Goal: Task Accomplishment & Management: Complete application form

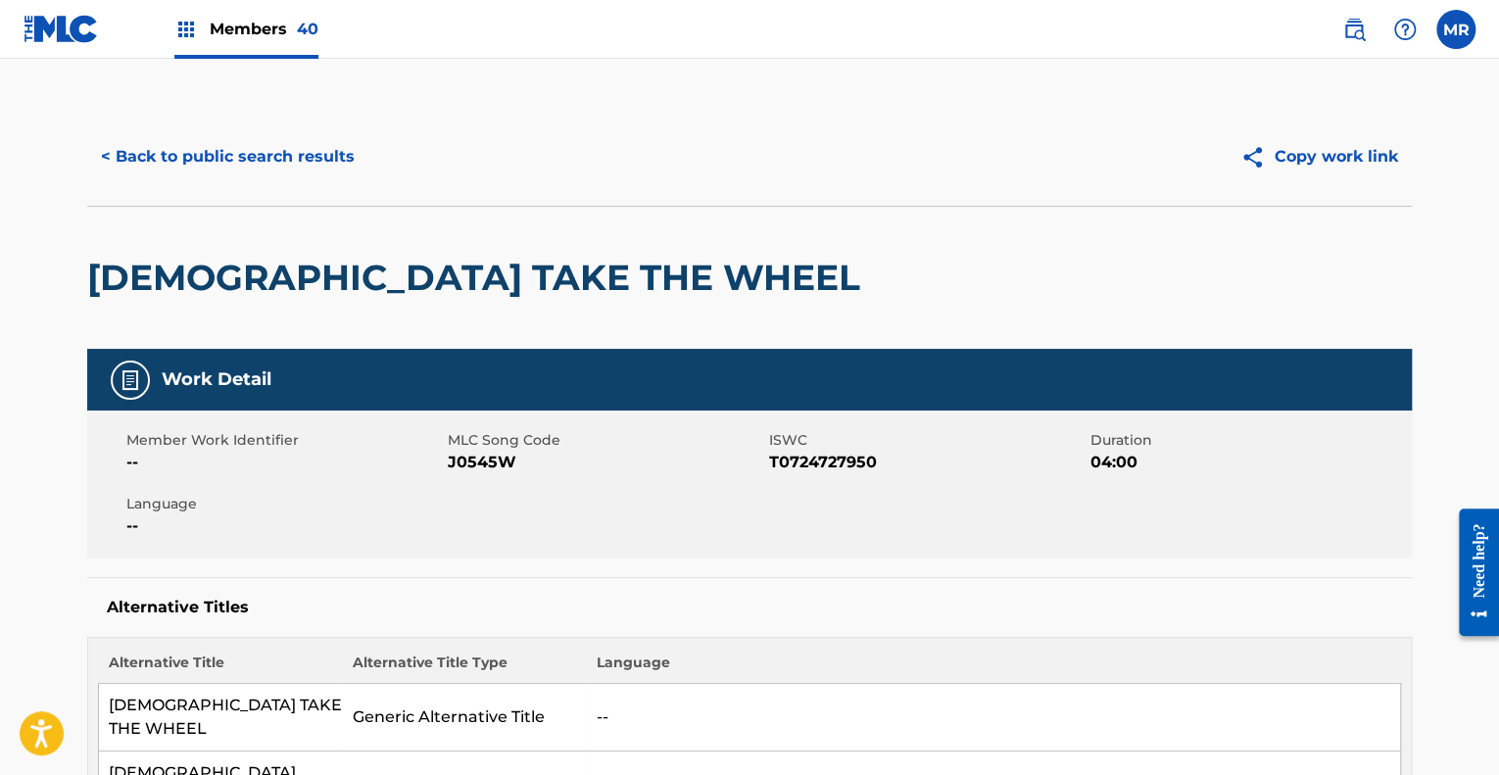
click at [191, 30] on img at bounding box center [186, 30] width 24 height 24
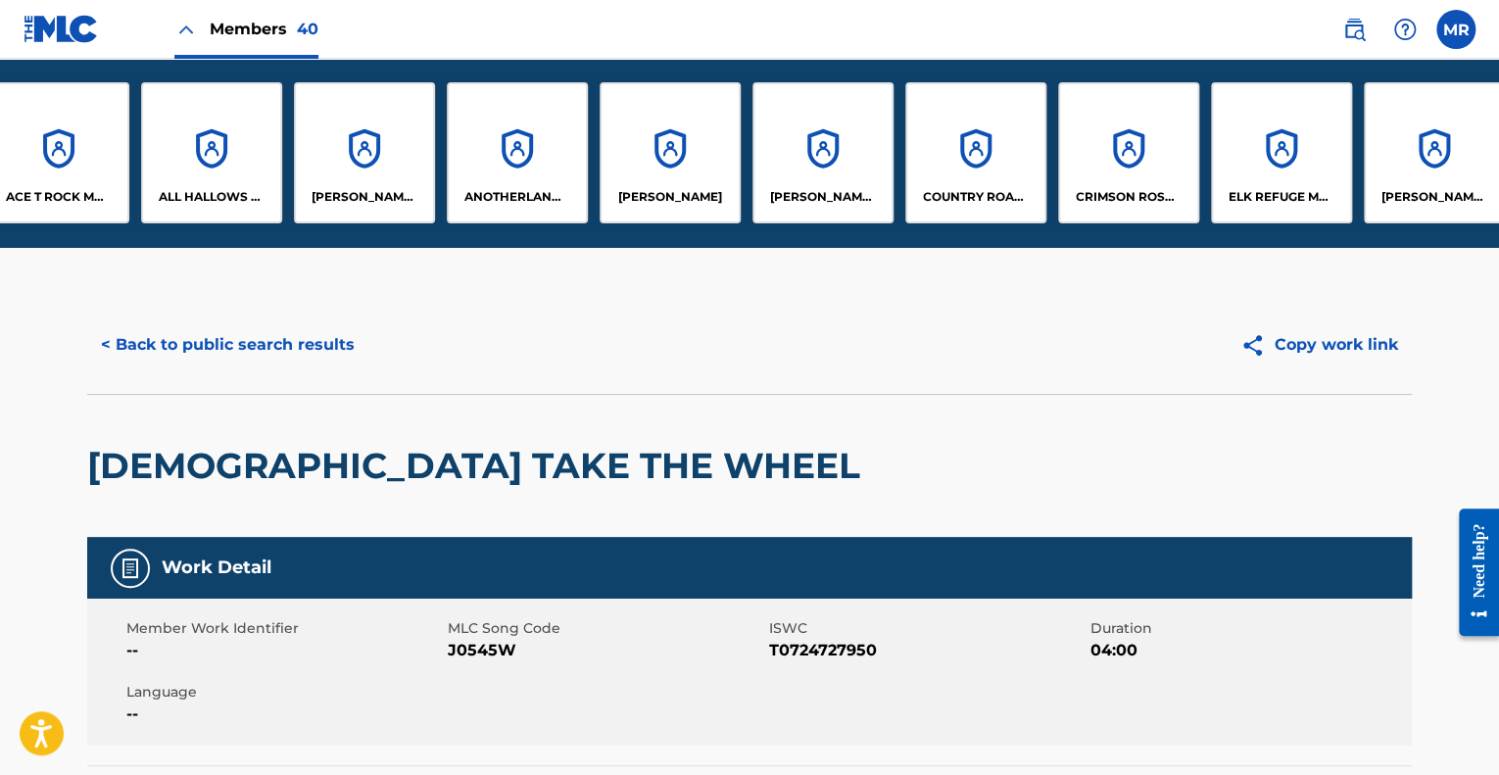
scroll to position [0, 189]
click at [835, 164] on div "[PERSON_NAME] MUSIC" at bounding box center [821, 152] width 141 height 141
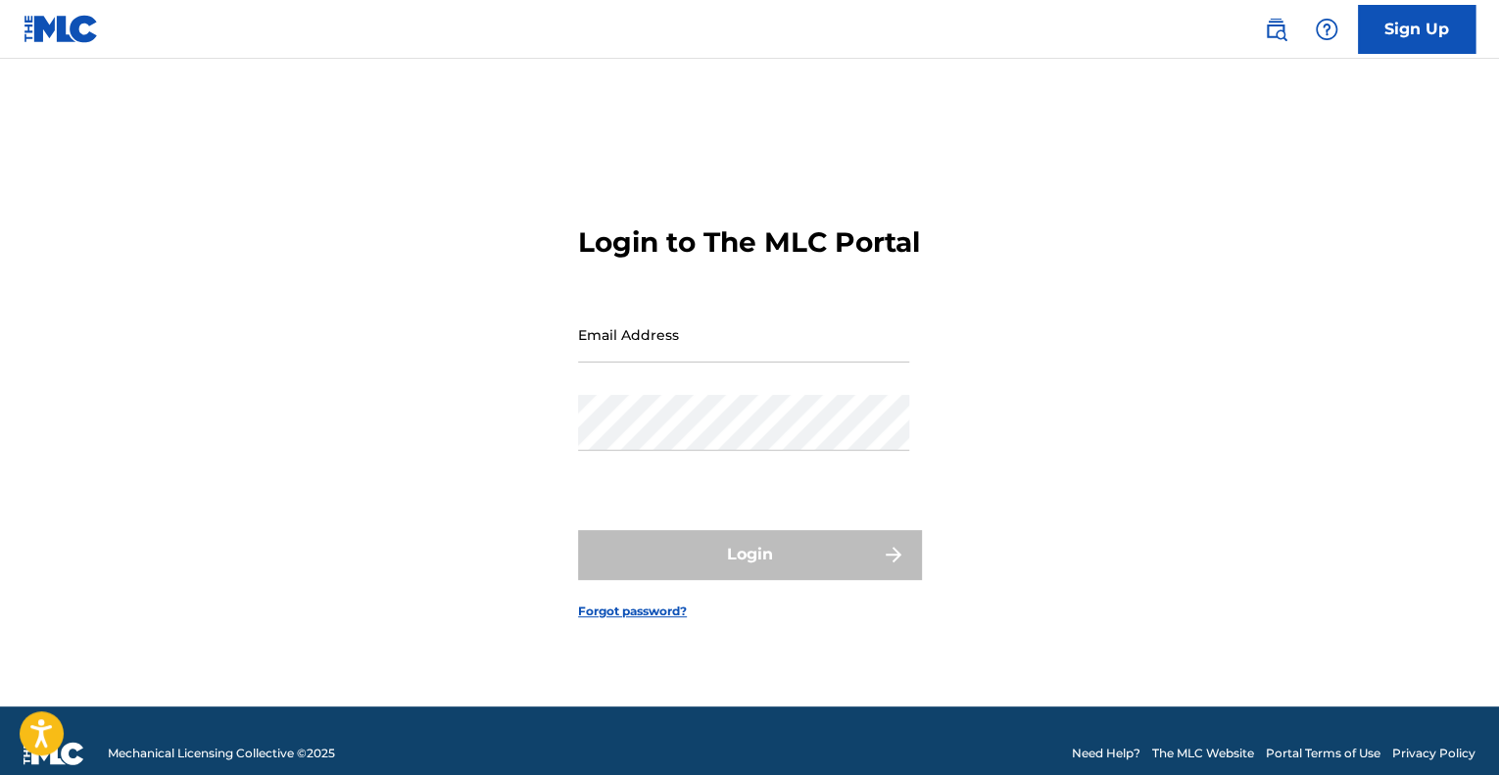
type input "[EMAIL_ADDRESS][DOMAIN_NAME]"
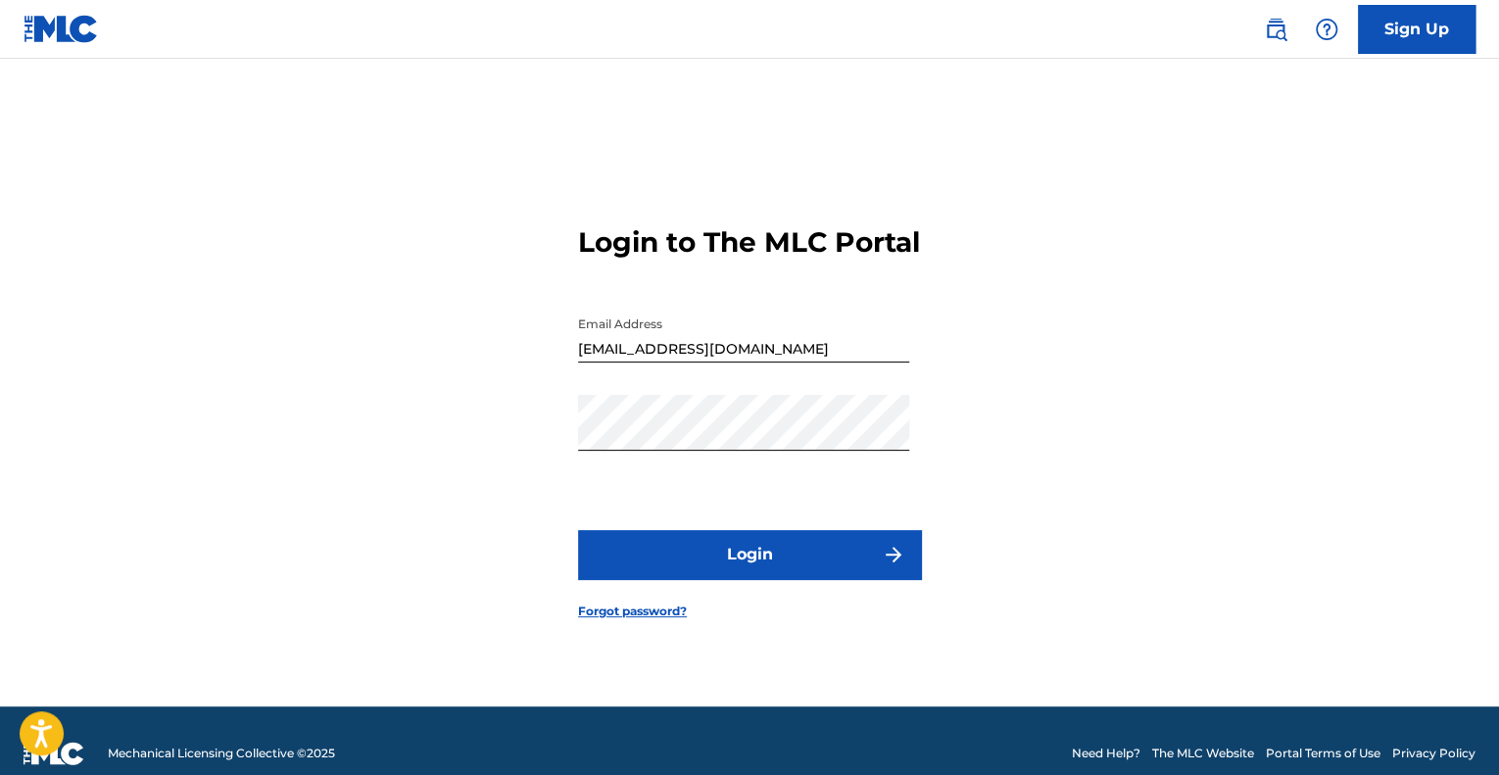
click at [779, 571] on button "Login" at bounding box center [749, 554] width 343 height 49
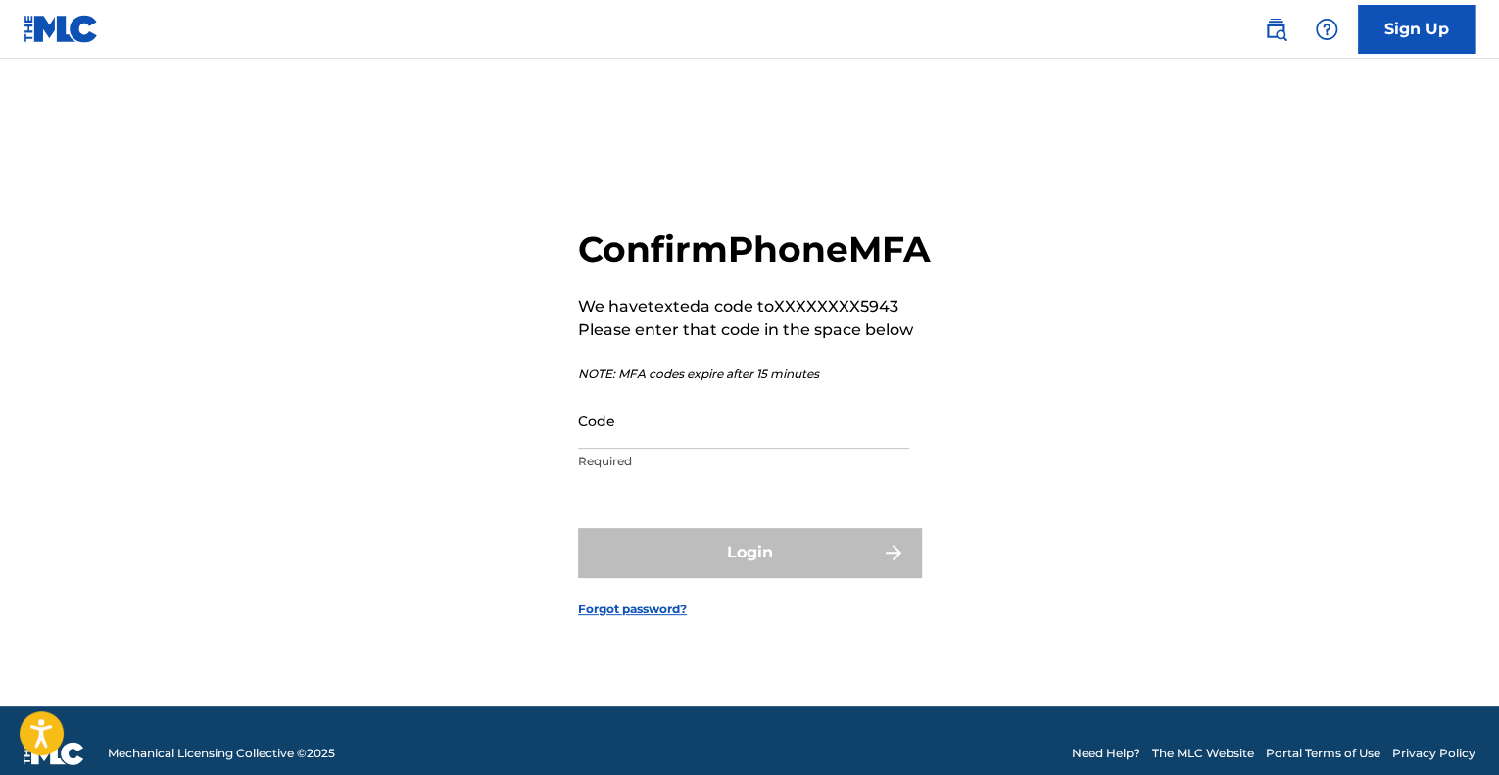
click at [747, 449] on input "Code" at bounding box center [743, 421] width 331 height 56
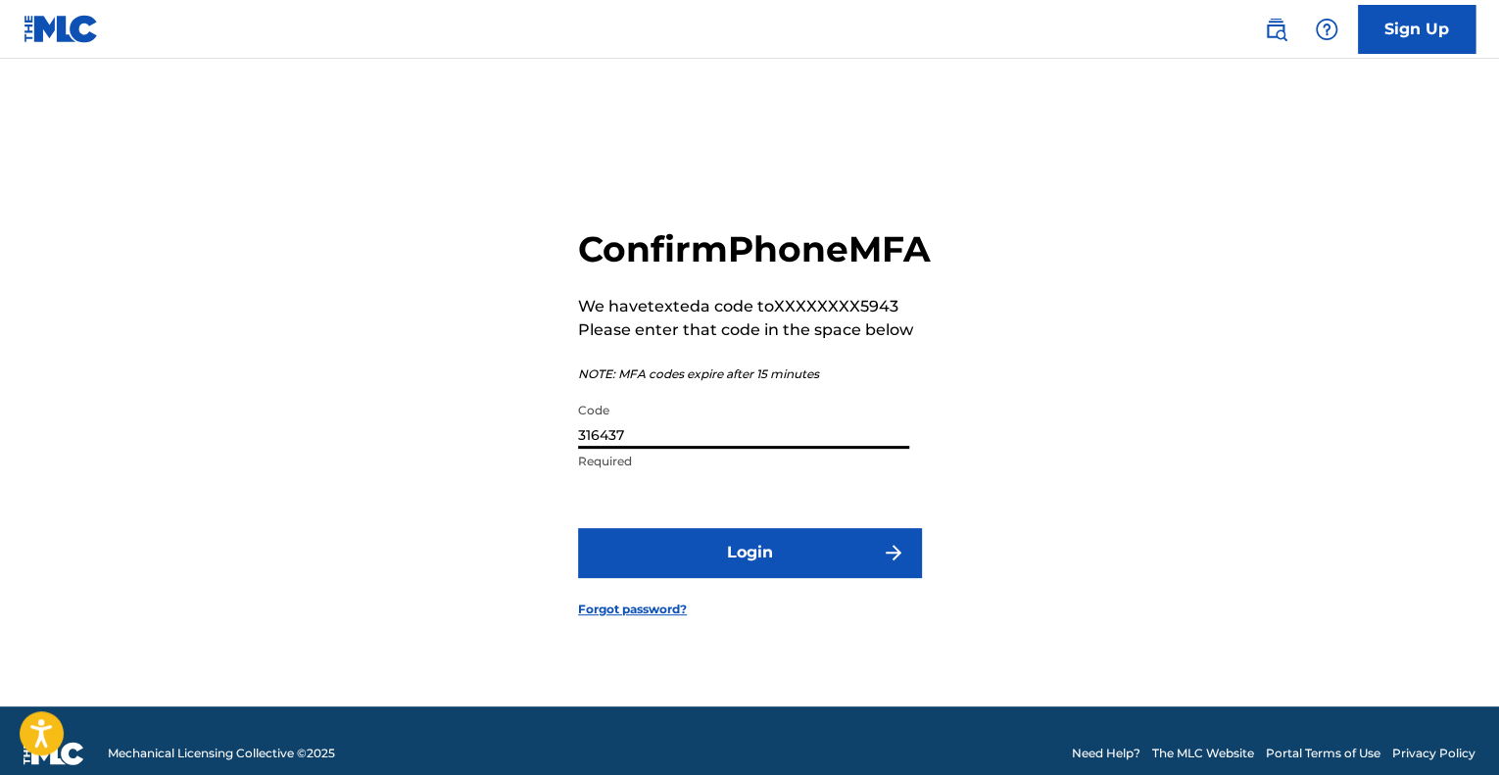
type input "316437"
click at [766, 577] on button "Login" at bounding box center [749, 552] width 343 height 49
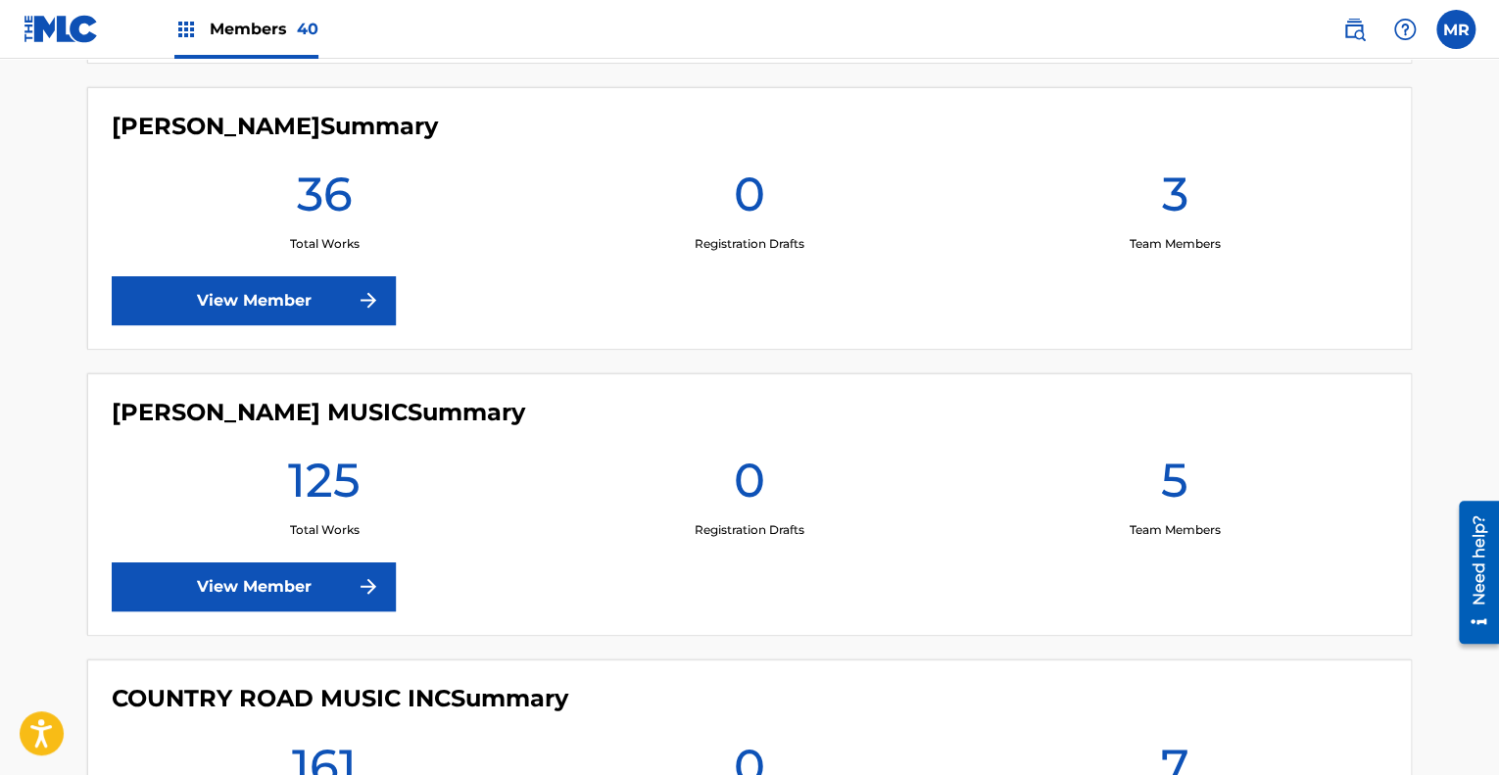
scroll to position [1967, 0]
click at [245, 571] on link "View Member" at bounding box center [254, 585] width 284 height 49
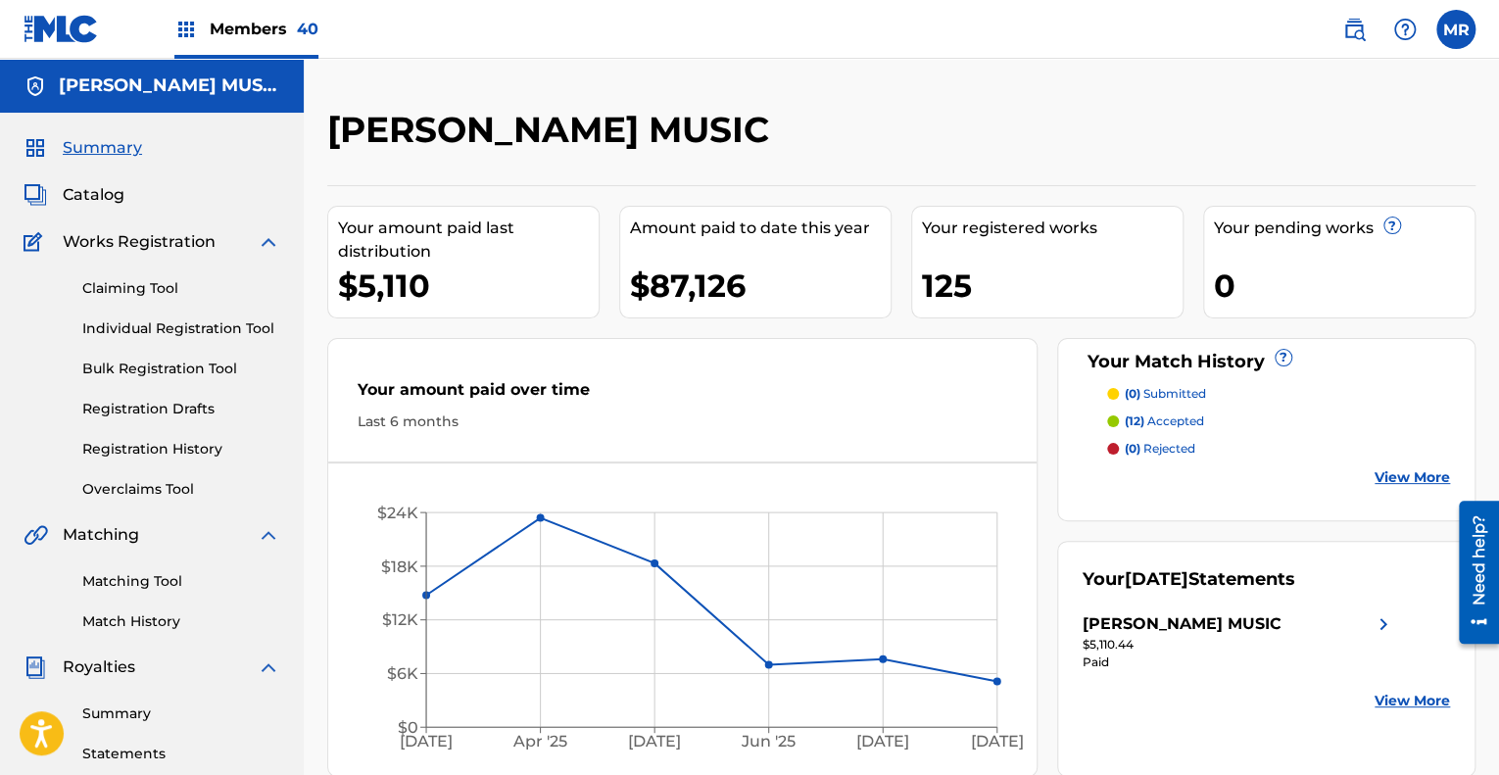
click at [67, 194] on span "Catalog" at bounding box center [94, 195] width 62 height 24
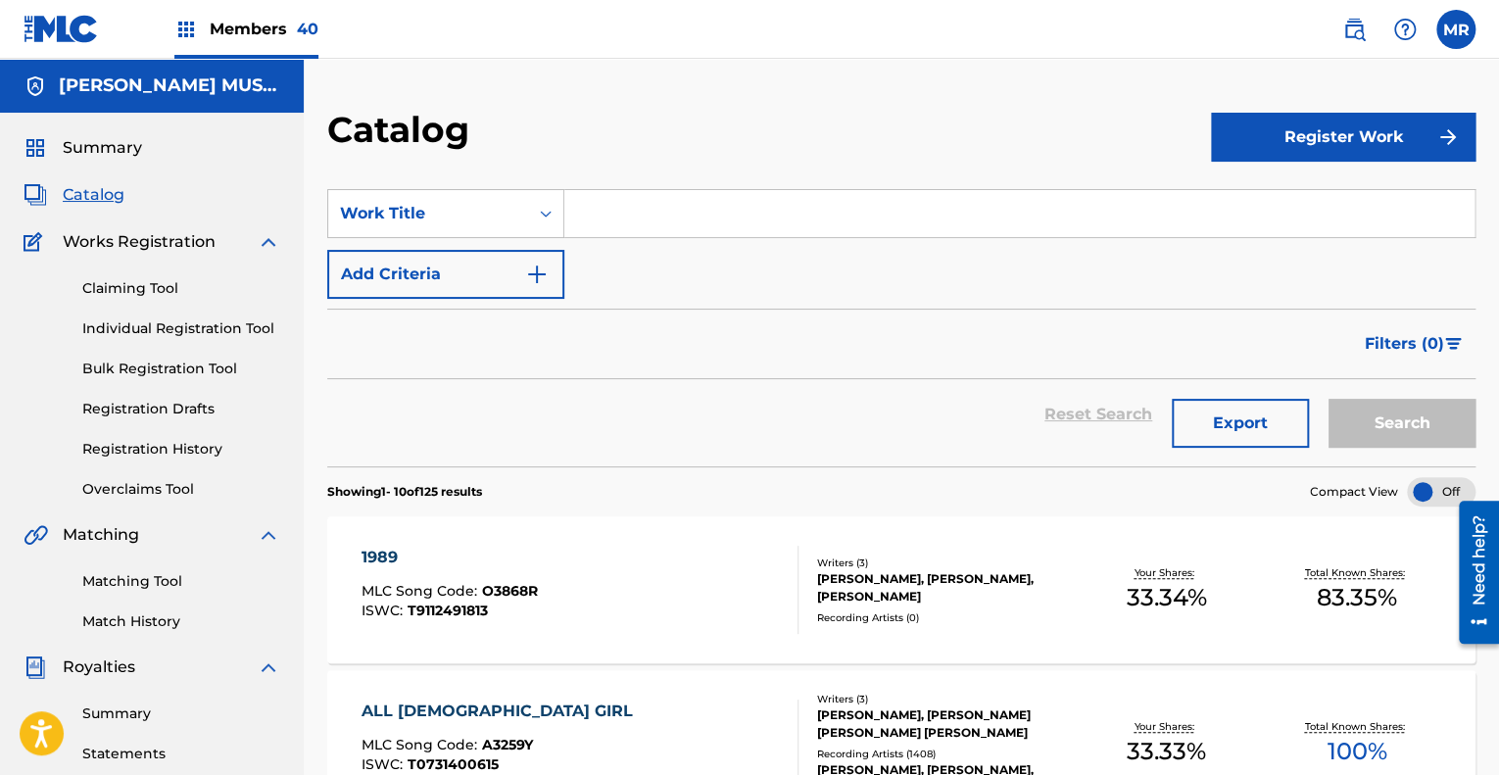
click at [615, 217] on input "Search Form" at bounding box center [1019, 213] width 910 height 47
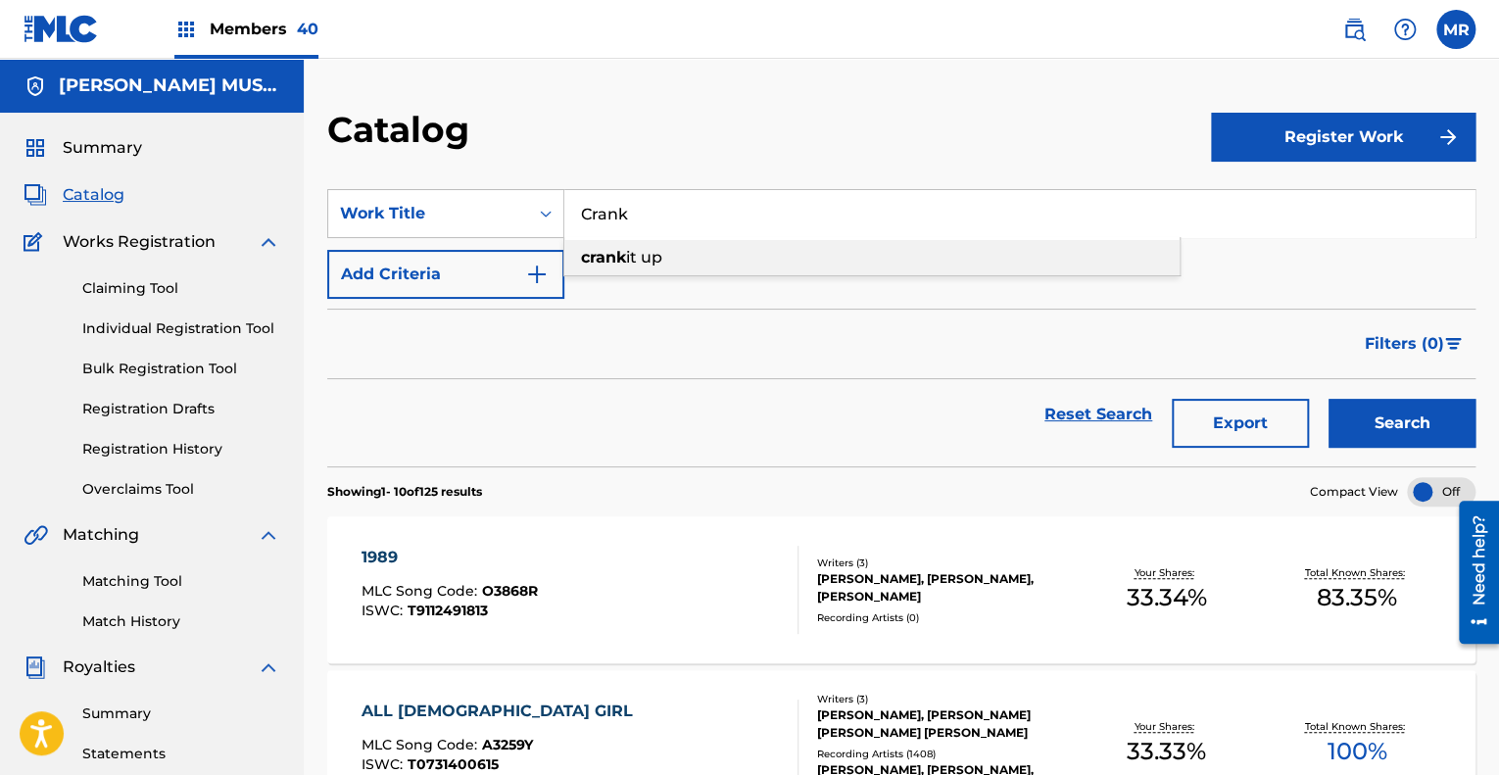
click at [639, 268] on div "crank it up" at bounding box center [871, 257] width 615 height 35
type input "crank it up"
click at [1367, 415] on button "Search" at bounding box center [1401, 423] width 147 height 49
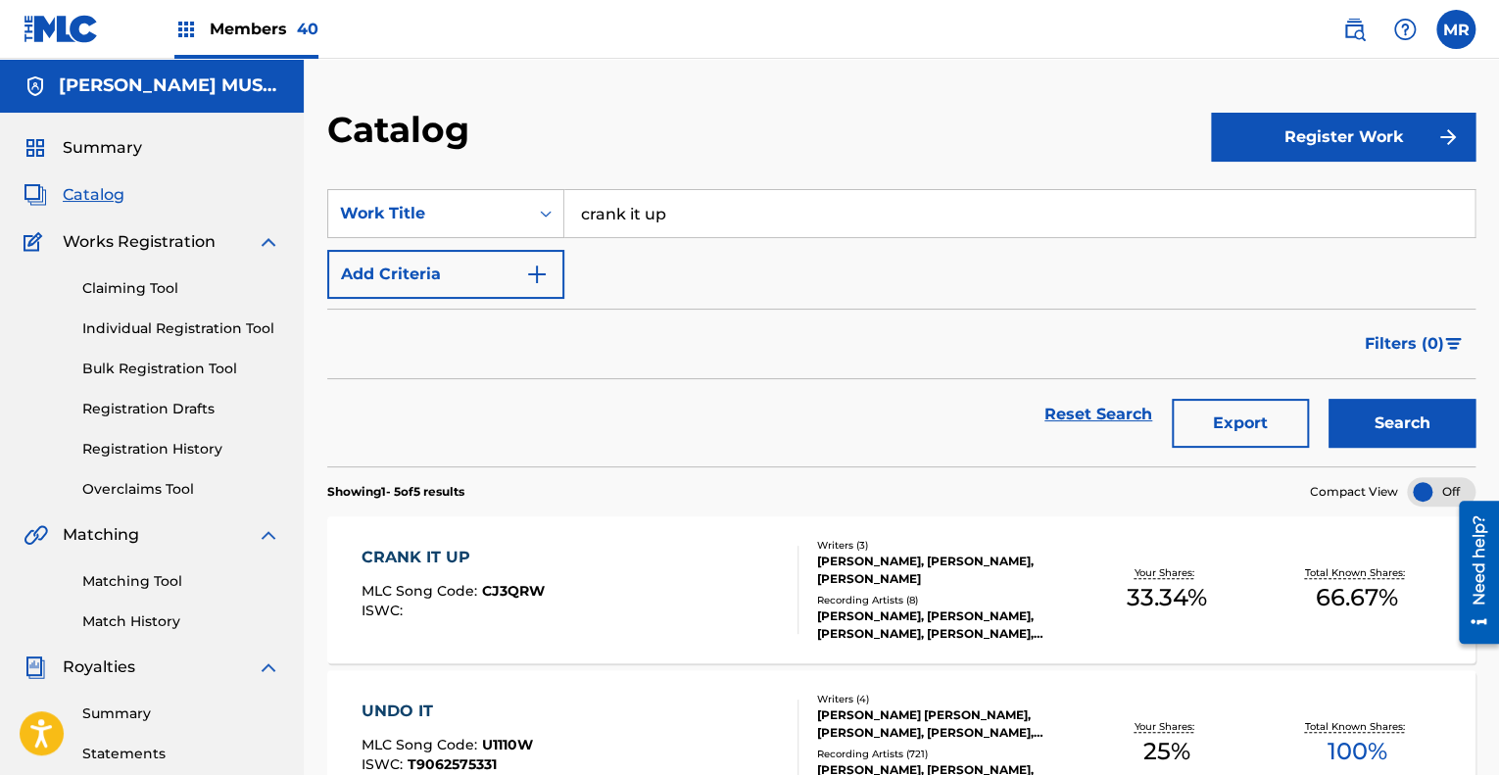
click at [941, 569] on div "[PERSON_NAME], [PERSON_NAME], [PERSON_NAME]" at bounding box center [944, 570] width 254 height 35
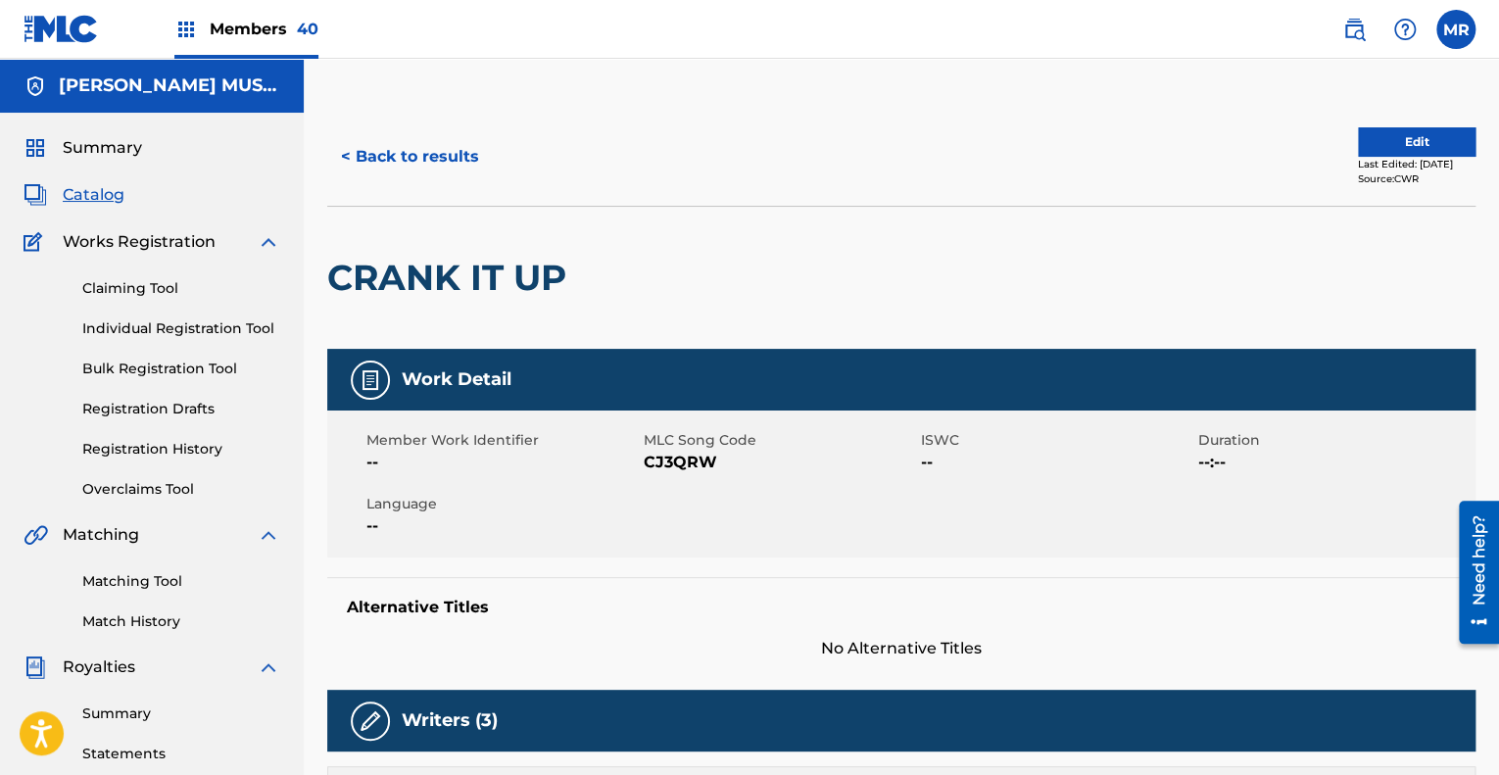
click at [431, 147] on button "< Back to results" at bounding box center [410, 156] width 166 height 49
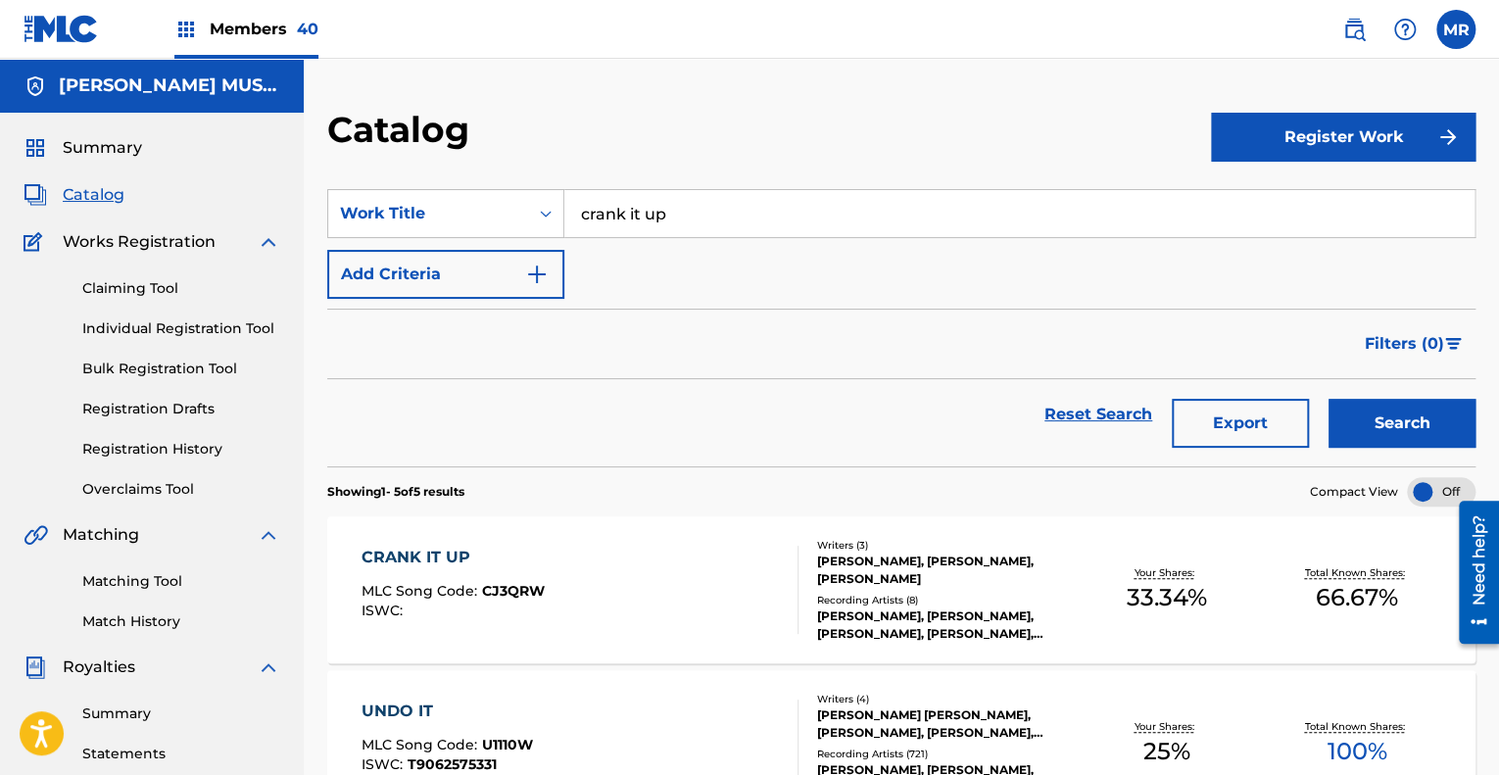
click at [683, 215] on input "crank it up" at bounding box center [1019, 213] width 910 height 47
type input "c"
type input "B"
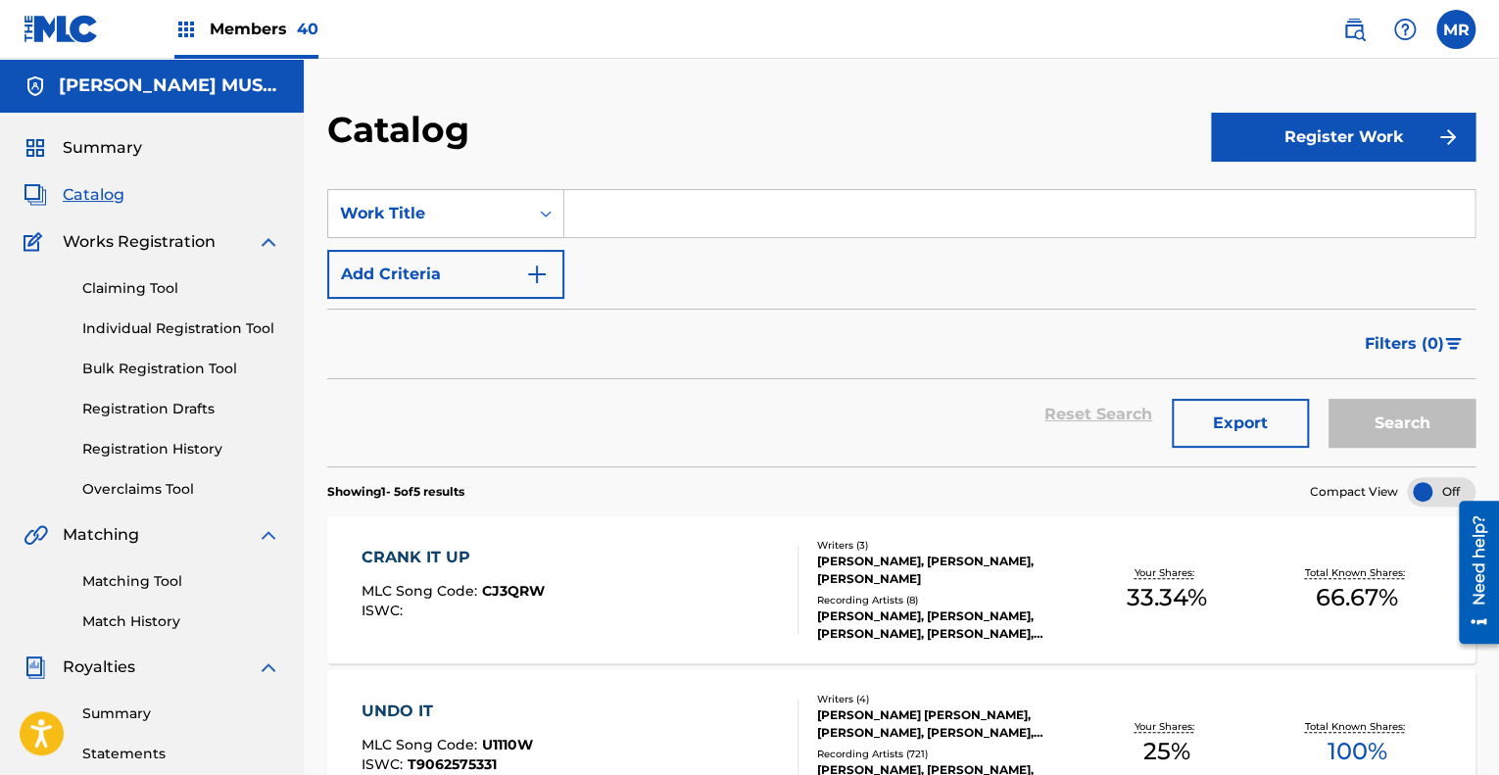
paste input "Distant Lullaby"
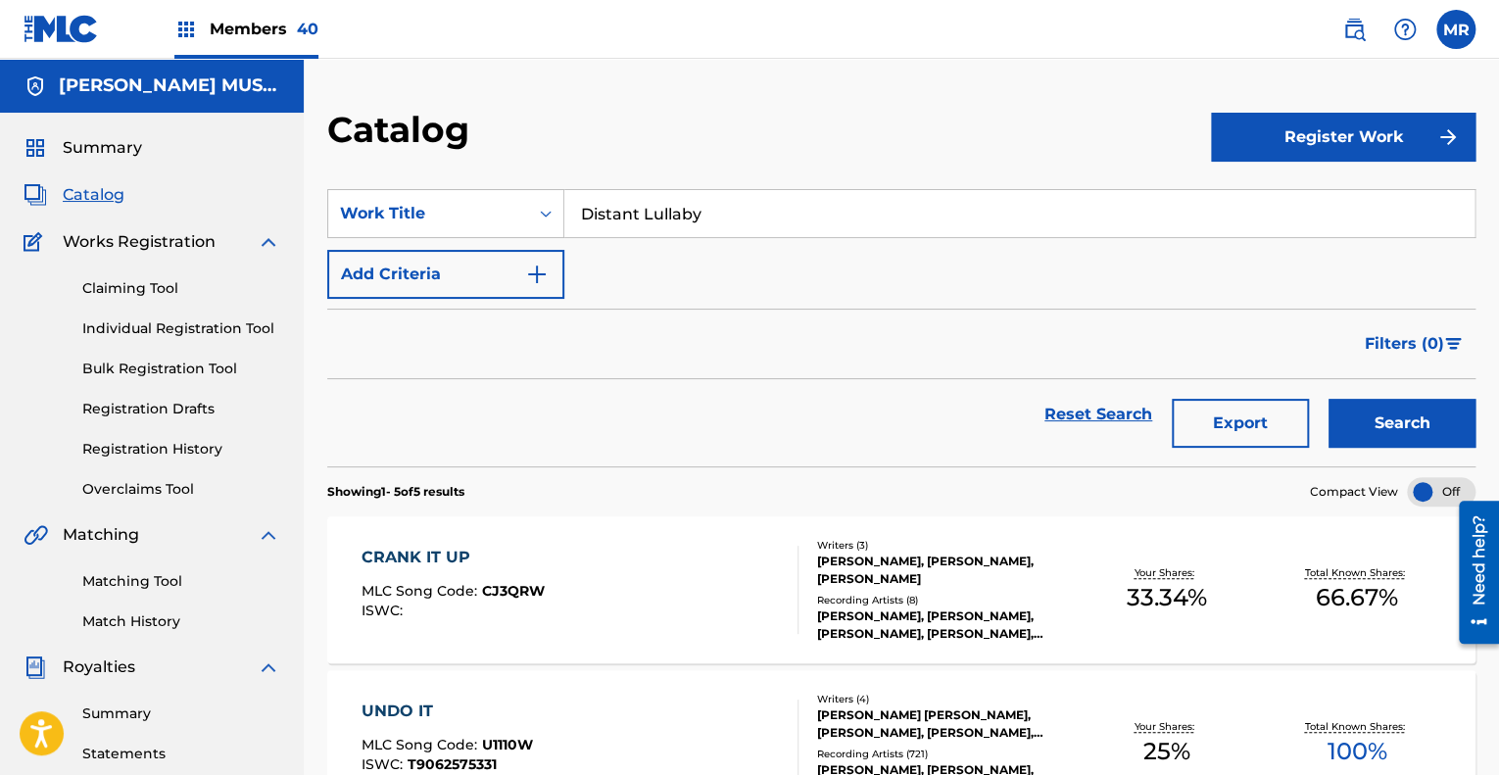
click at [1399, 414] on button "Search" at bounding box center [1401, 423] width 147 height 49
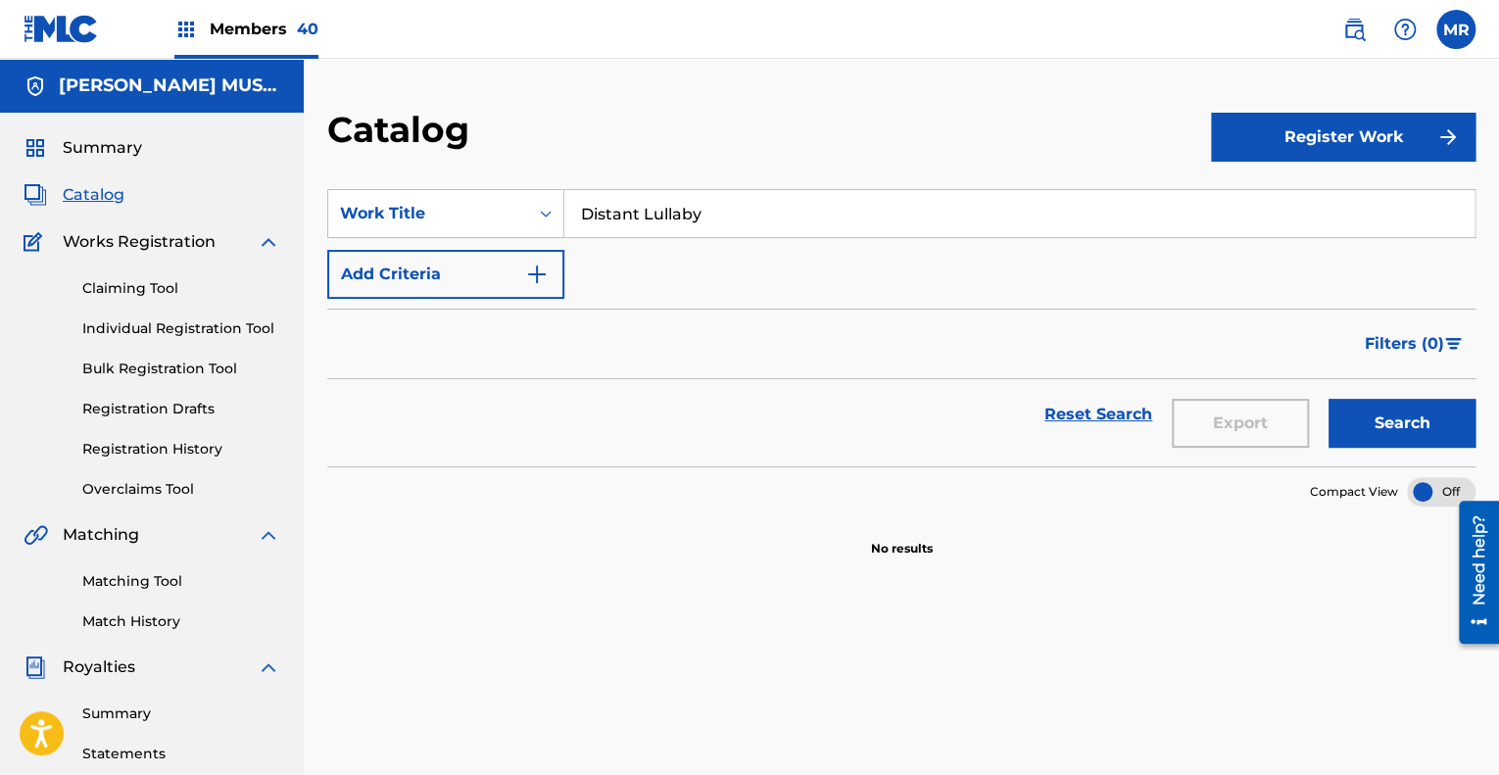
click at [1367, 430] on button "Search" at bounding box center [1401, 423] width 147 height 49
click at [798, 220] on input "Distant Lullaby" at bounding box center [1019, 213] width 910 height 47
type input "D"
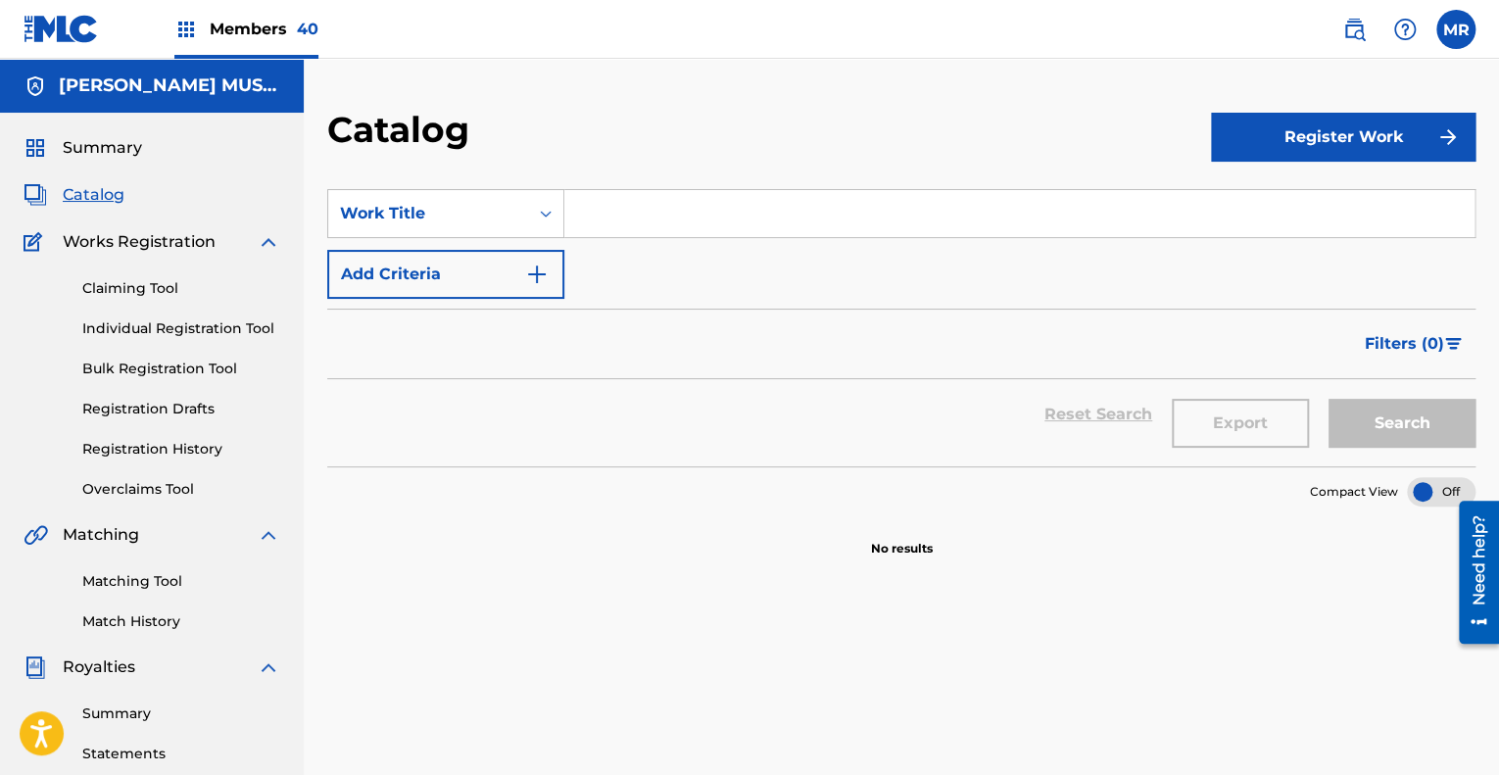
paste input "E"
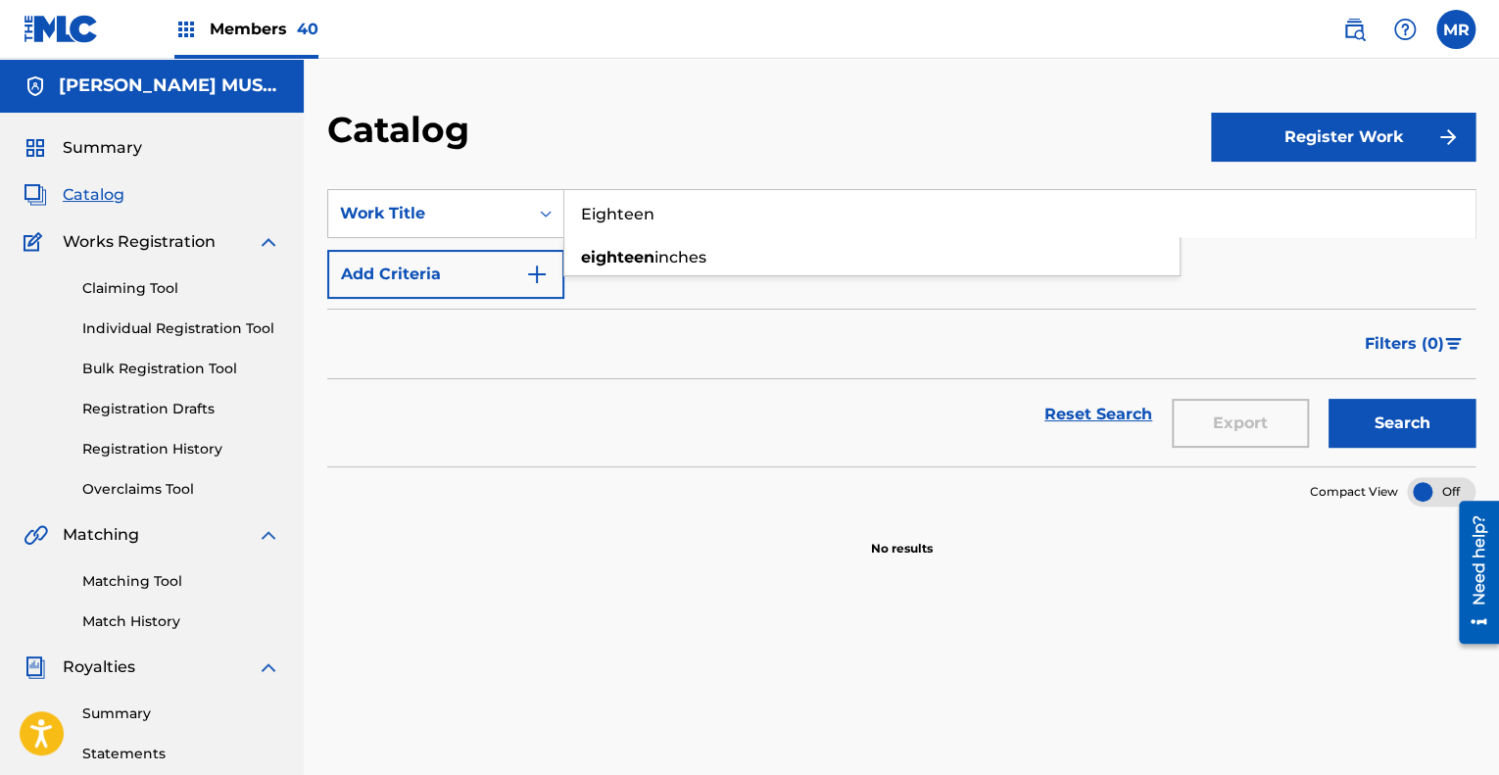
click at [687, 254] on span "inches" at bounding box center [680, 257] width 52 height 19
type input "eighteen inches"
click at [1375, 422] on button "Search" at bounding box center [1401, 423] width 147 height 49
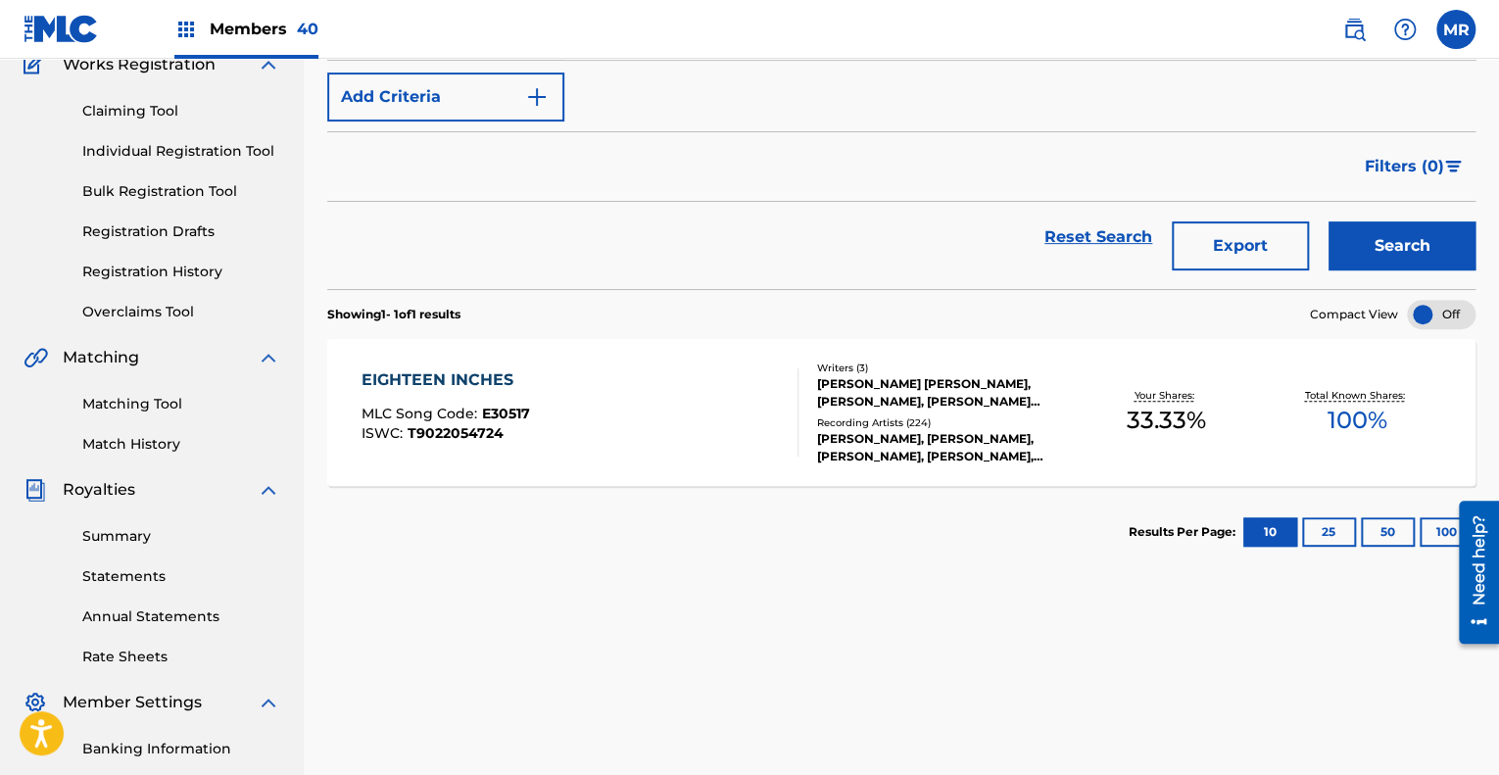
scroll to position [179, 0]
click at [897, 408] on div "Writers ( 3 ) [PERSON_NAME] [PERSON_NAME], [PERSON_NAME], [PERSON_NAME] [PERSON…" at bounding box center [934, 411] width 272 height 105
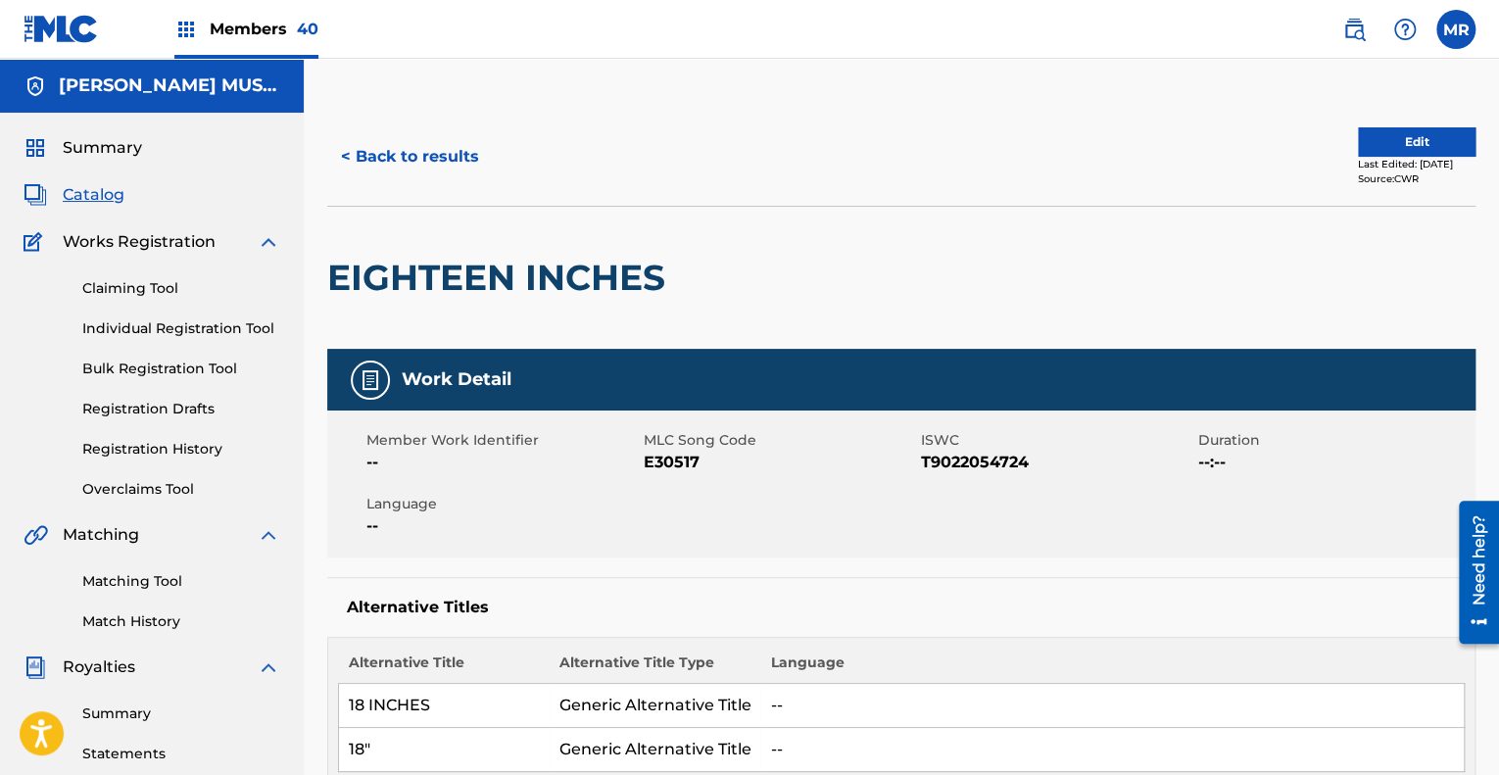
click at [442, 153] on button "< Back to results" at bounding box center [410, 156] width 166 height 49
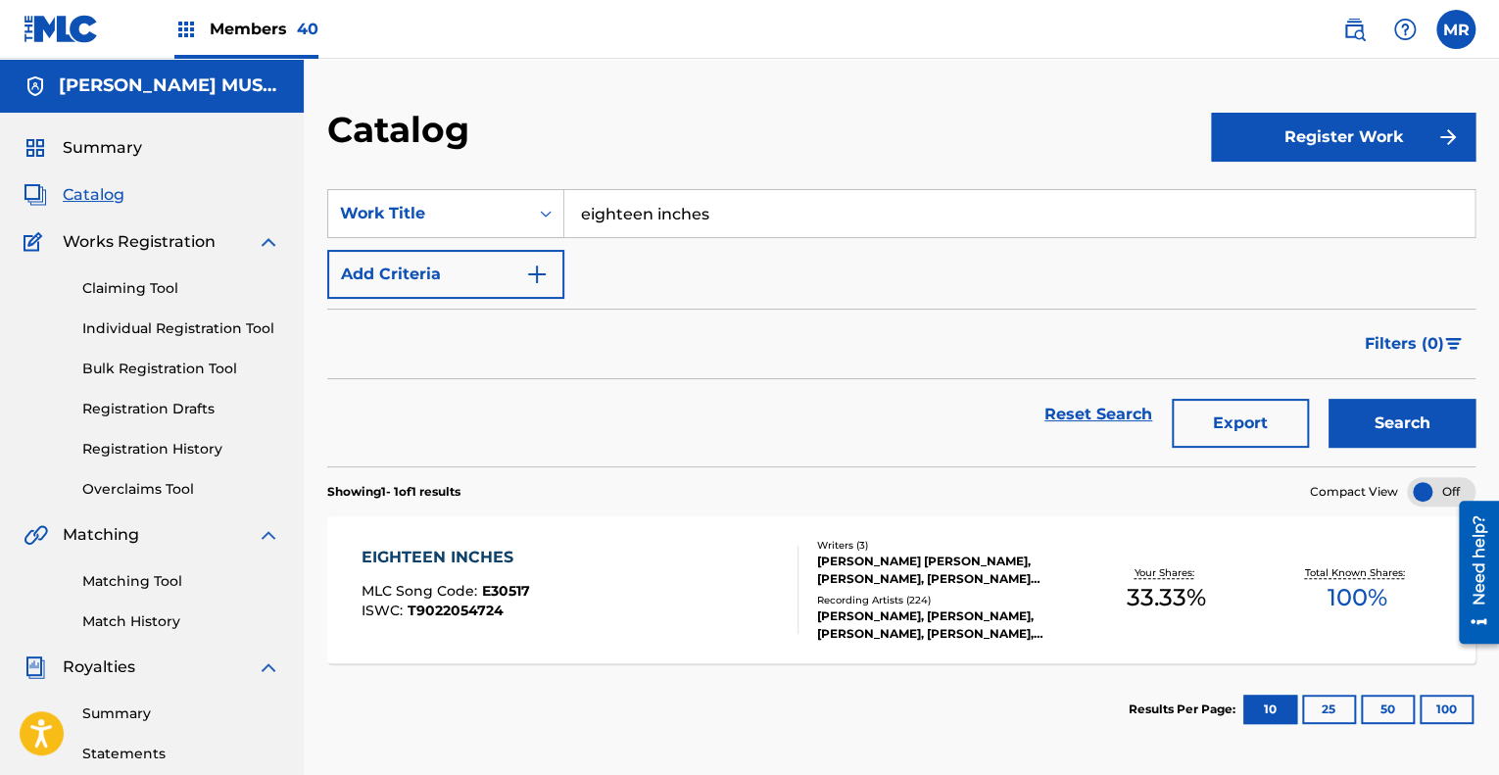
click at [745, 217] on input "eighteen inches" at bounding box center [1019, 213] width 910 height 47
type input "e"
click at [731, 293] on span "feels like it's gonna" at bounding box center [656, 292] width 150 height 19
type input "feels like it's gonna rain"
click at [1385, 419] on button "Search" at bounding box center [1401, 423] width 147 height 49
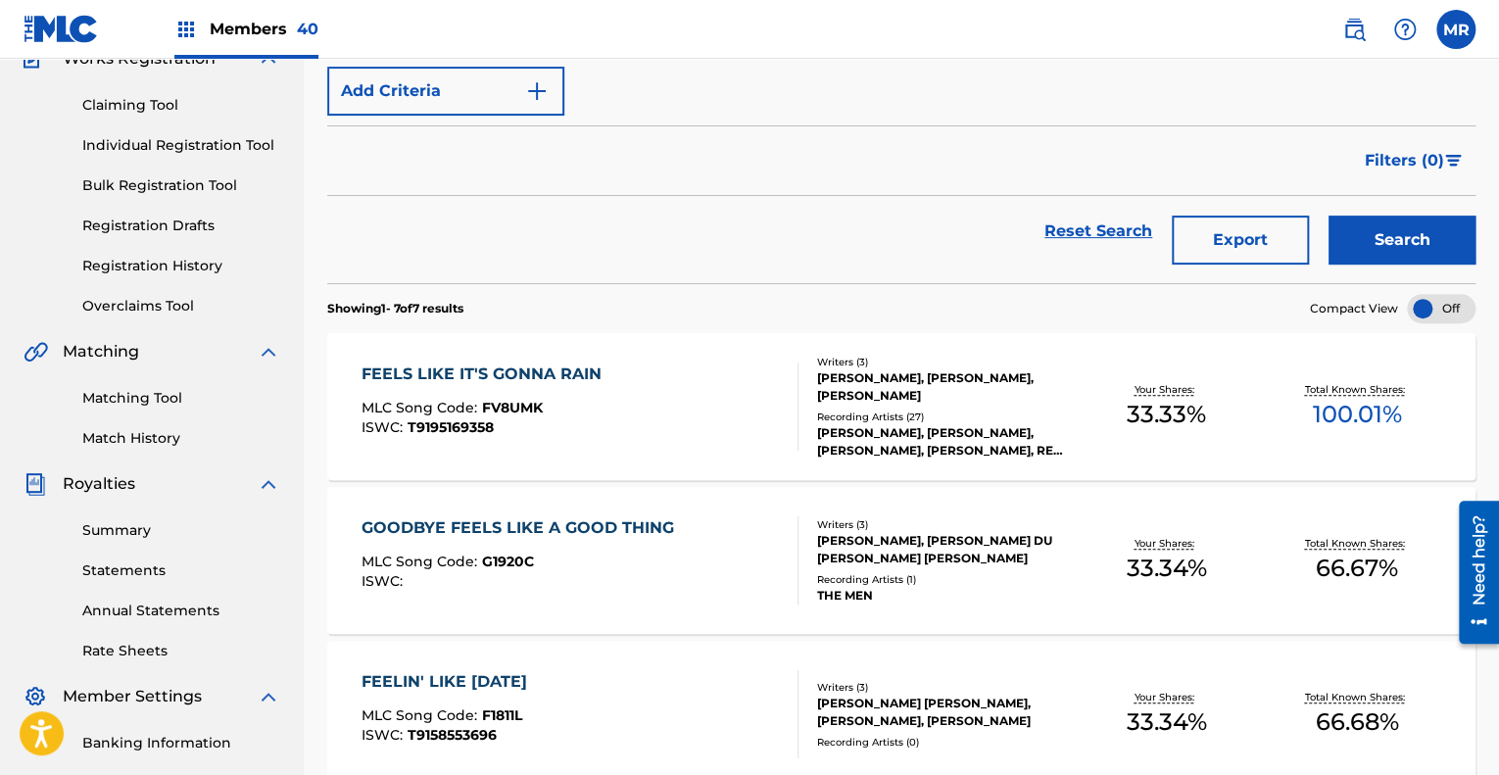
scroll to position [184, 0]
click at [882, 414] on div "Recording Artists ( 27 )" at bounding box center [944, 416] width 254 height 15
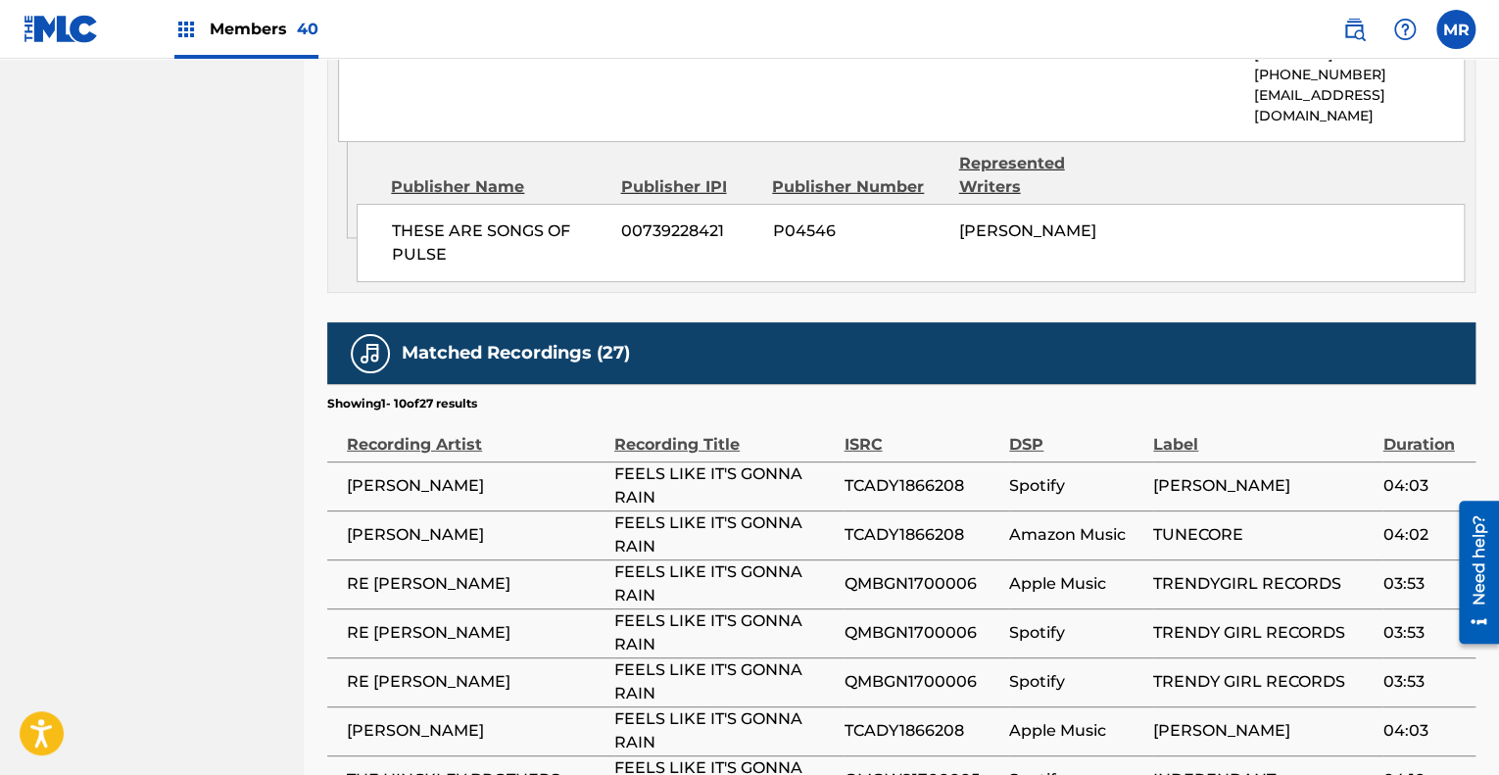
scroll to position [2743, 0]
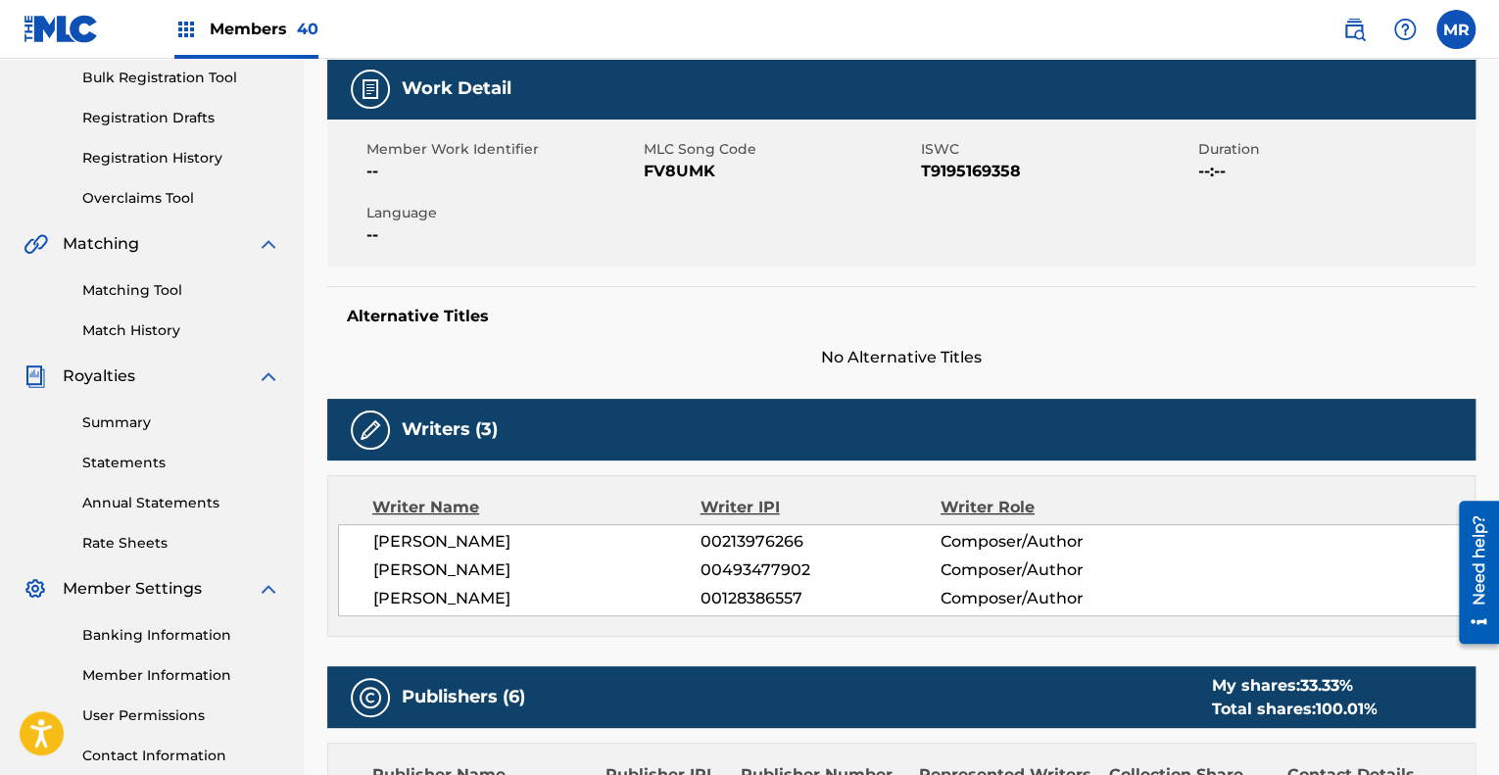
scroll to position [0, 0]
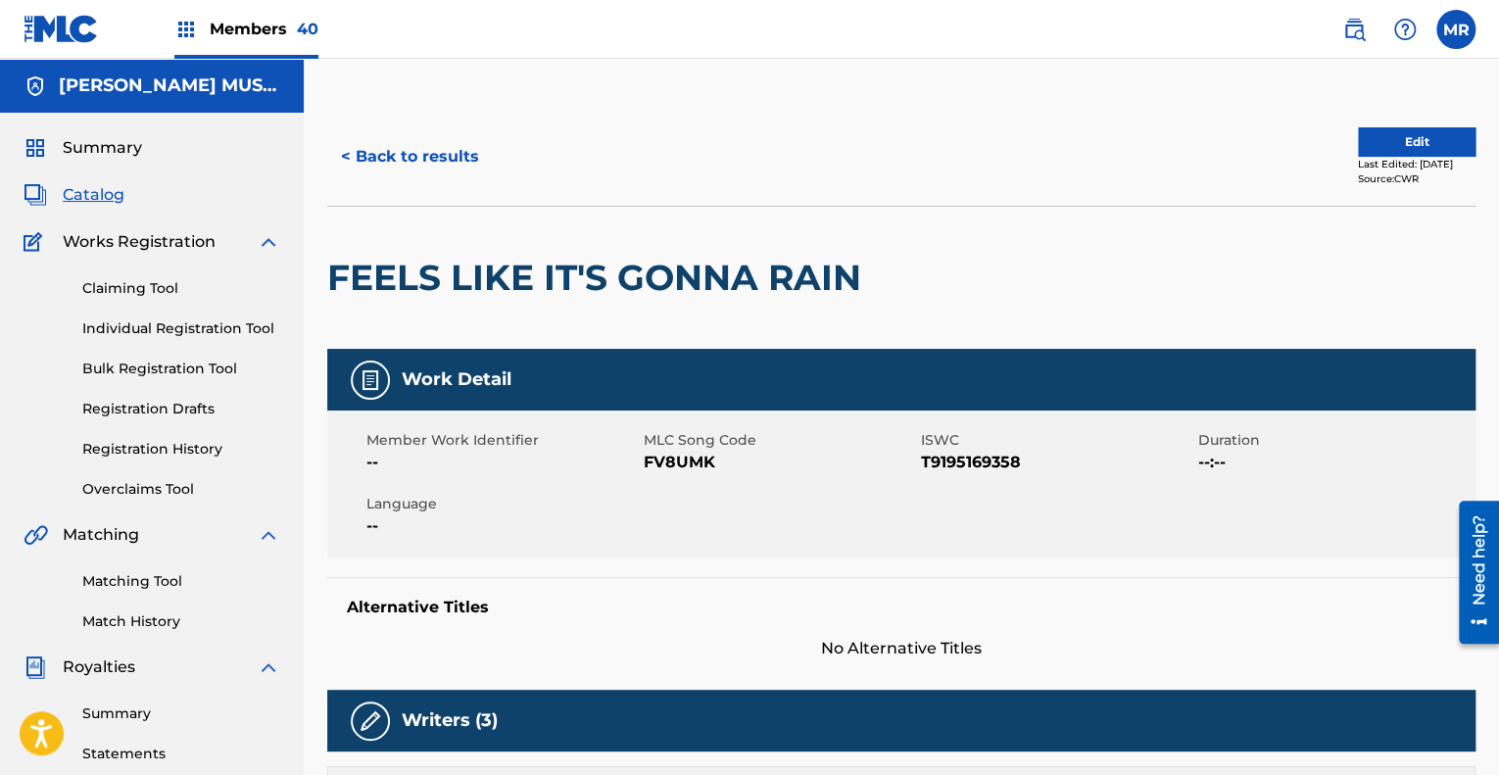
click at [426, 159] on button "< Back to results" at bounding box center [410, 156] width 166 height 49
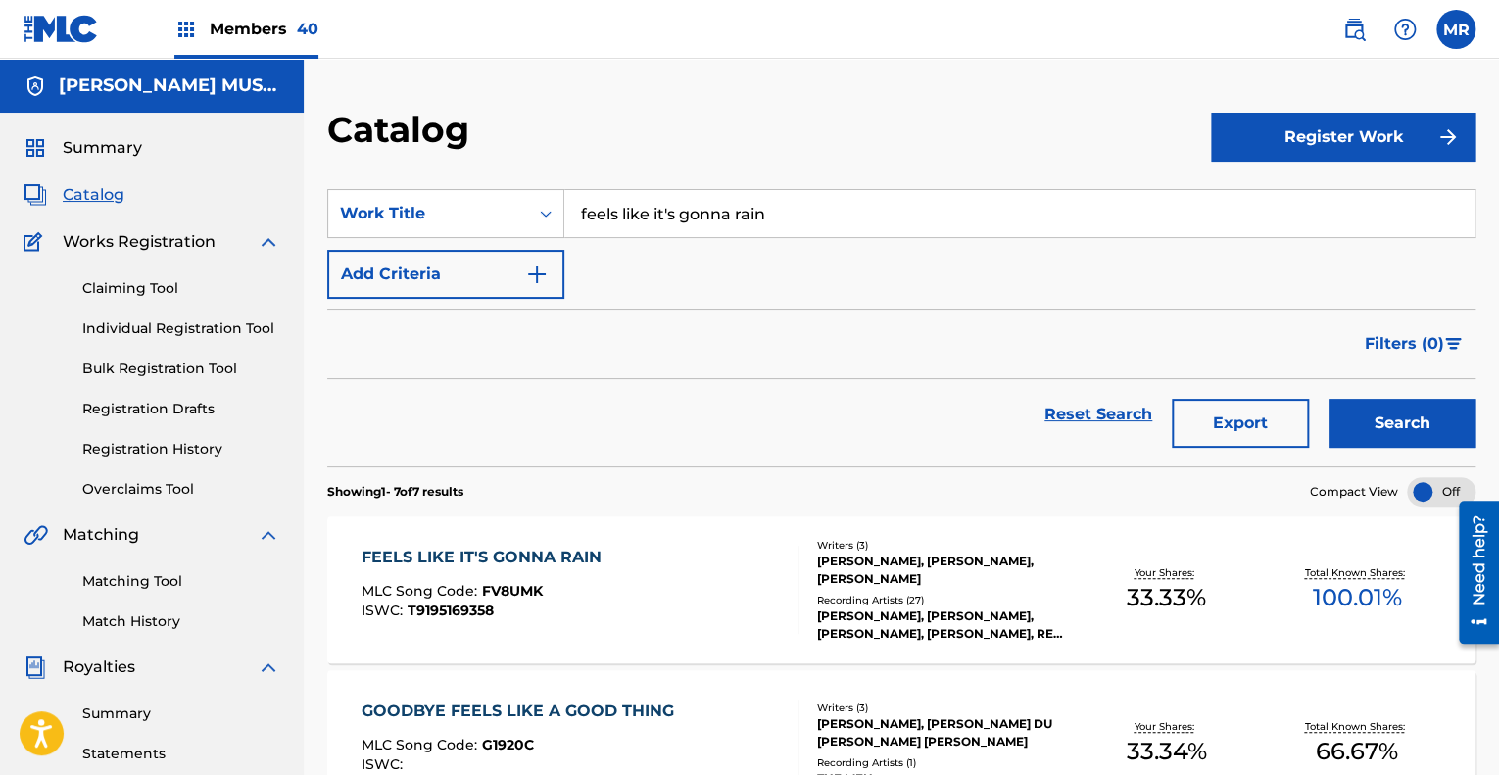
click at [792, 221] on input "feels like it's gonna rain" at bounding box center [1019, 213] width 910 height 47
paste input "Search Form"
click at [1328, 399] on button "Search" at bounding box center [1401, 423] width 147 height 49
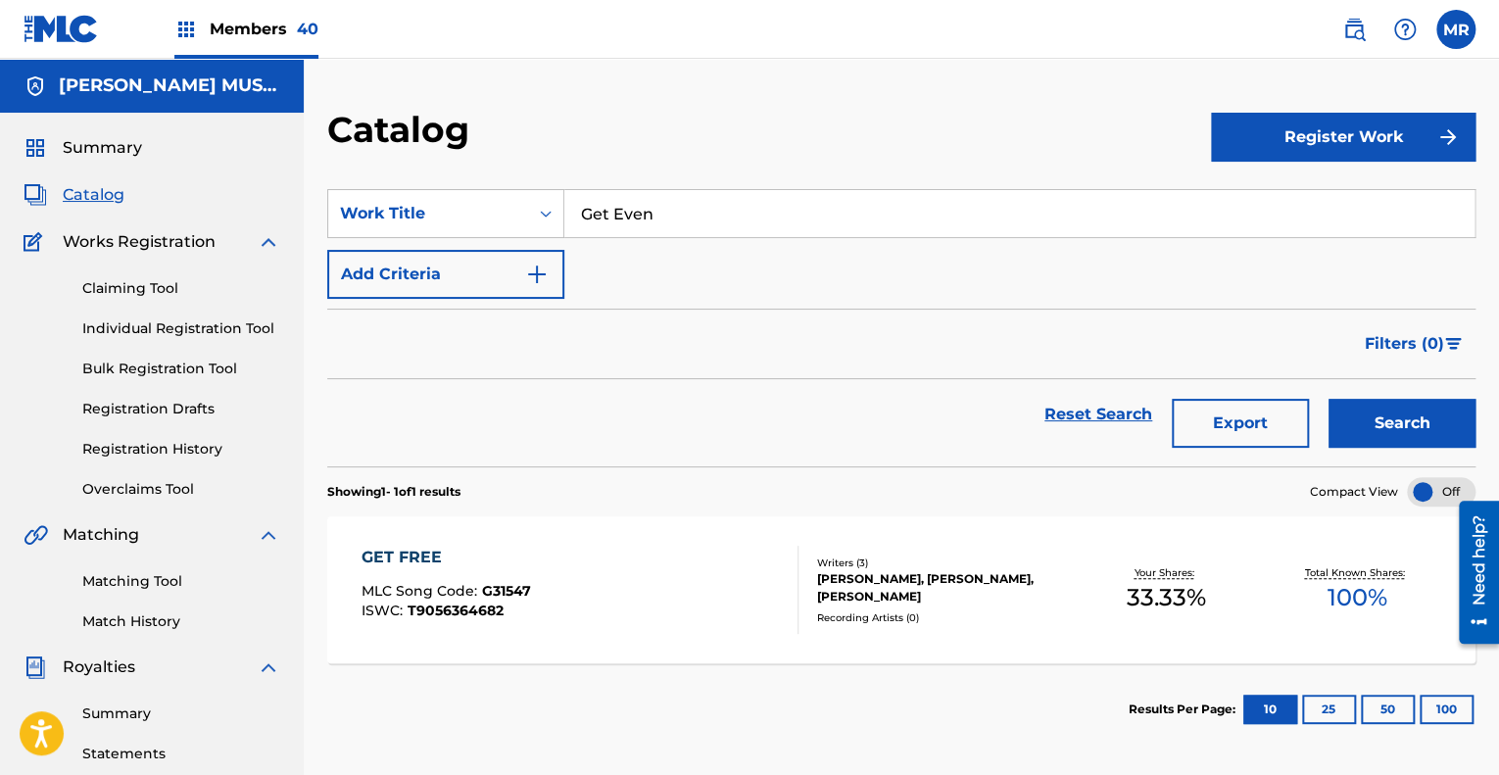
click at [677, 207] on input "Get Even" at bounding box center [1019, 213] width 910 height 47
type input "G"
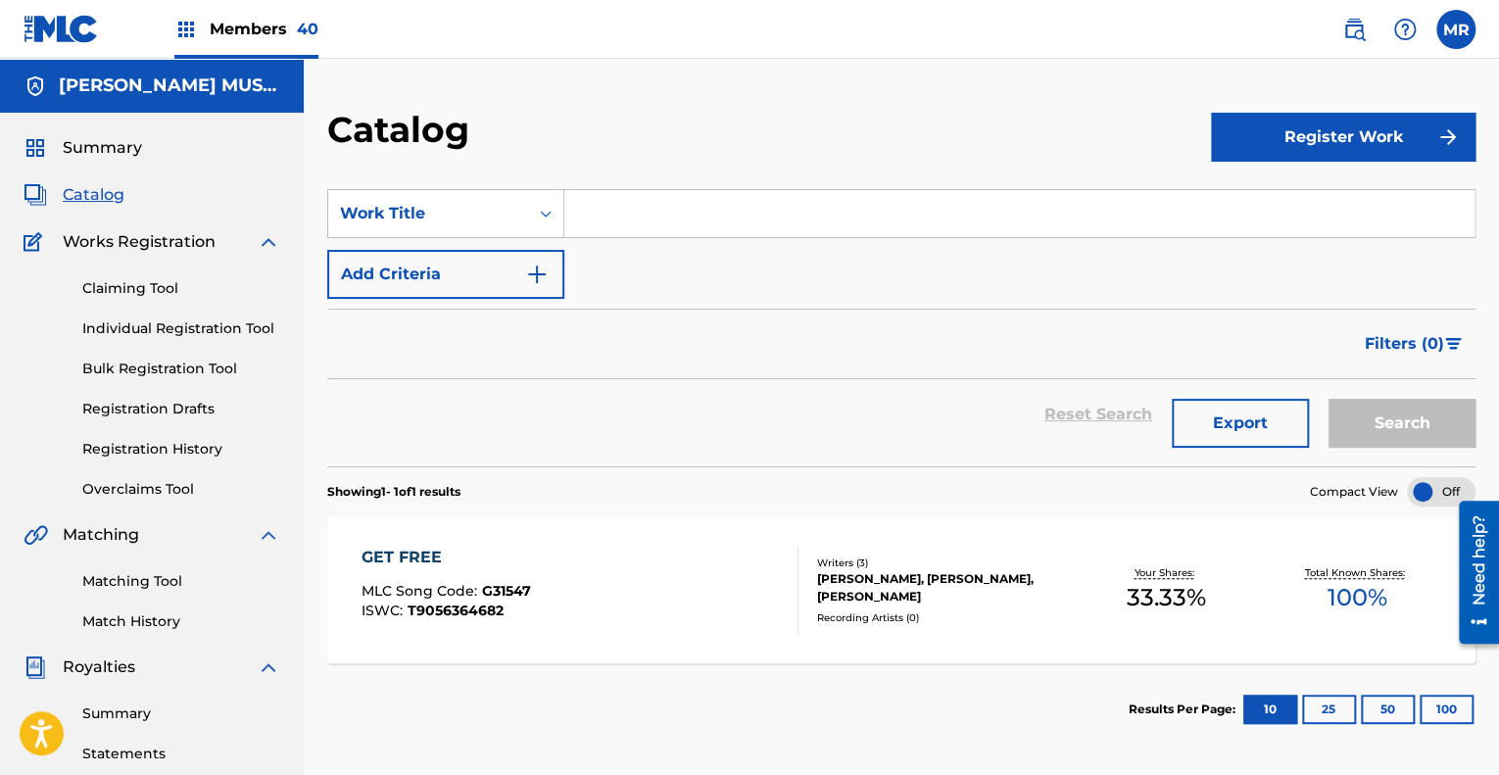
paste input "Good Enough"
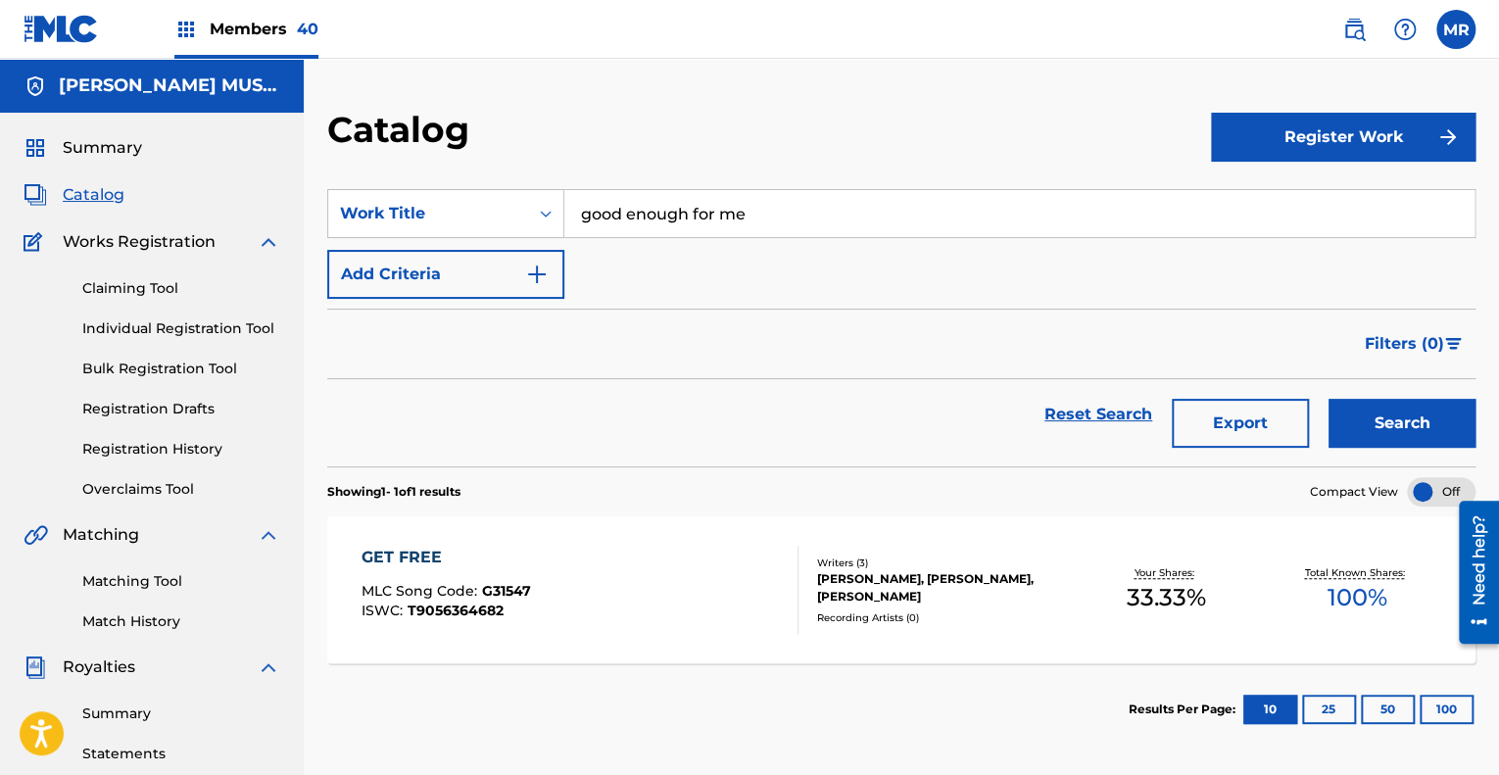
click at [630, 208] on input "good enough for me" at bounding box center [1019, 213] width 910 height 47
click at [762, 211] on input "good enough for me" at bounding box center [1019, 213] width 910 height 47
type input "g"
paste input "Heartbreak Boots"
type input "Heartbreak Boots"
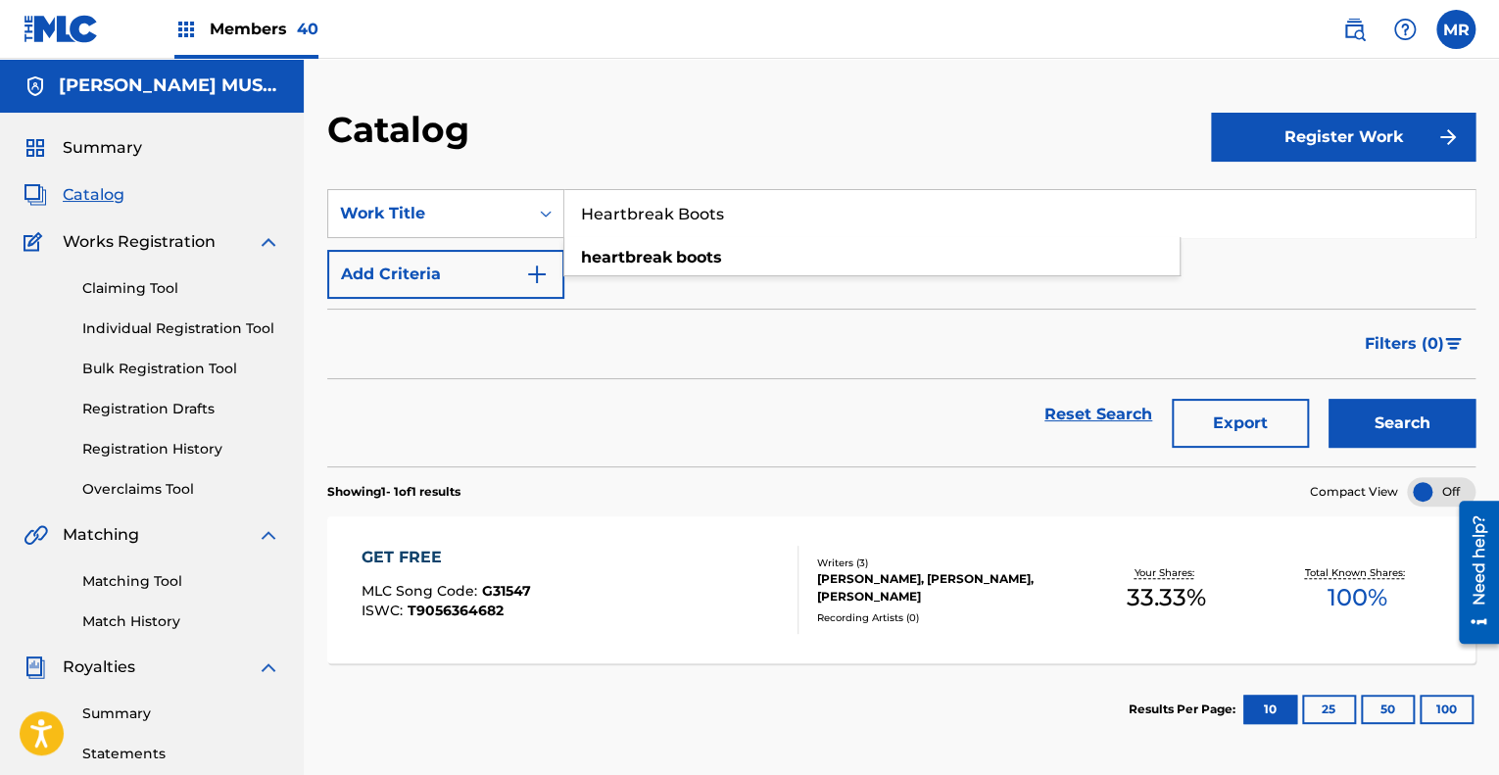
click at [1328, 399] on button "Search" at bounding box center [1401, 423] width 147 height 49
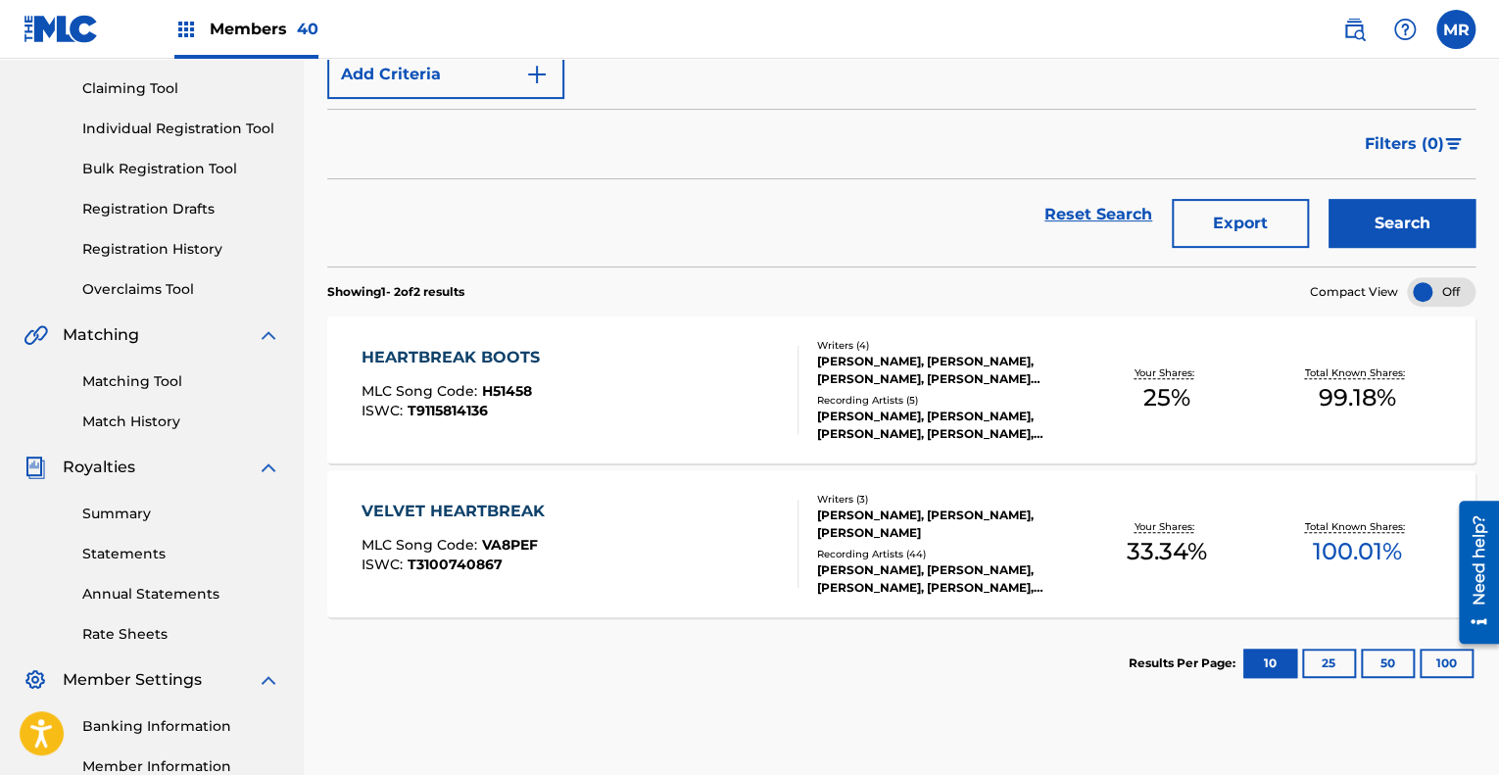
scroll to position [206, 0]
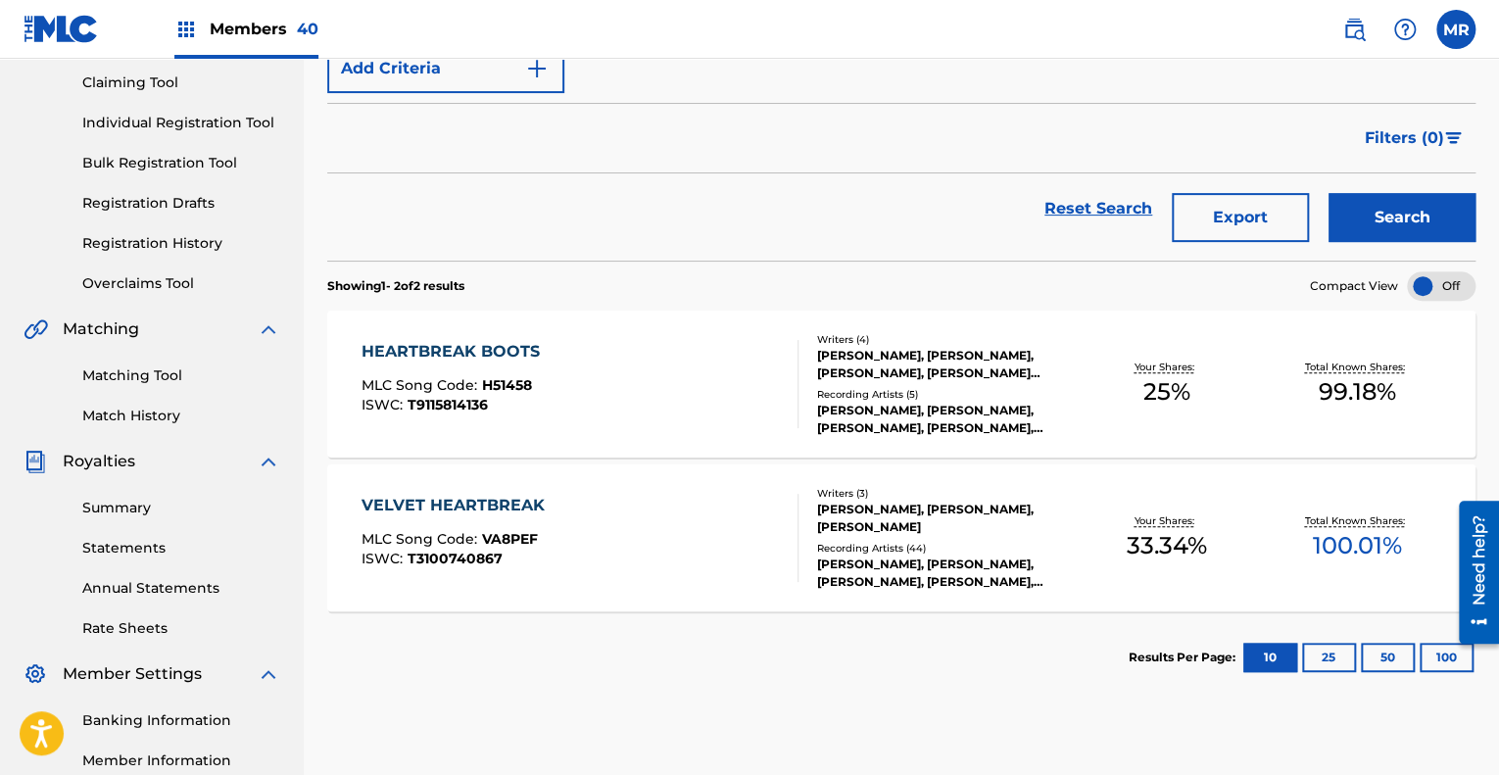
click at [880, 365] on div "[PERSON_NAME], [PERSON_NAME], [PERSON_NAME], [PERSON_NAME] [PERSON_NAME]" at bounding box center [944, 364] width 254 height 35
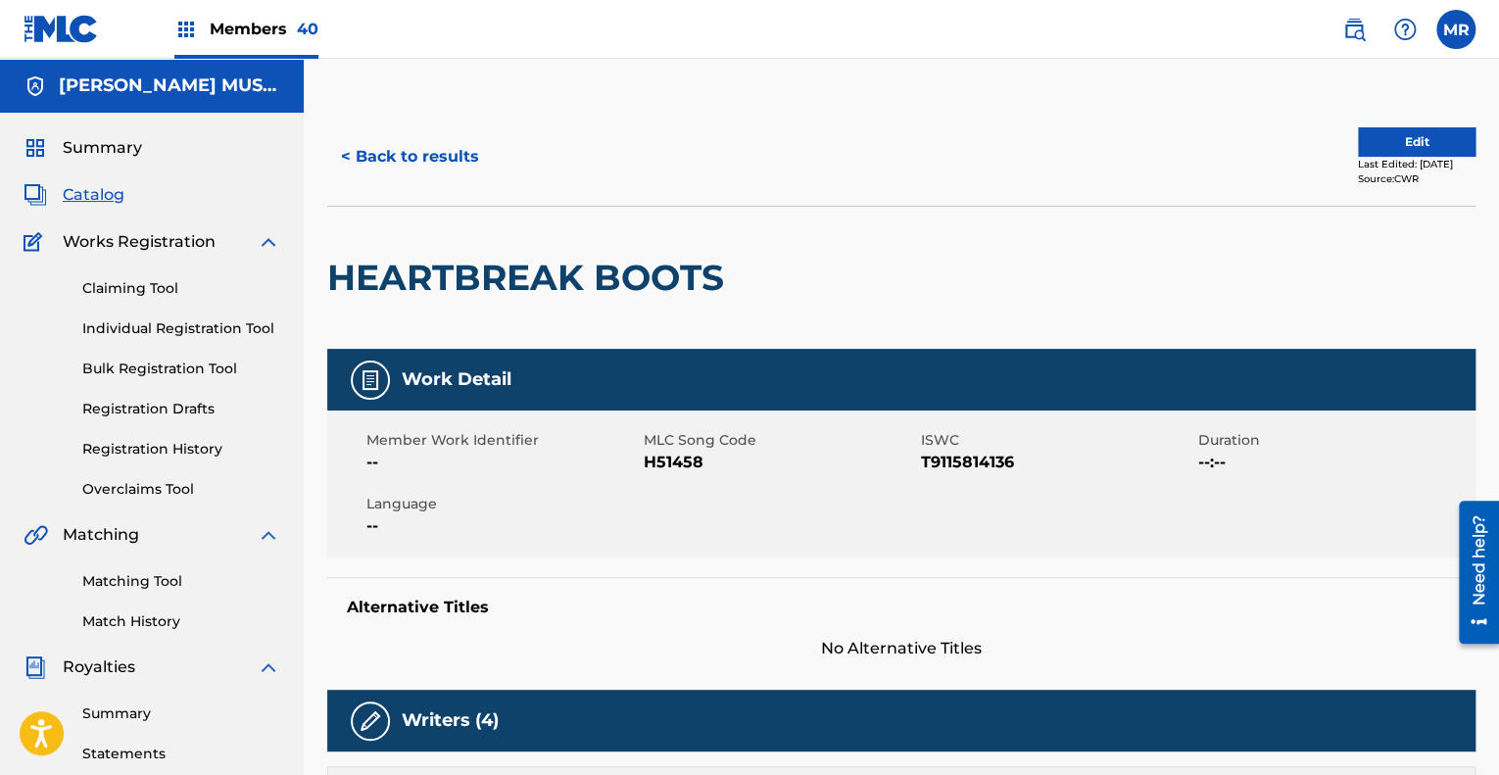
click at [431, 156] on button "< Back to results" at bounding box center [410, 156] width 166 height 49
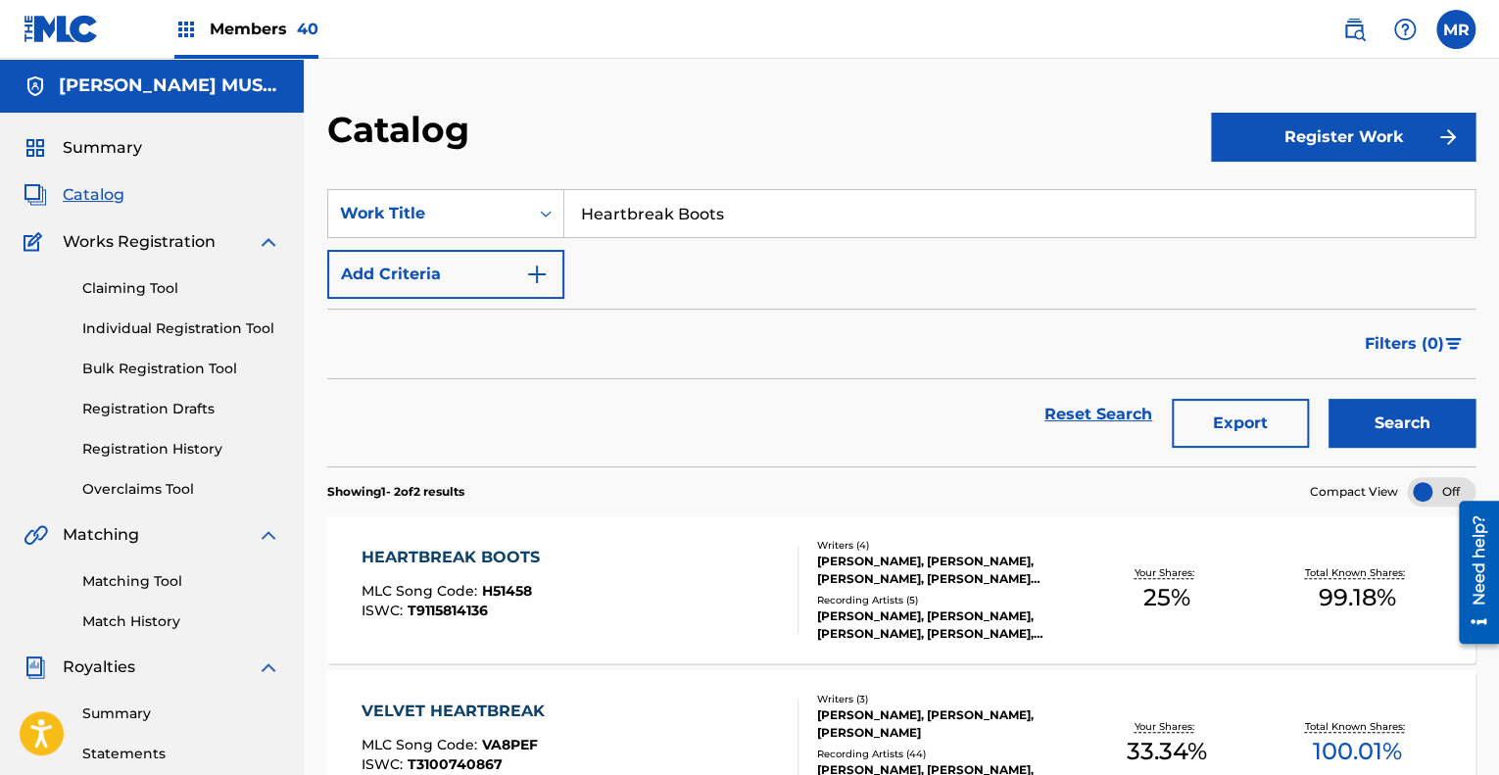
click at [762, 223] on input "Heartbreak Boots" at bounding box center [1019, 213] width 910 height 47
type input "H"
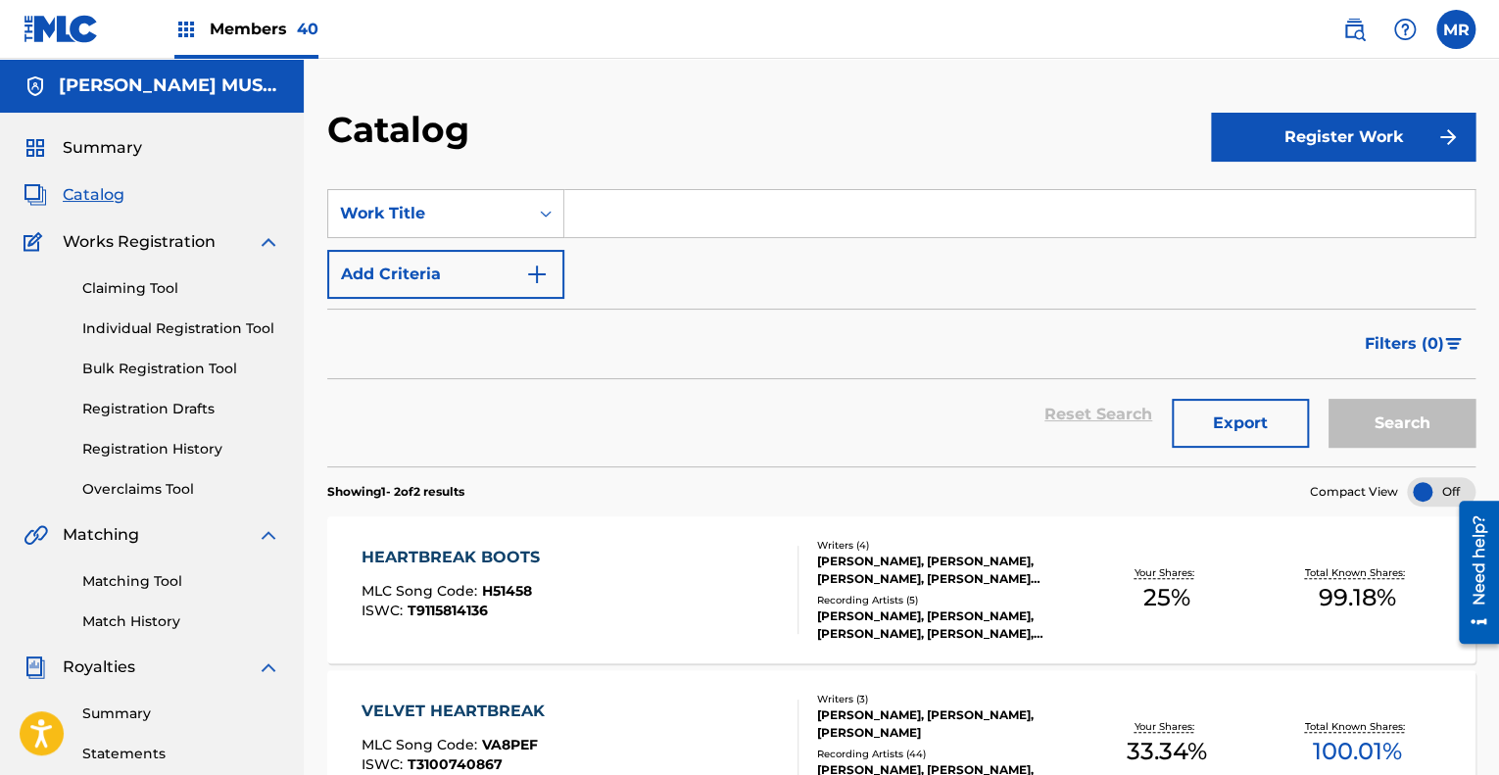
paste input "Search Form"
paste input "Kill The Headlights"
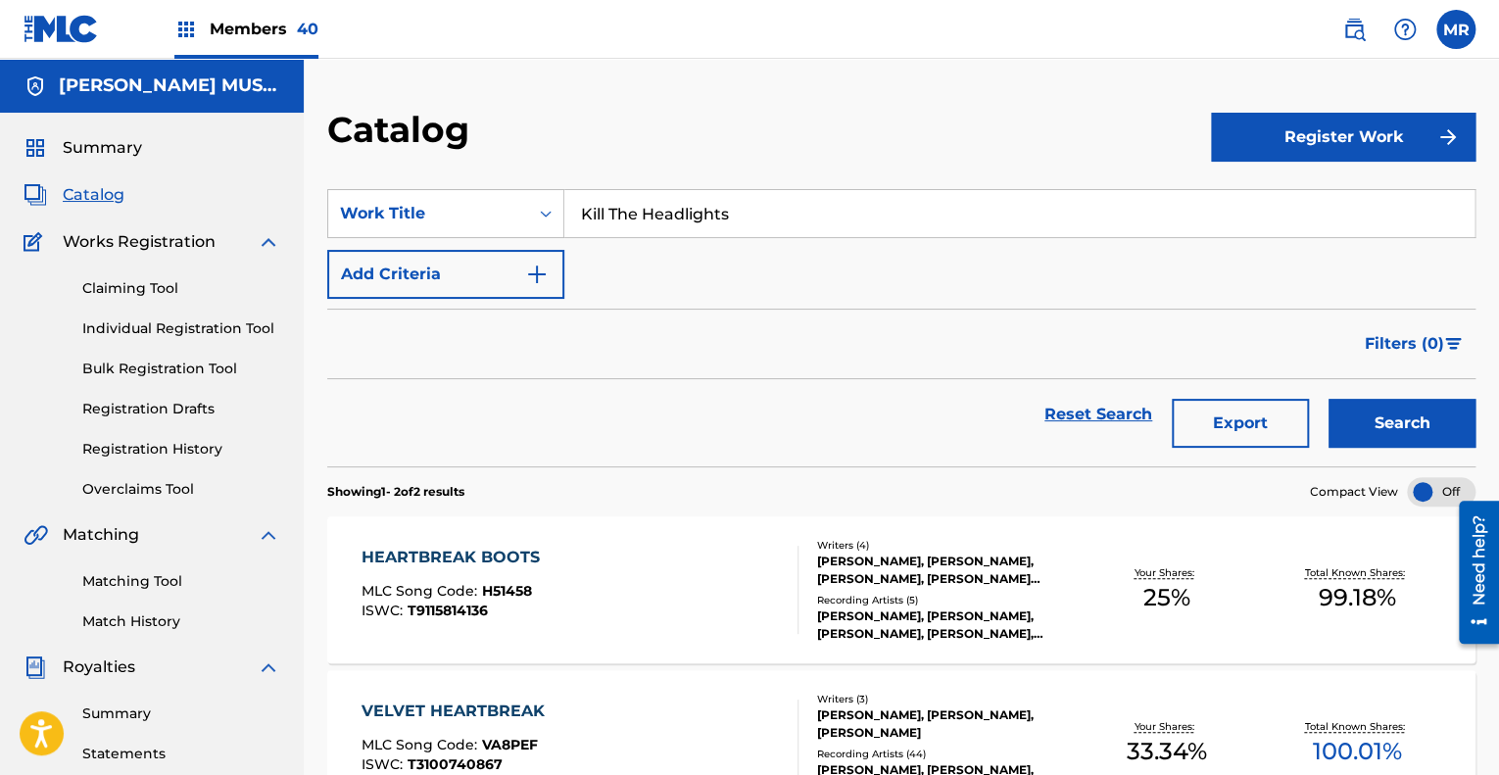
click at [1328, 399] on button "Search" at bounding box center [1401, 423] width 147 height 49
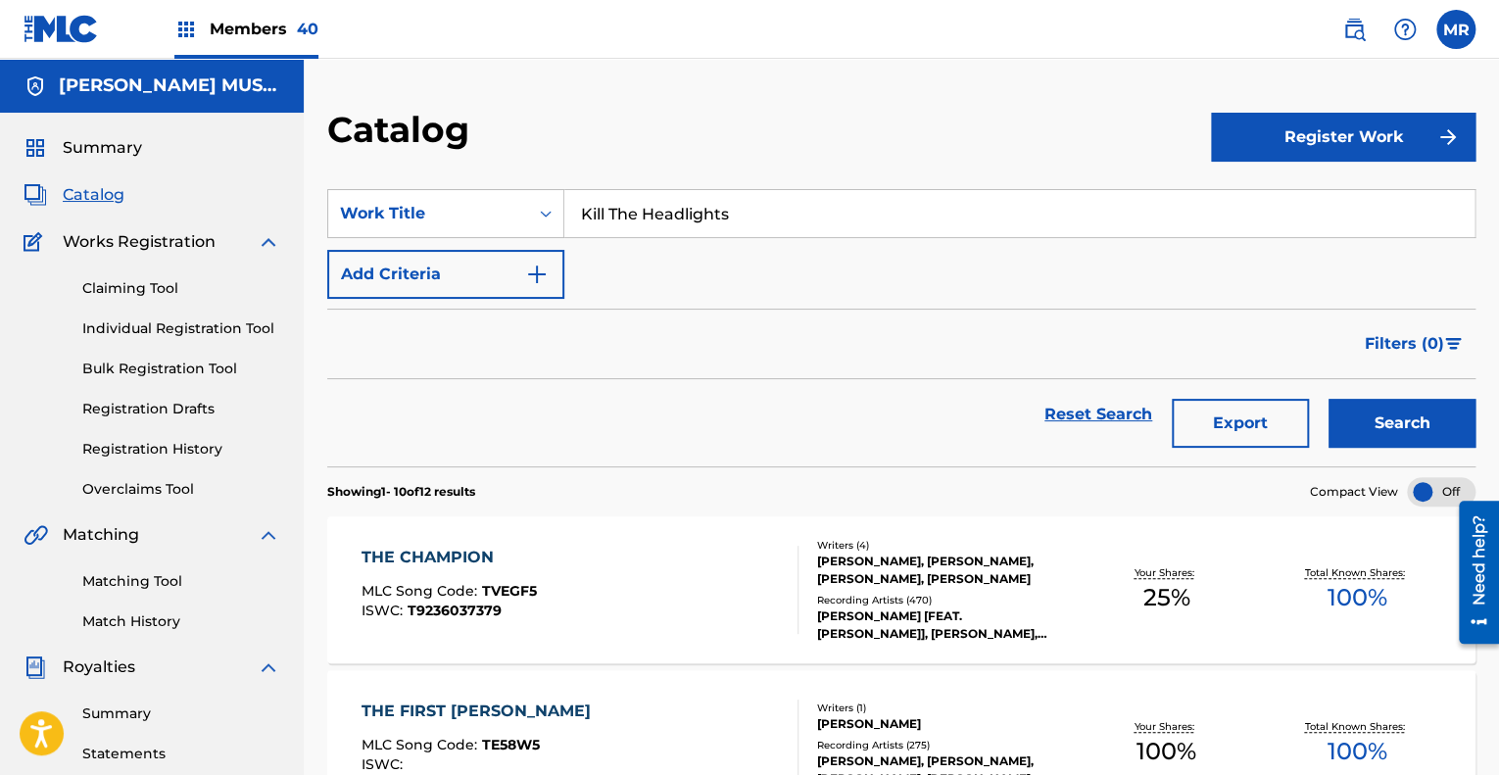
click at [754, 220] on input "Kill The Headlights" at bounding box center [1019, 213] width 910 height 47
type input "K"
click at [1328, 399] on button "Search" at bounding box center [1401, 423] width 147 height 49
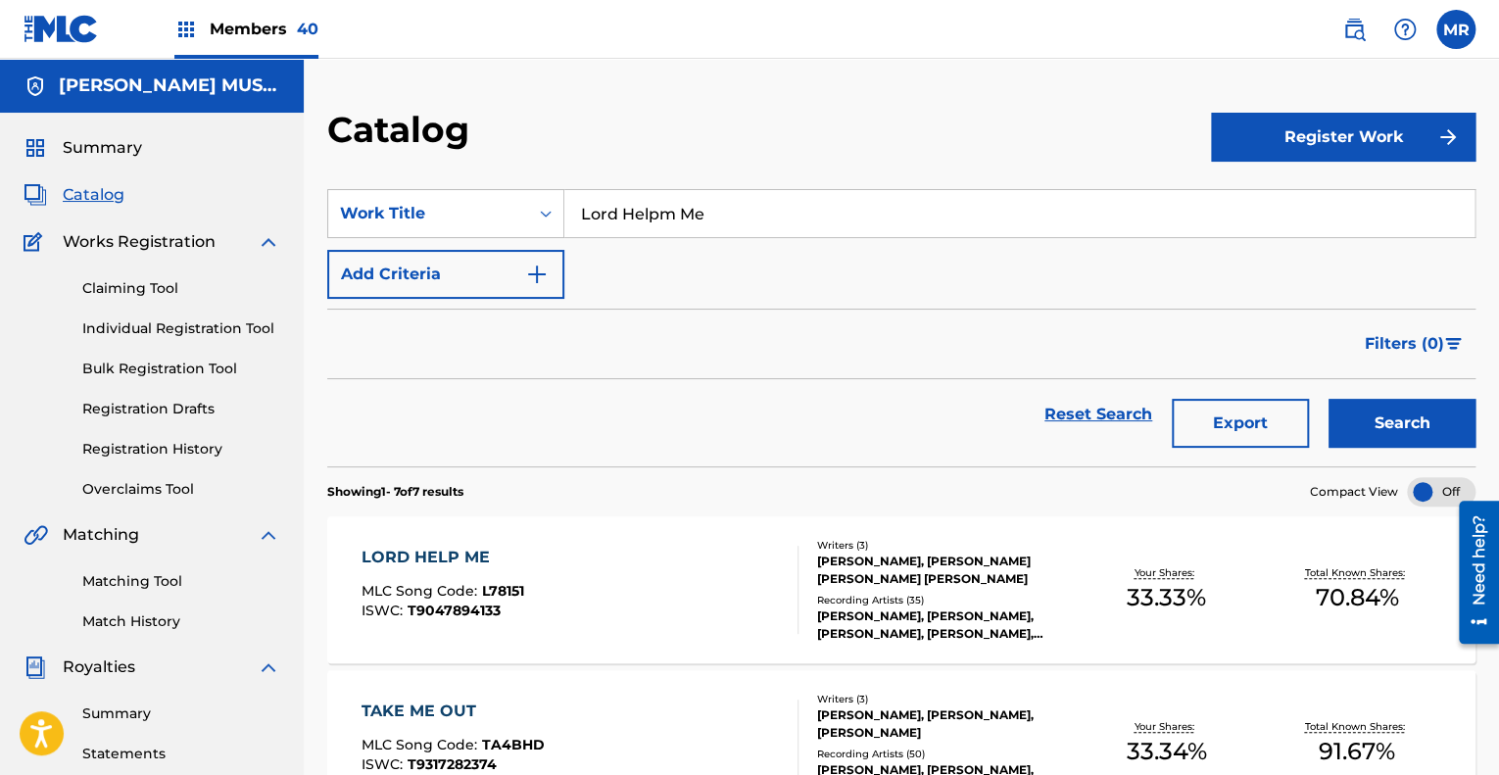
click at [664, 211] on input "Lord Helpm Me" at bounding box center [1019, 213] width 910 height 47
type input "Lord Help Me"
click at [1328, 399] on button "Search" at bounding box center [1401, 423] width 147 height 49
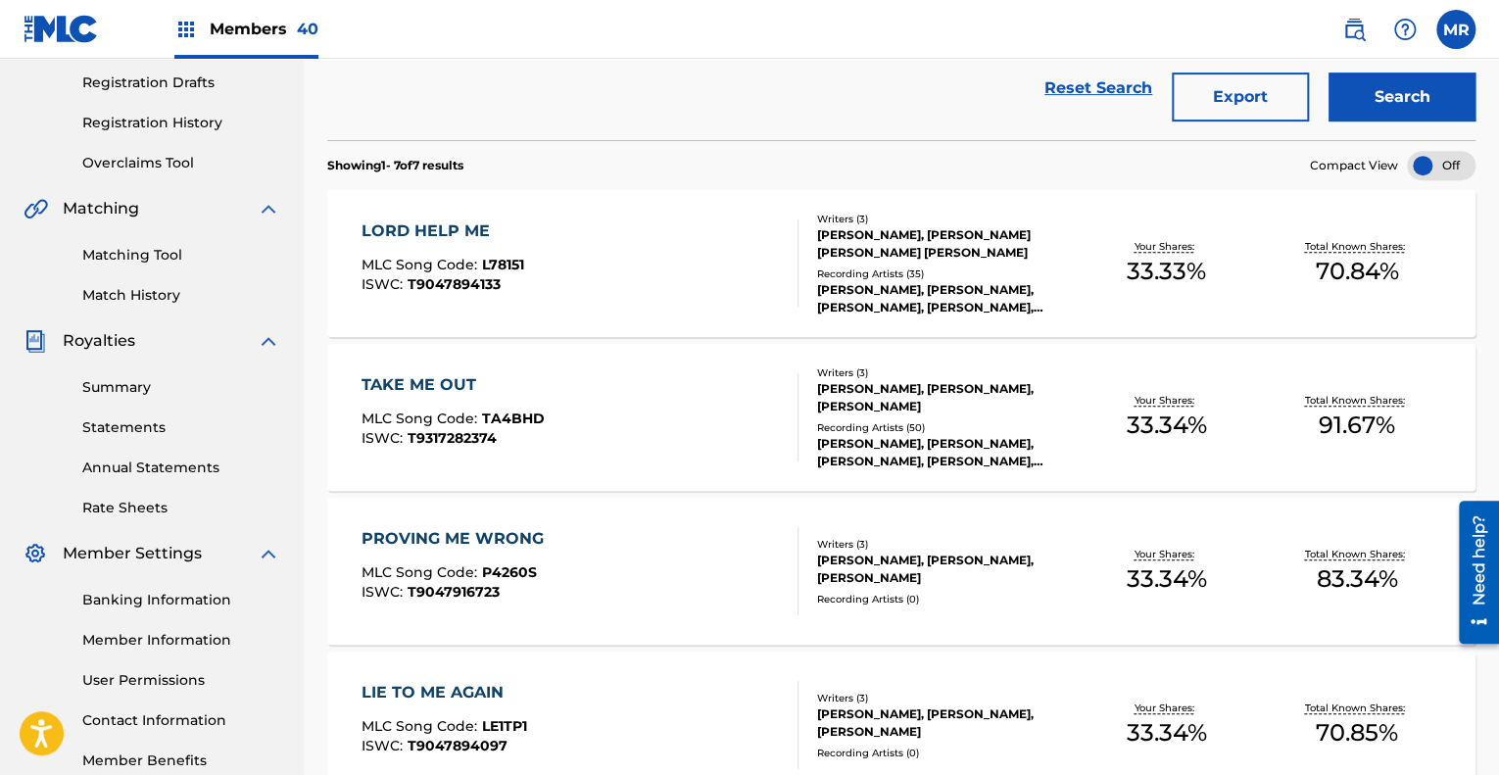
click at [866, 247] on div "[PERSON_NAME], [PERSON_NAME] [PERSON_NAME] [PERSON_NAME]" at bounding box center [944, 243] width 254 height 35
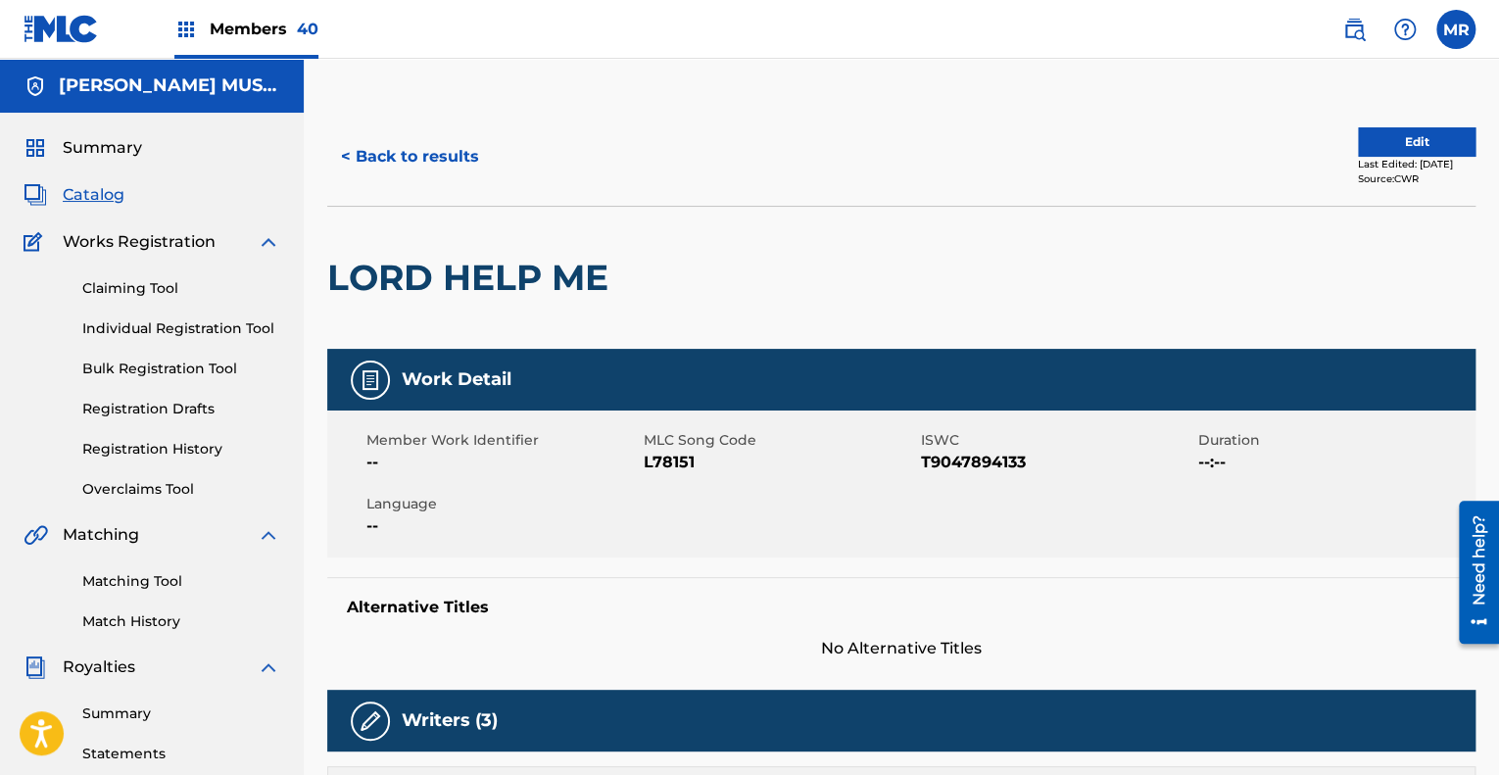
click at [428, 155] on button "< Back to results" at bounding box center [410, 156] width 166 height 49
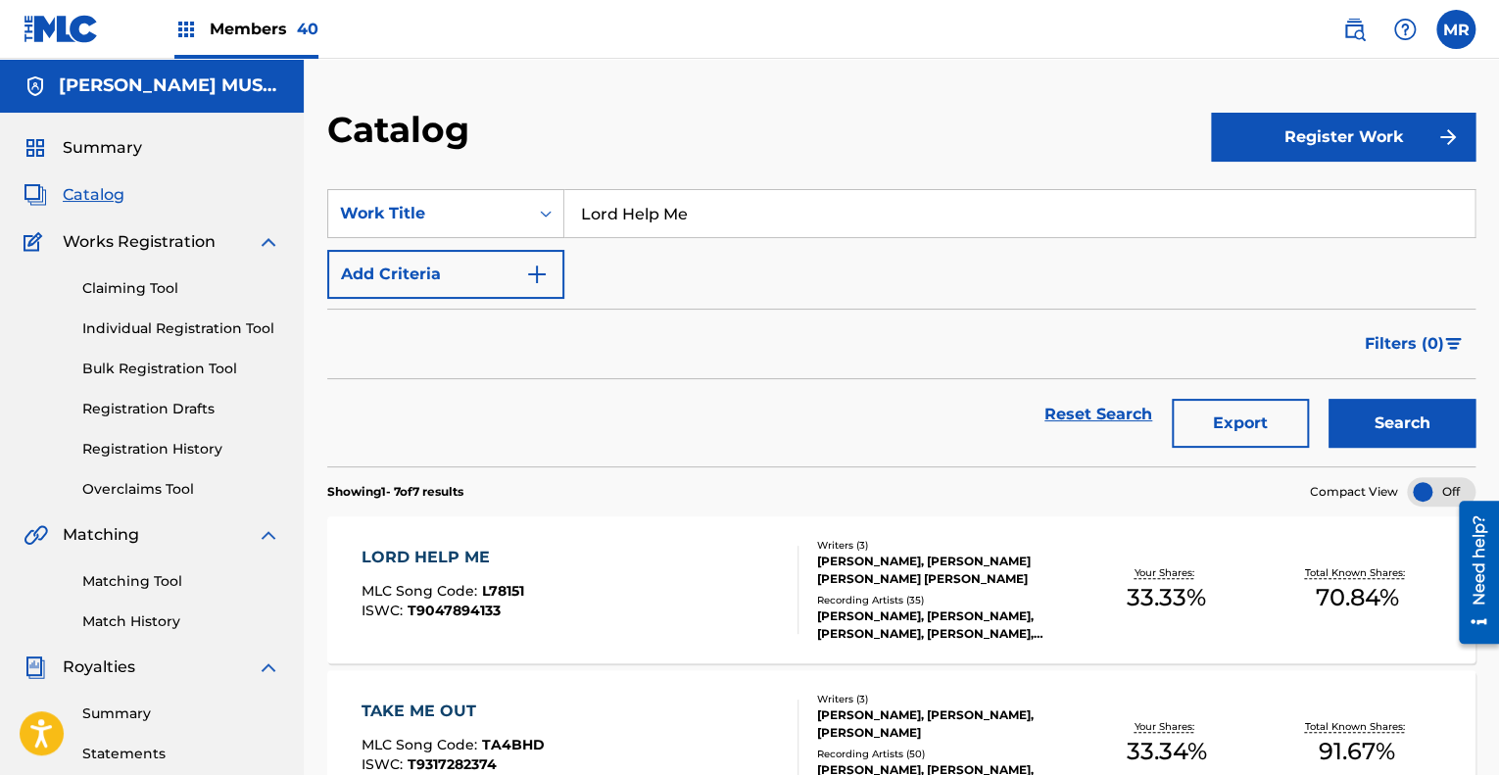
click at [710, 204] on input "Lord Help Me" at bounding box center [1019, 213] width 910 height 47
type input "L"
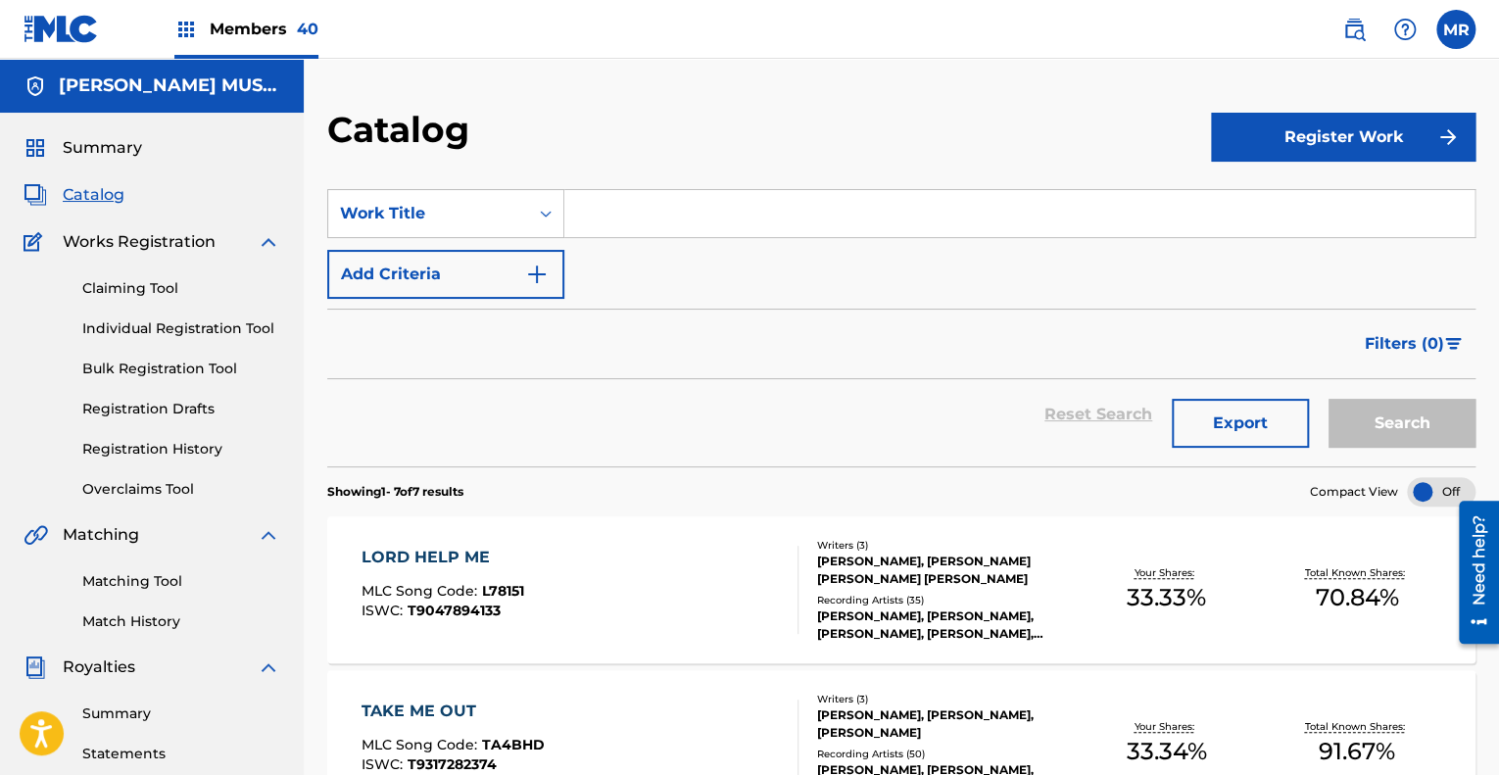
paste input "Not Tonight"
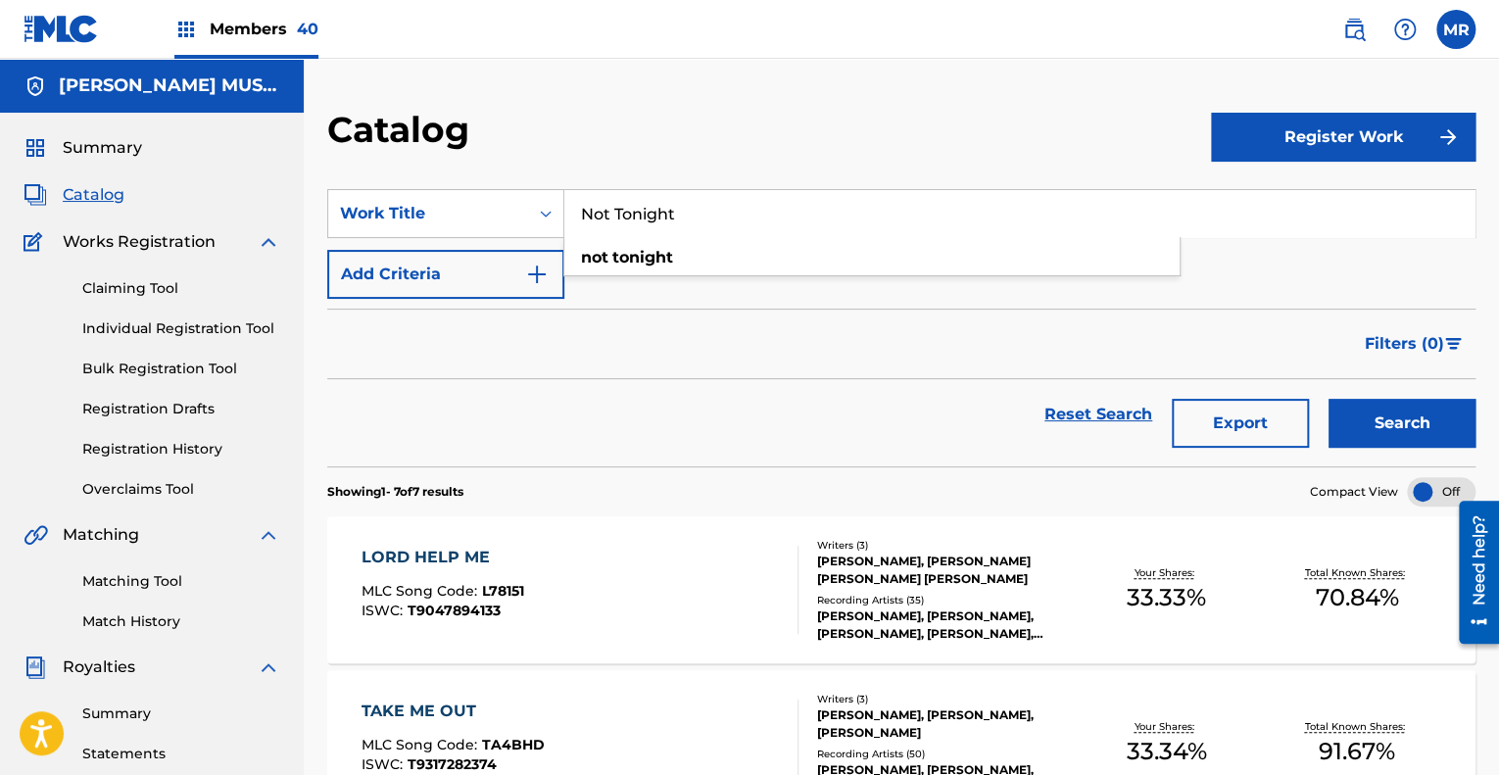
type input "Not Tonight"
click at [1328, 399] on button "Search" at bounding box center [1401, 423] width 147 height 49
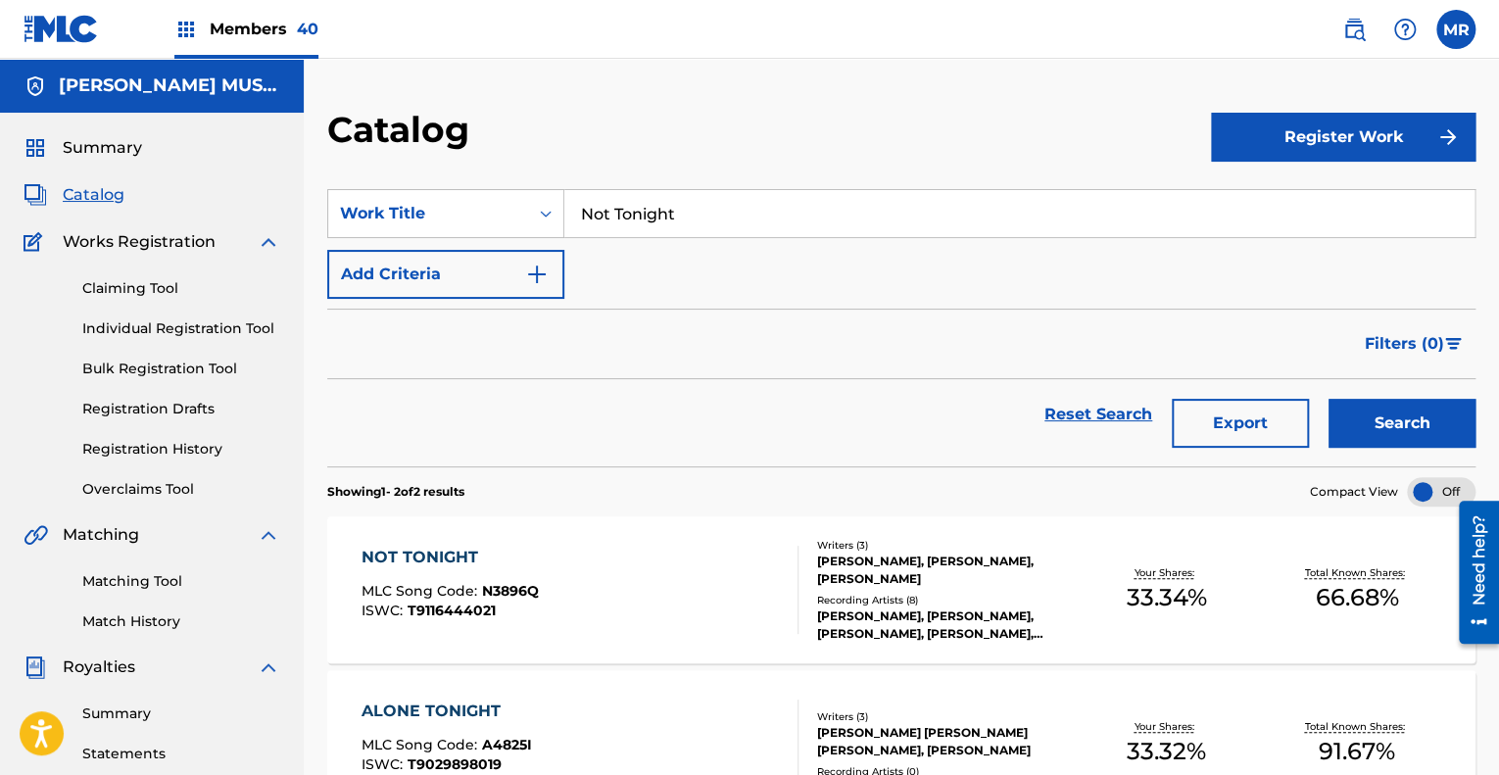
click at [826, 558] on div "[PERSON_NAME], [PERSON_NAME], [PERSON_NAME]" at bounding box center [944, 570] width 254 height 35
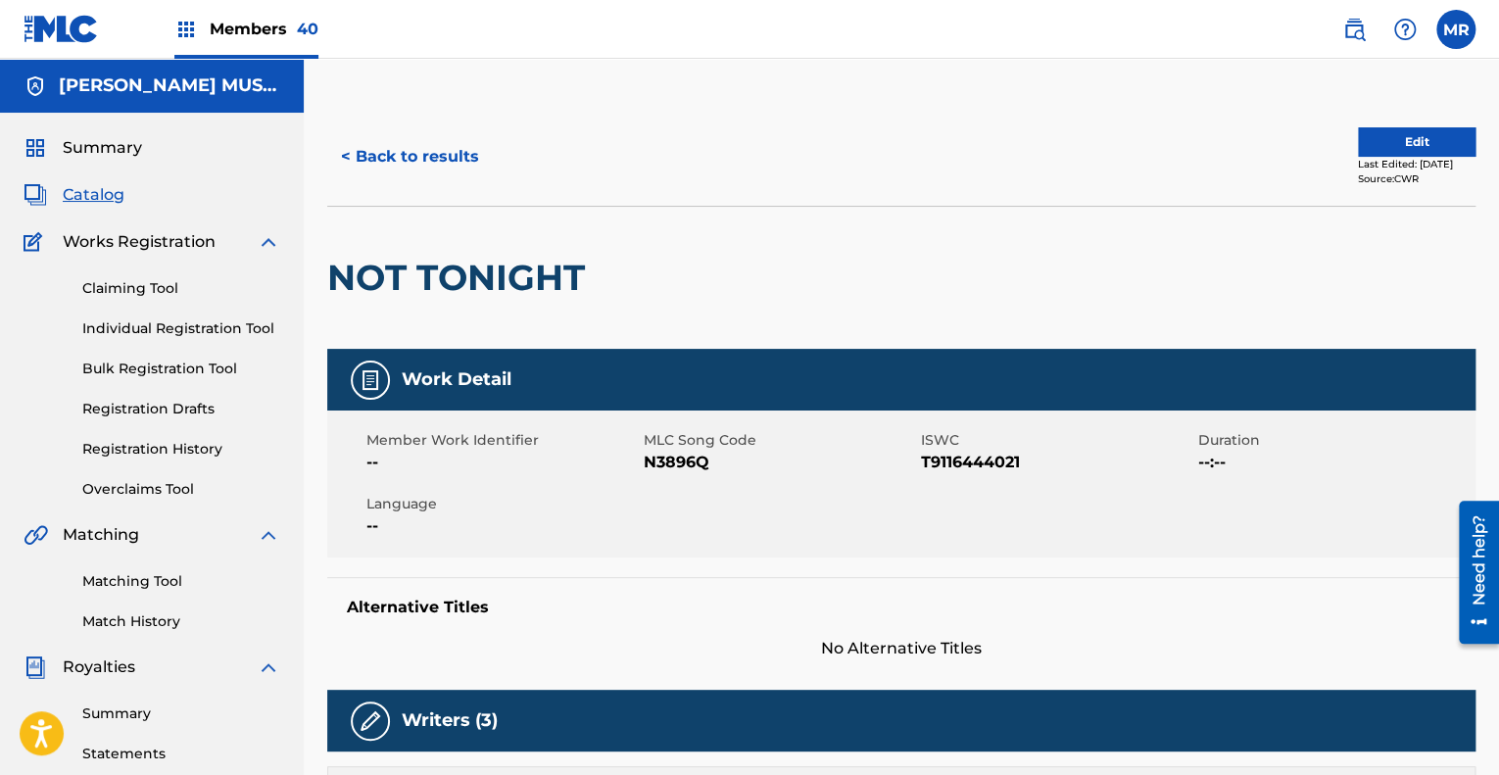
click at [425, 154] on button "< Back to results" at bounding box center [410, 156] width 166 height 49
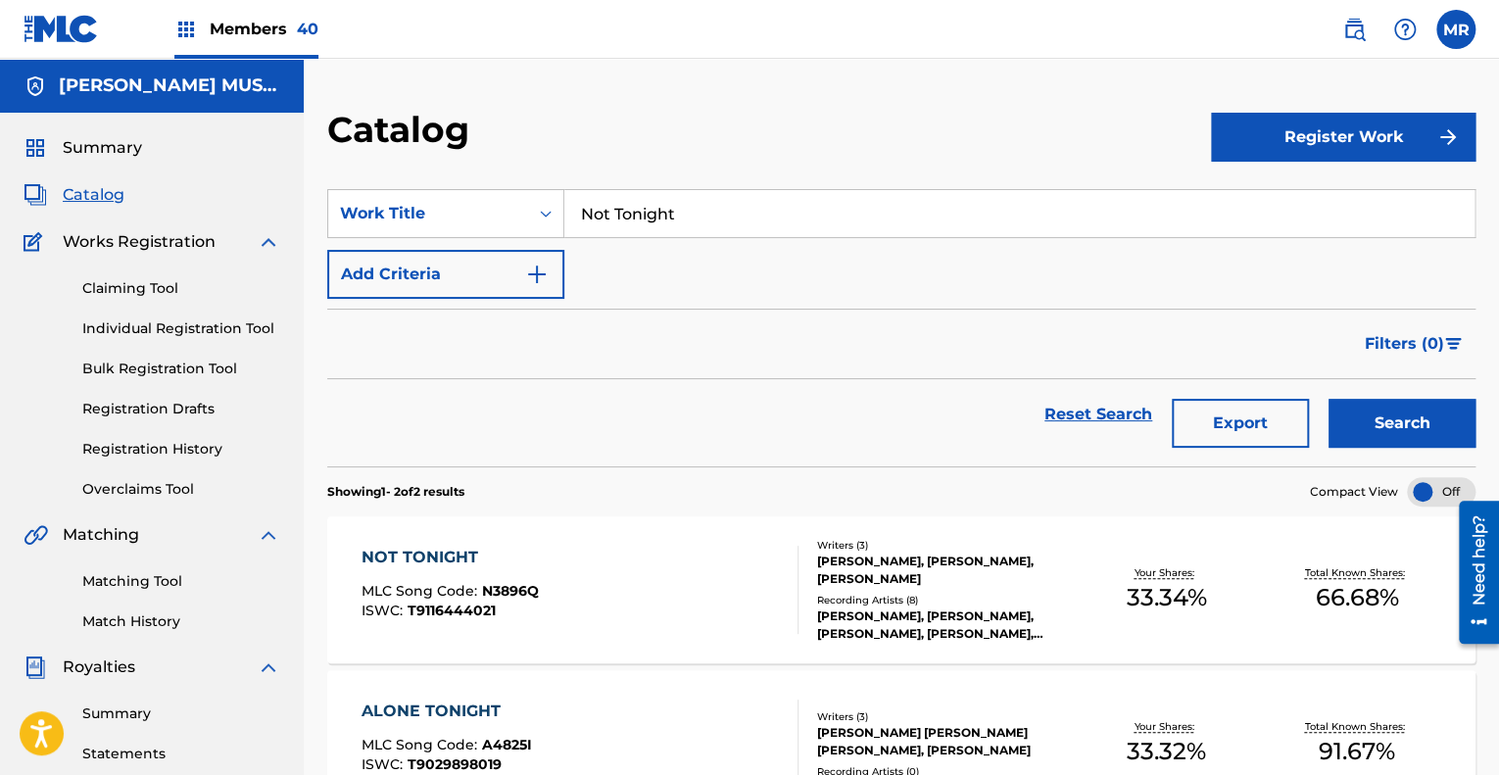
click at [694, 217] on input "Not Tonight" at bounding box center [1019, 213] width 910 height 47
type input "N"
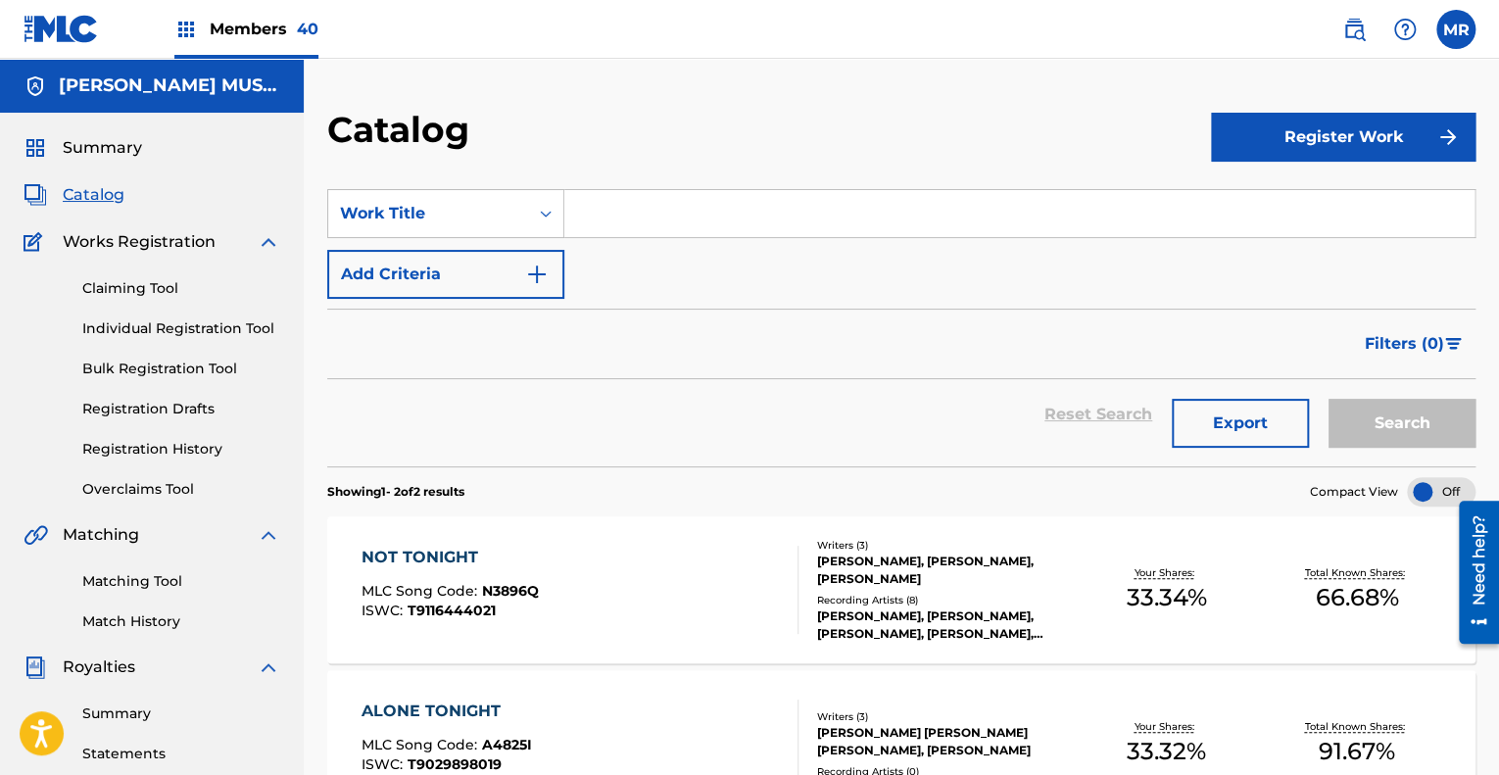
paste input "S"
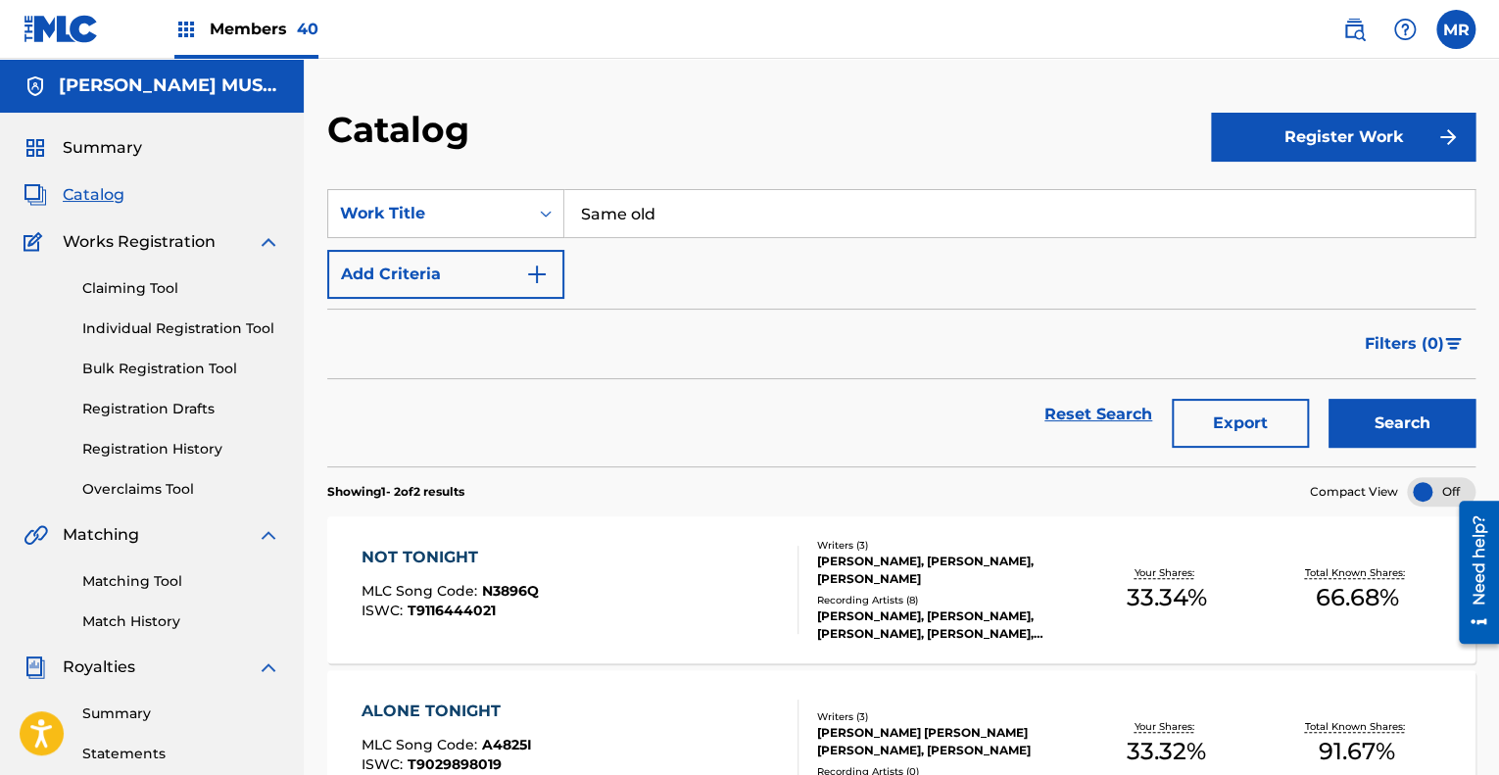
click at [1328, 399] on button "Search" at bounding box center [1401, 423] width 147 height 49
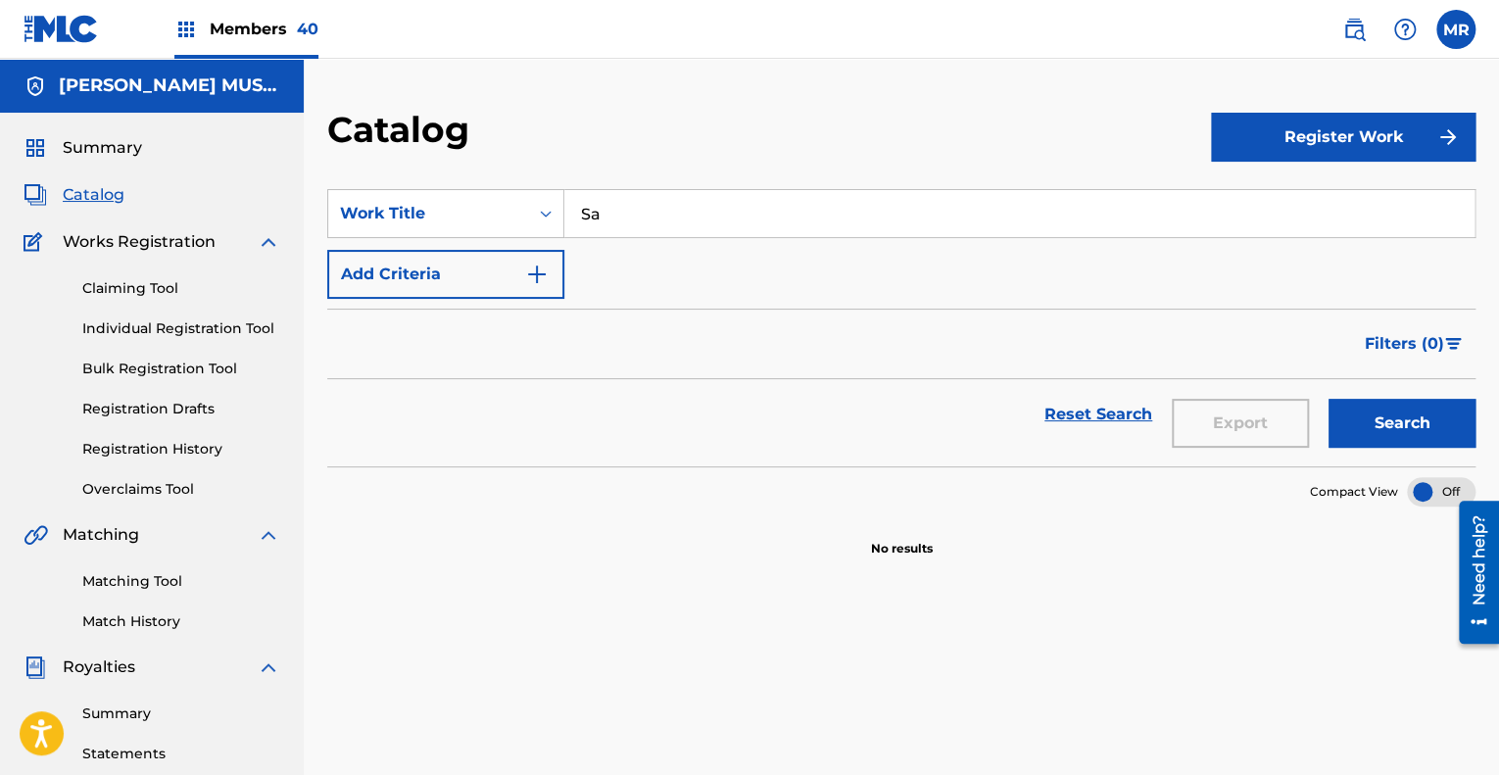
type input "S"
paste input "Walk Away"
type input "Walk Away"
click at [1328, 399] on button "Search" at bounding box center [1401, 423] width 147 height 49
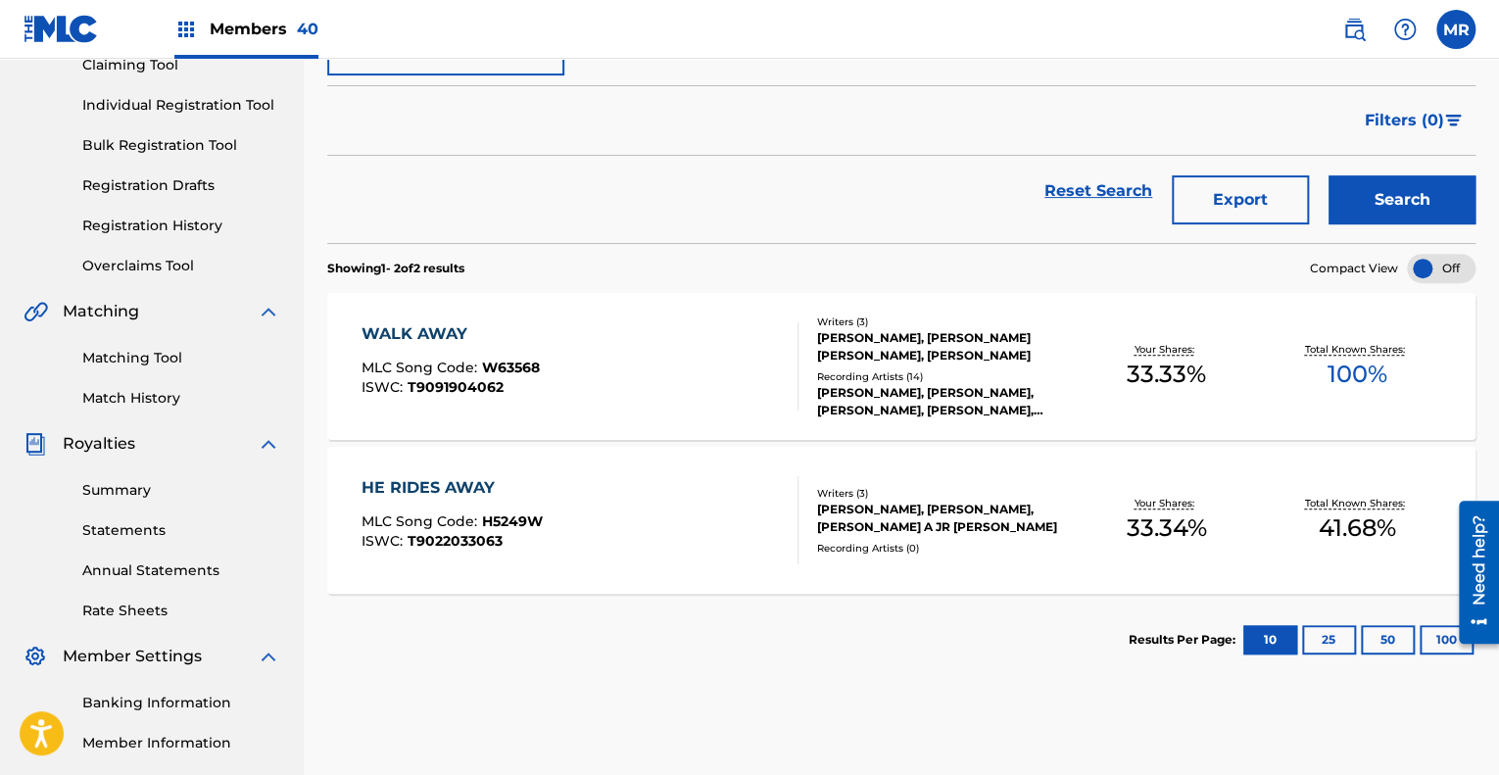
scroll to position [230, 0]
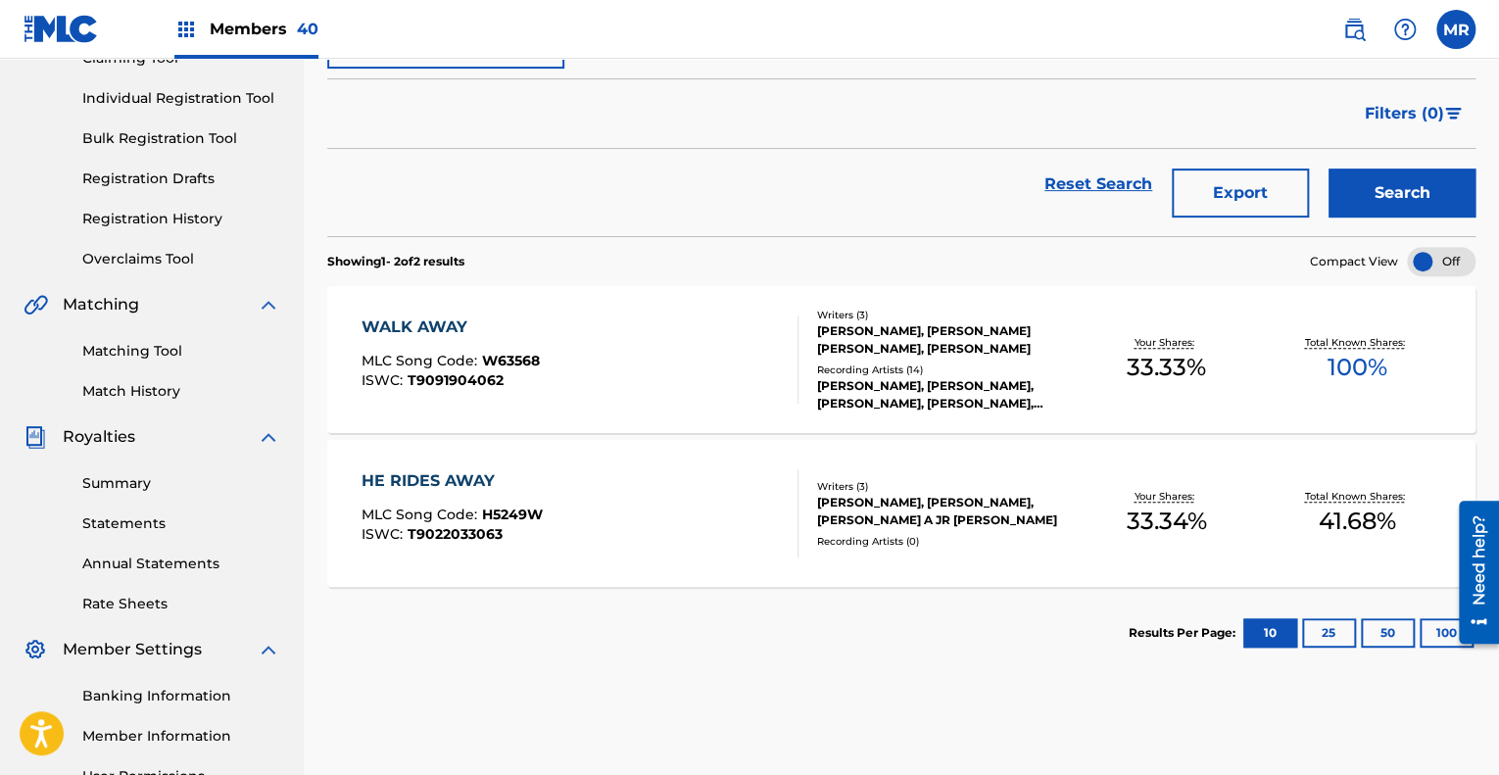
click at [891, 369] on div "Recording Artists ( 14 )" at bounding box center [944, 369] width 254 height 15
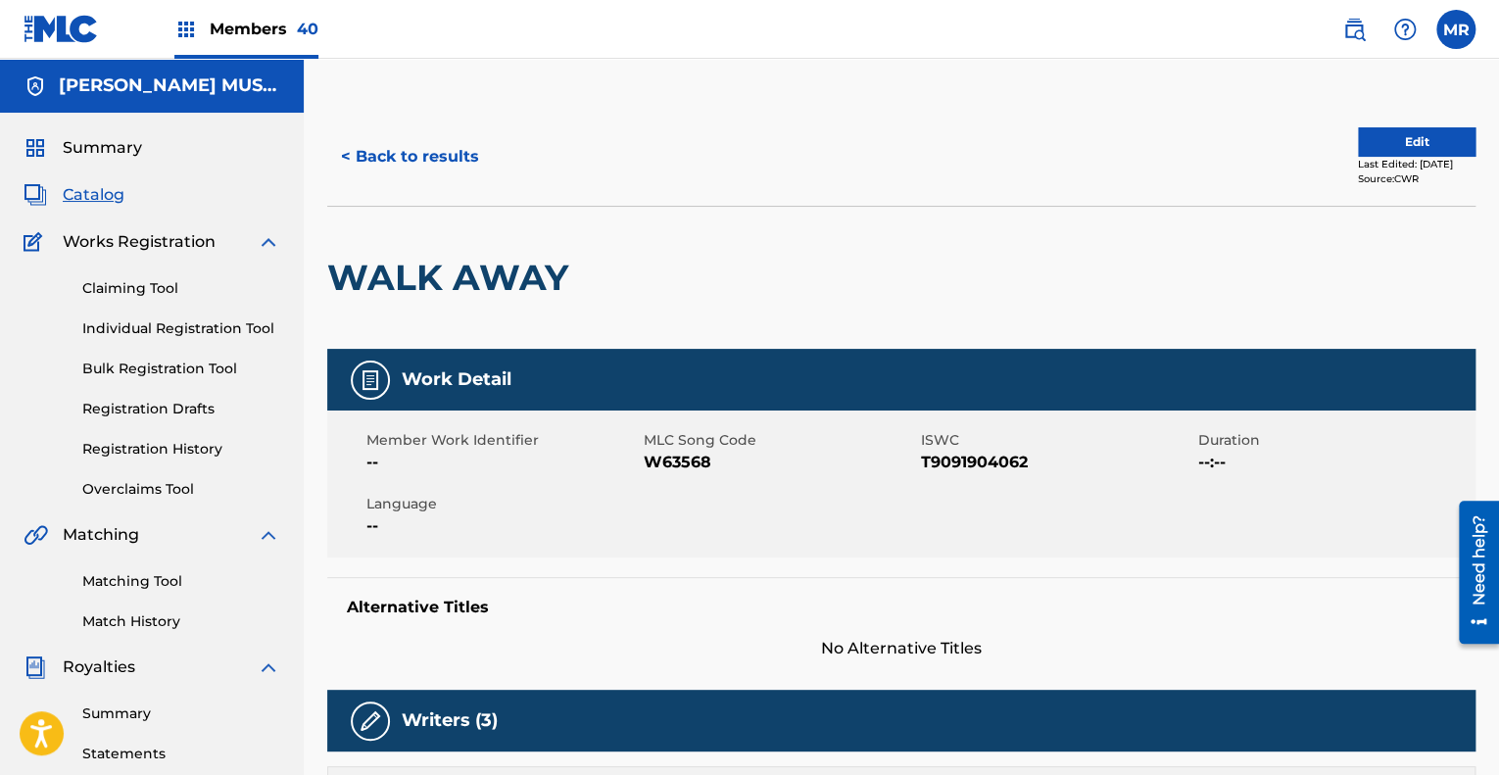
click at [431, 148] on button "< Back to results" at bounding box center [410, 156] width 166 height 49
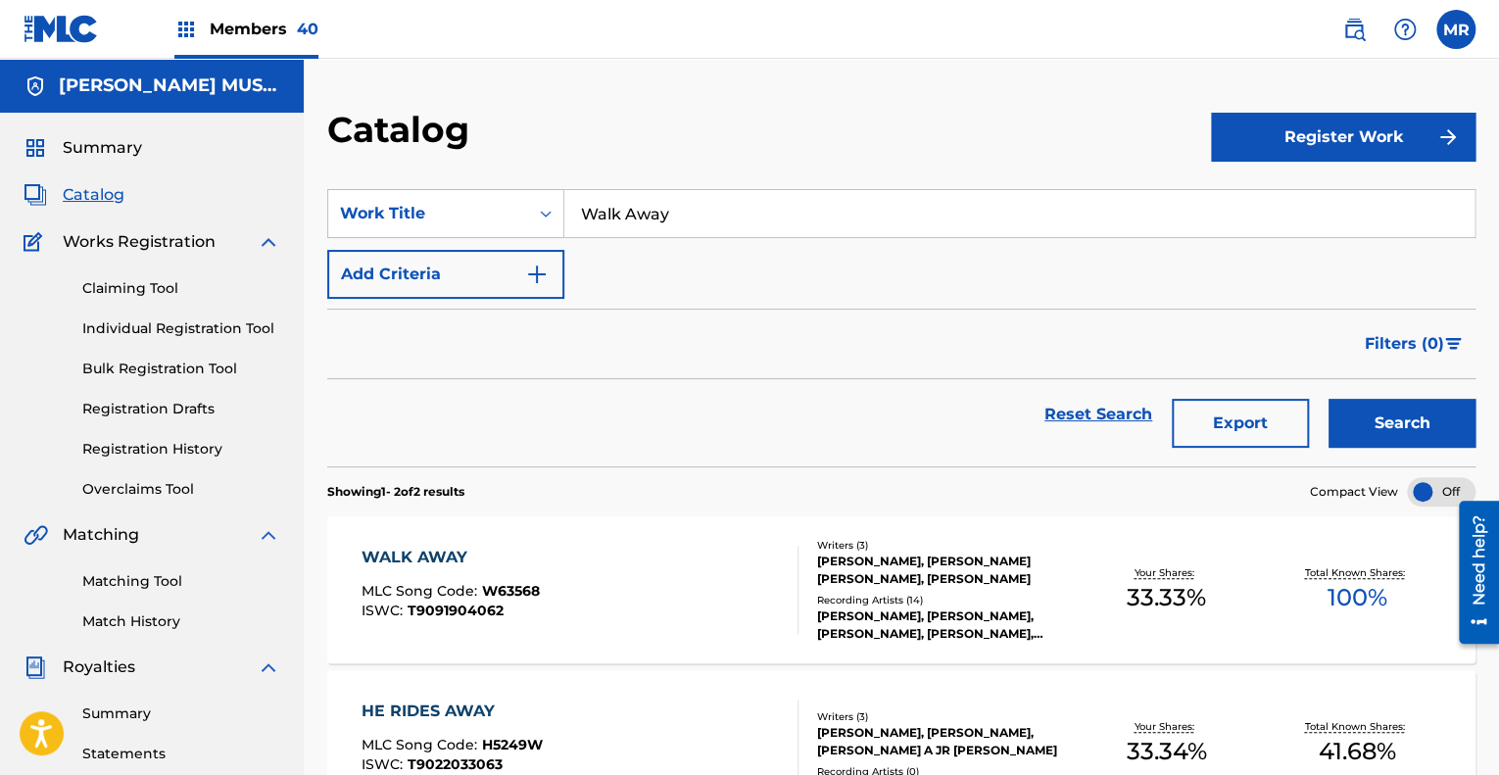
click at [689, 214] on input "Walk Away" at bounding box center [1019, 213] width 910 height 47
type input "W"
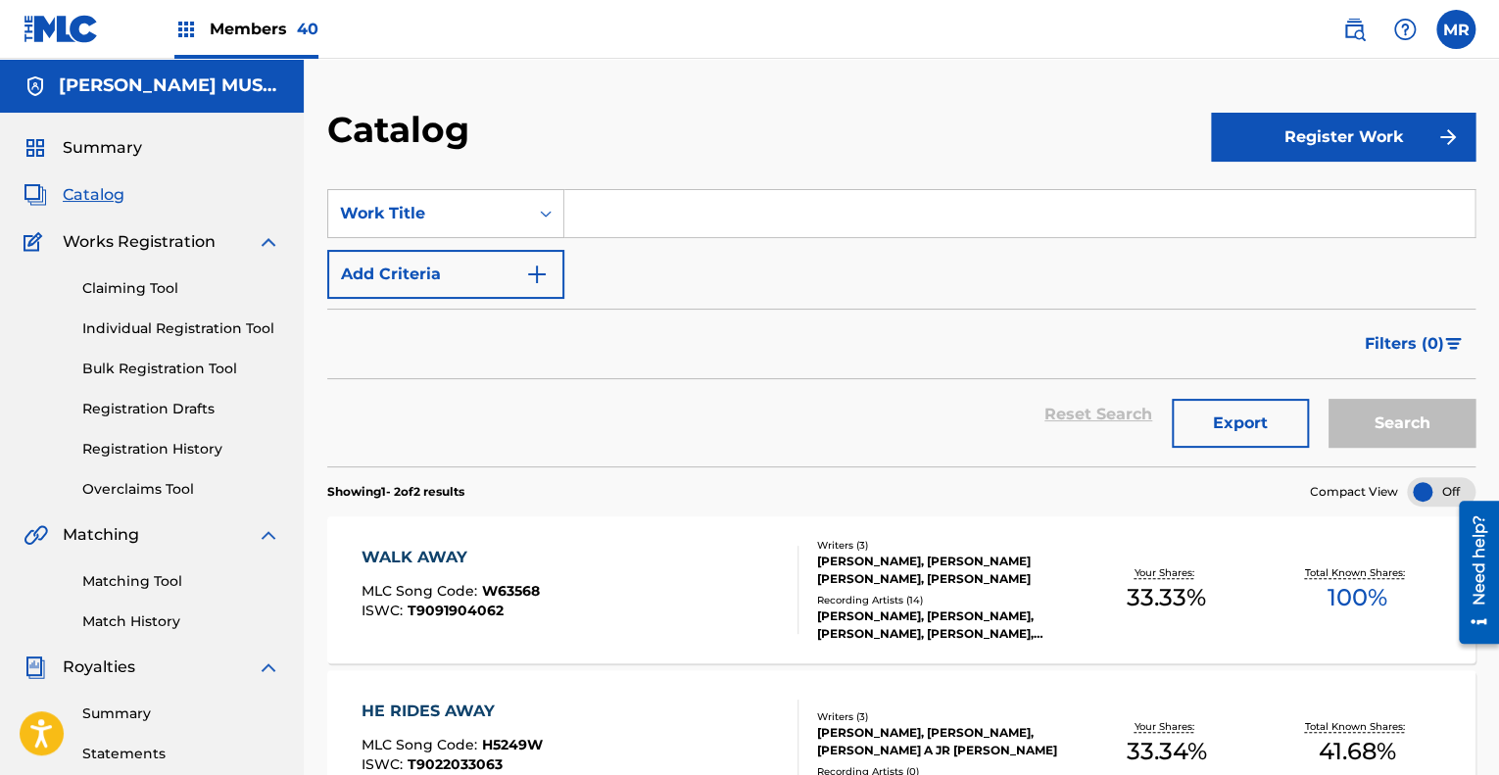
paste input "B"
click at [689, 214] on input "Search Form" at bounding box center [1019, 213] width 910 height 47
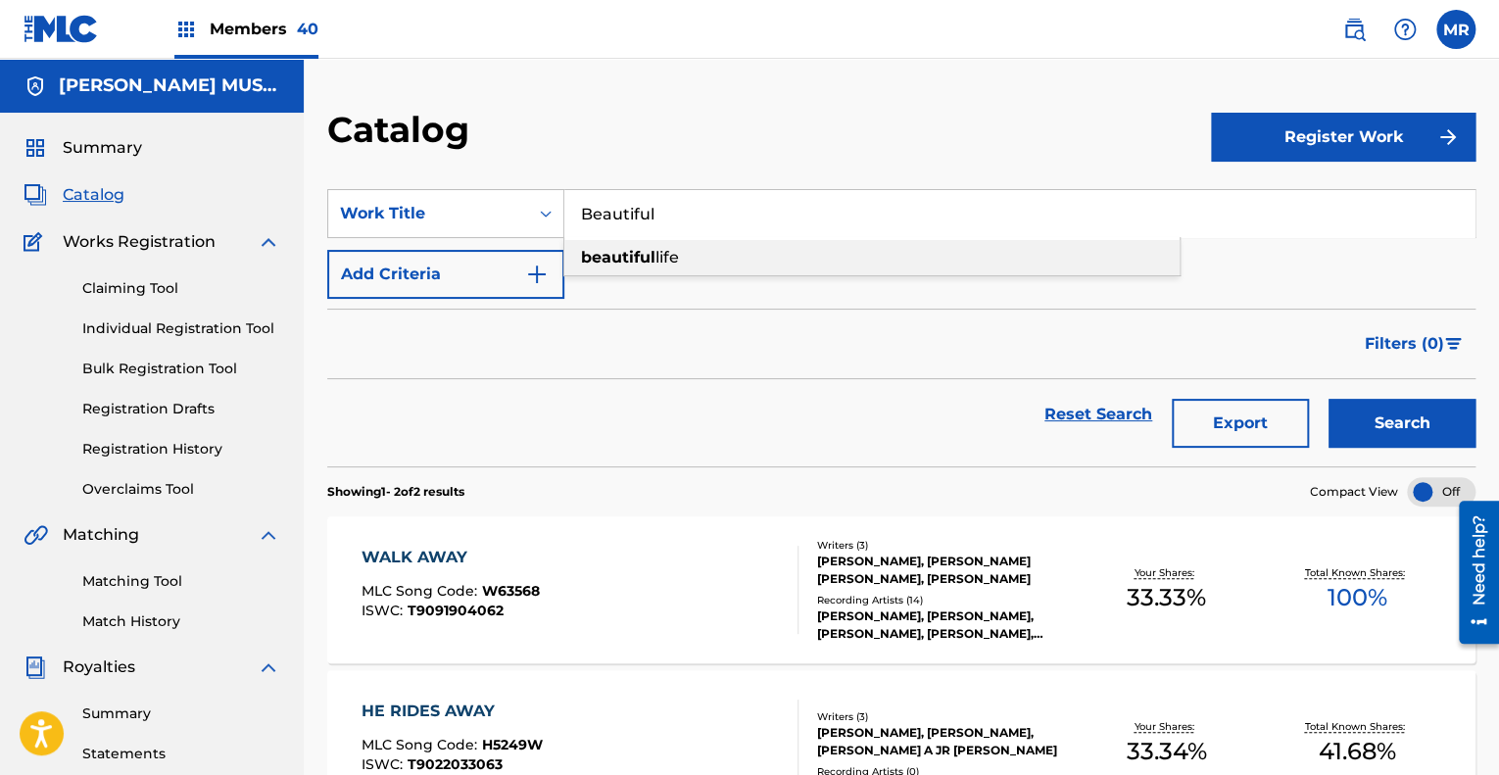
click at [672, 257] on span "life" at bounding box center [667, 257] width 24 height 19
type input "beautiful life"
click at [1369, 423] on button "Search" at bounding box center [1401, 423] width 147 height 49
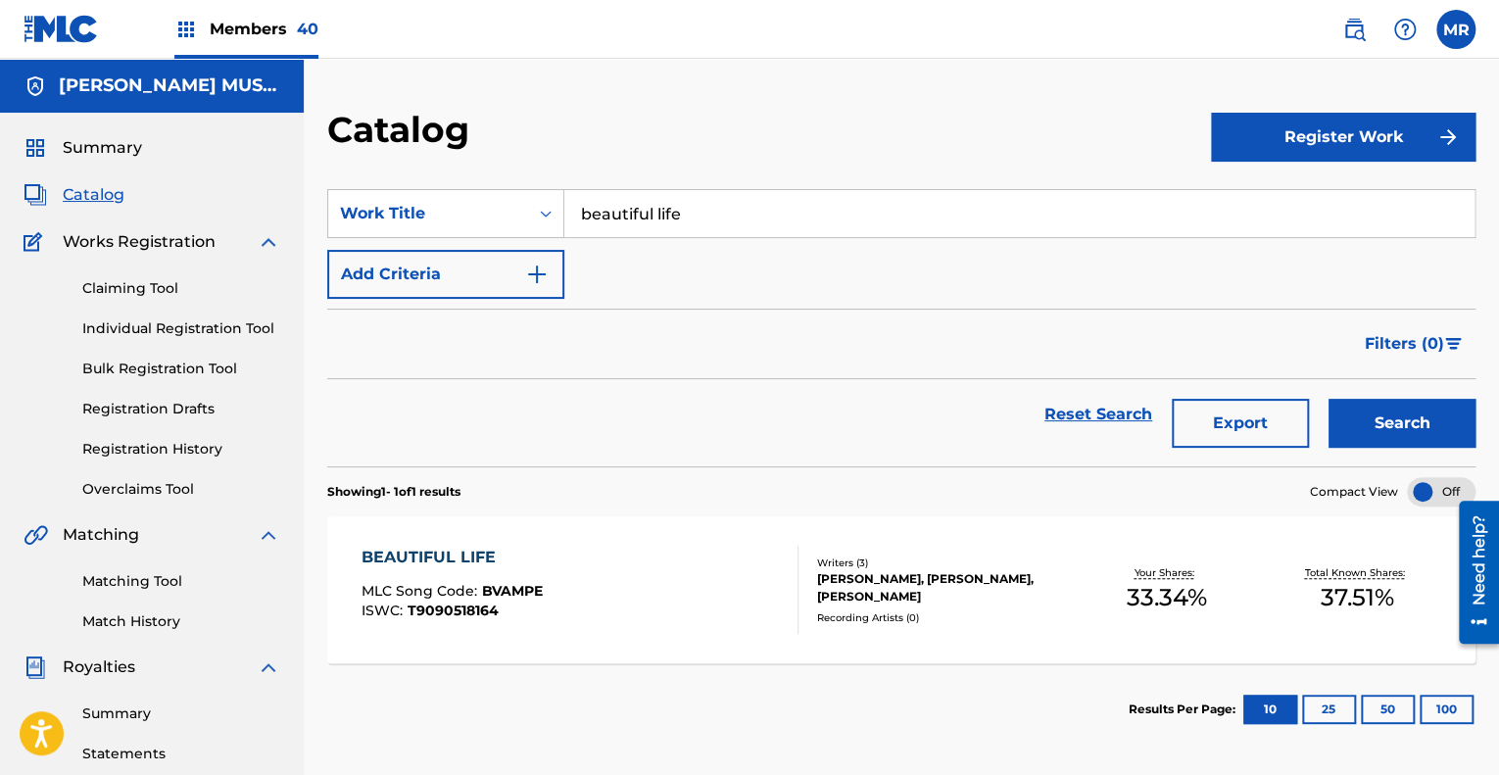
click at [877, 593] on div "[PERSON_NAME], [PERSON_NAME], [PERSON_NAME]" at bounding box center [944, 587] width 254 height 35
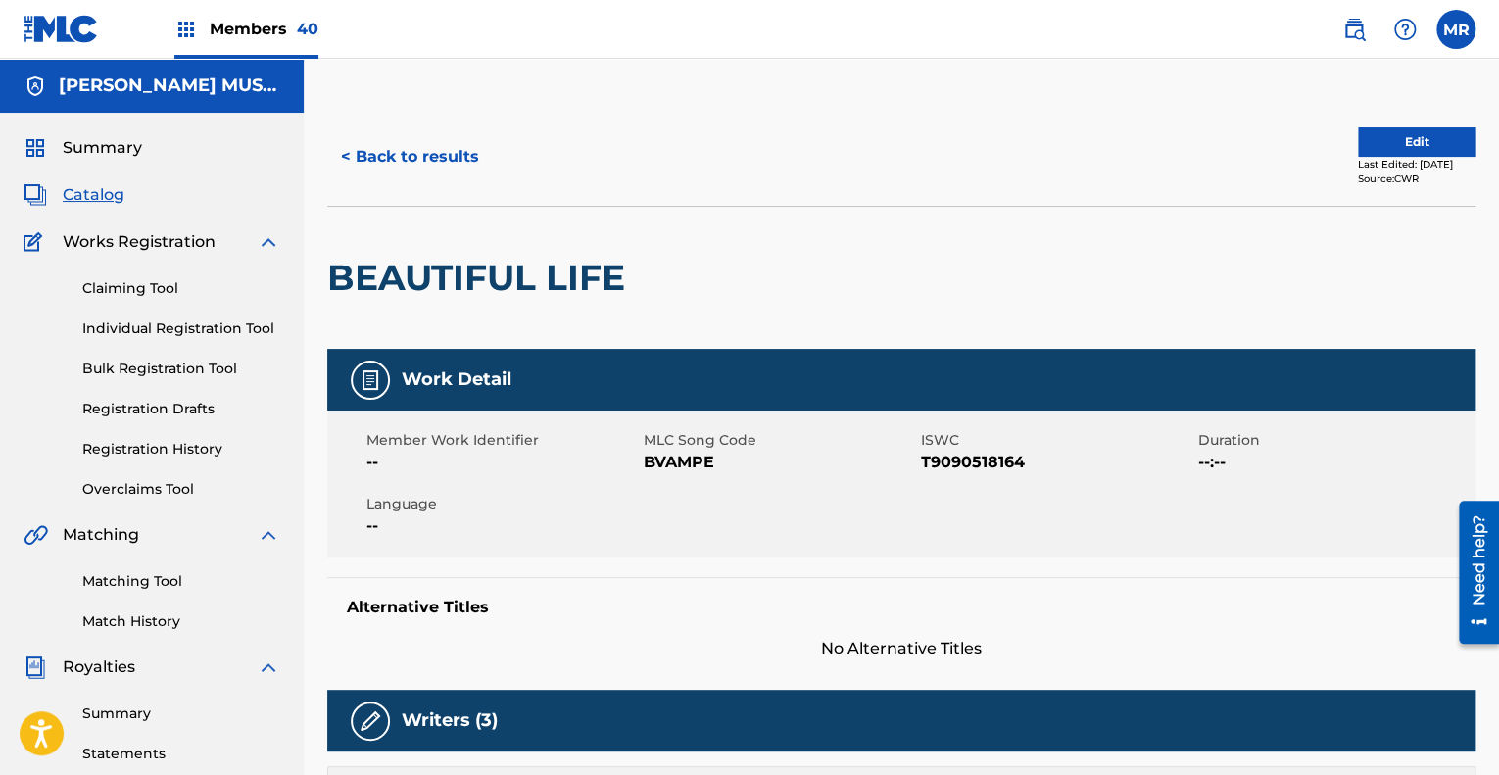
click at [411, 153] on button "< Back to results" at bounding box center [410, 156] width 166 height 49
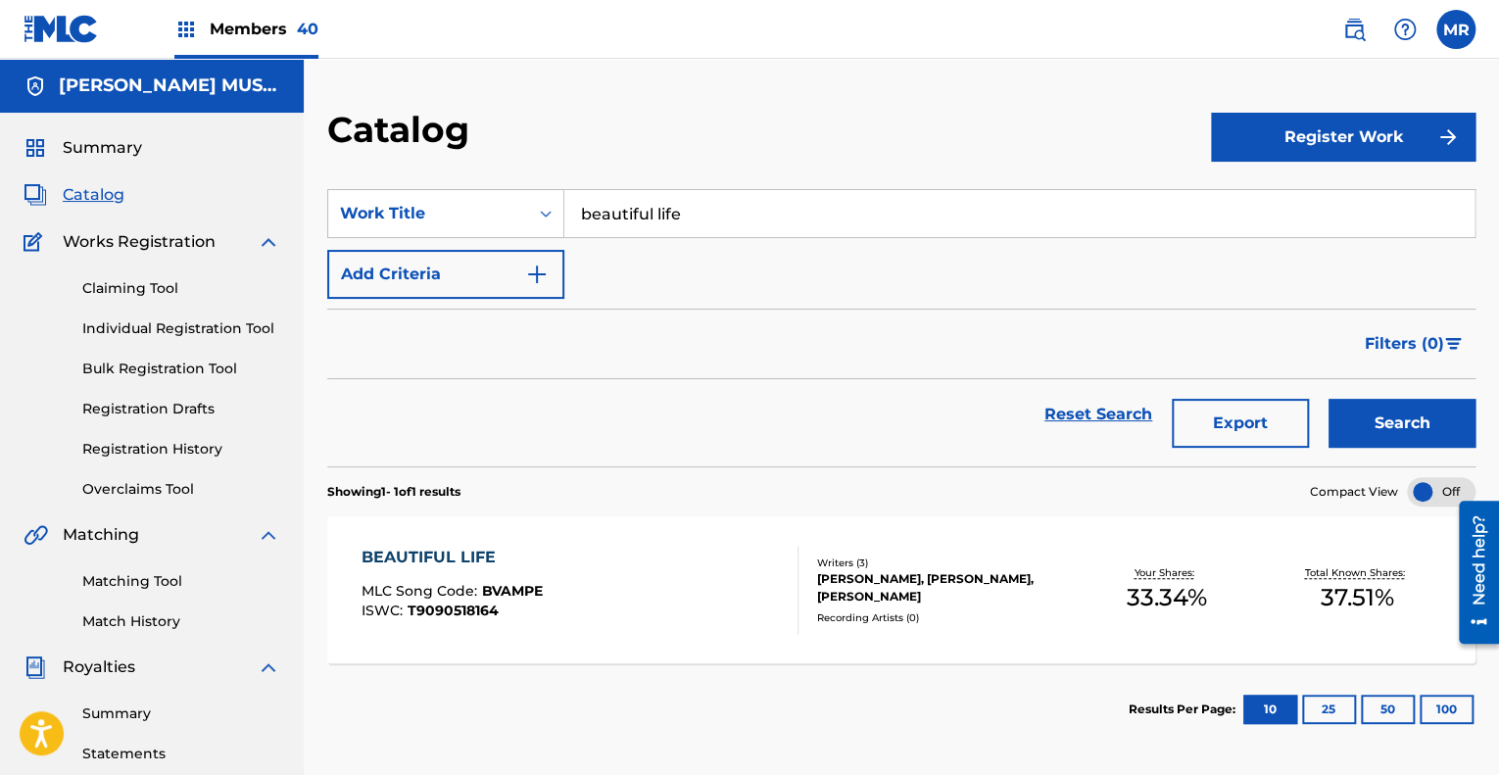
click at [681, 209] on input "beautiful life" at bounding box center [1019, 213] width 910 height 47
type input "b"
type input "Kill The HEadlights"
click at [1328, 399] on button "Search" at bounding box center [1401, 423] width 147 height 49
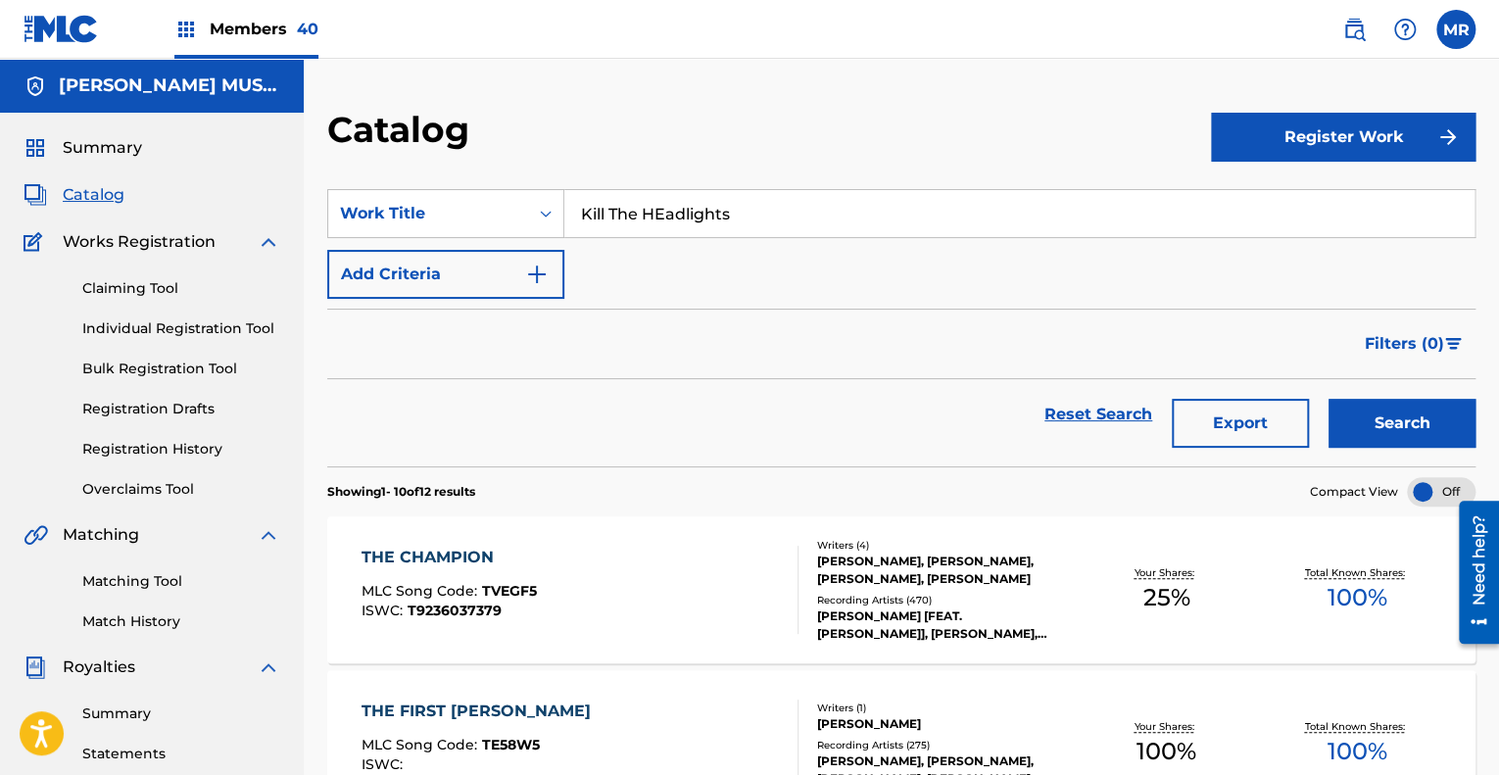
click at [1365, 35] on link at bounding box center [1353, 29] width 39 height 39
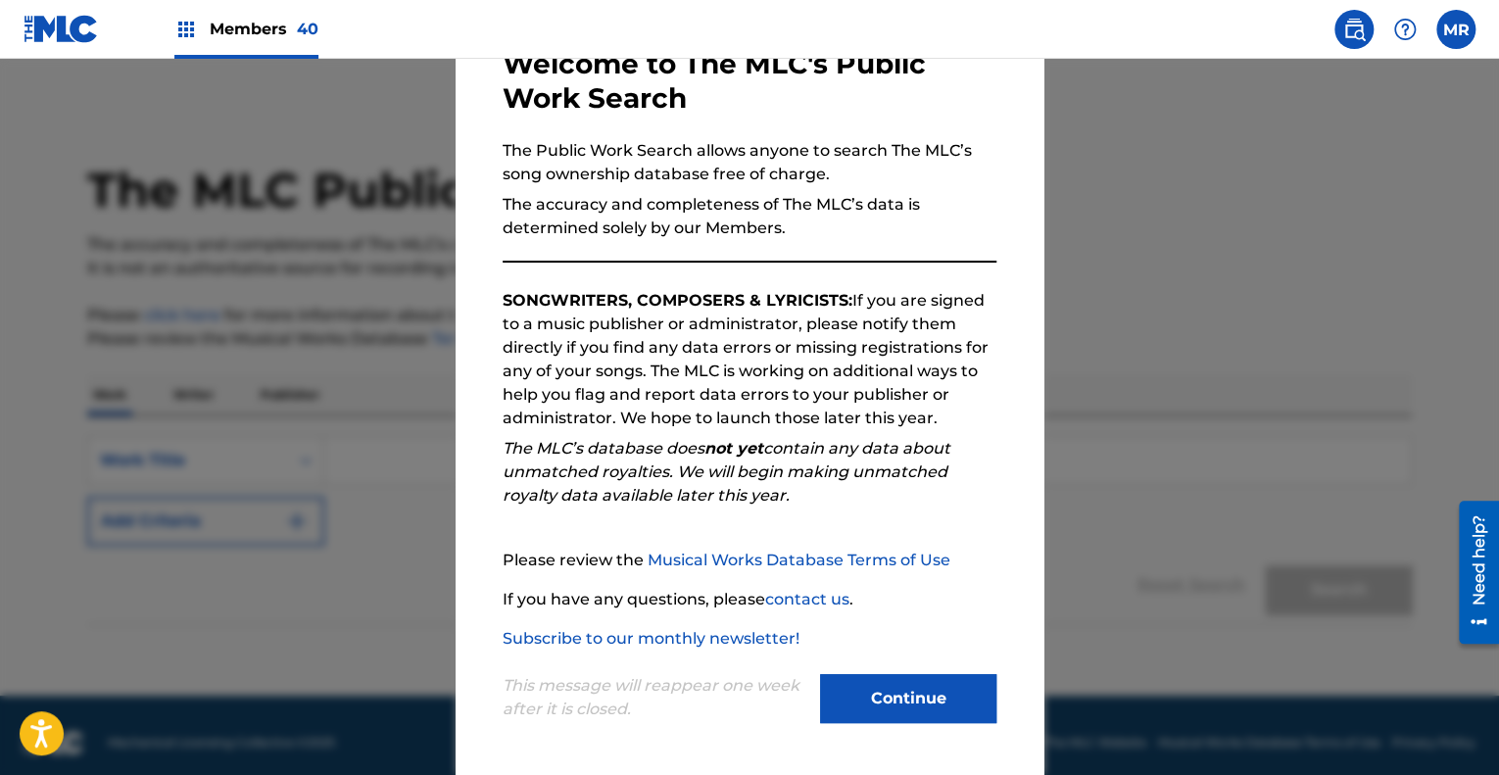
scroll to position [121, 0]
click at [913, 708] on button "Continue" at bounding box center [908, 699] width 176 height 49
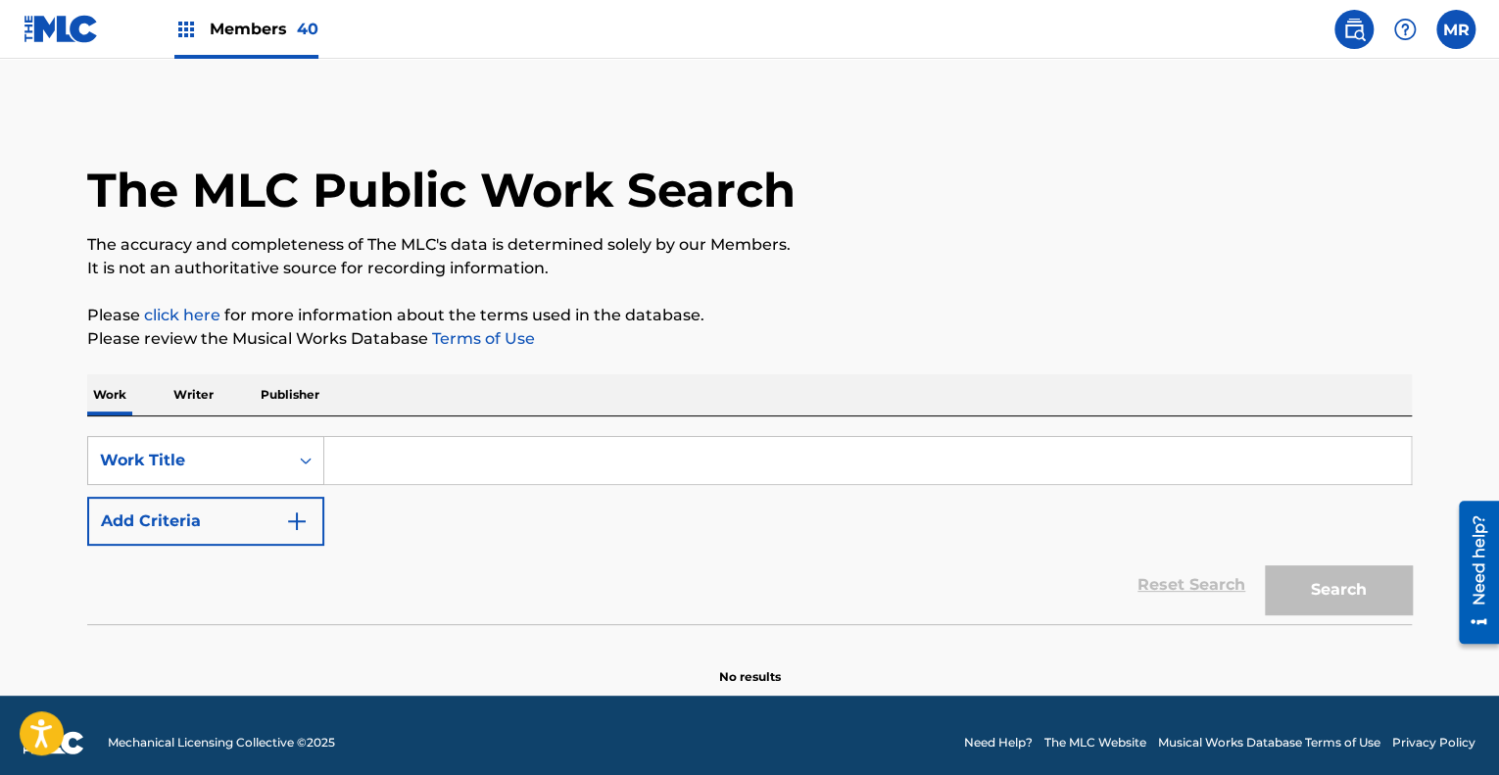
click at [405, 469] on input "Search Form" at bounding box center [867, 460] width 1086 height 47
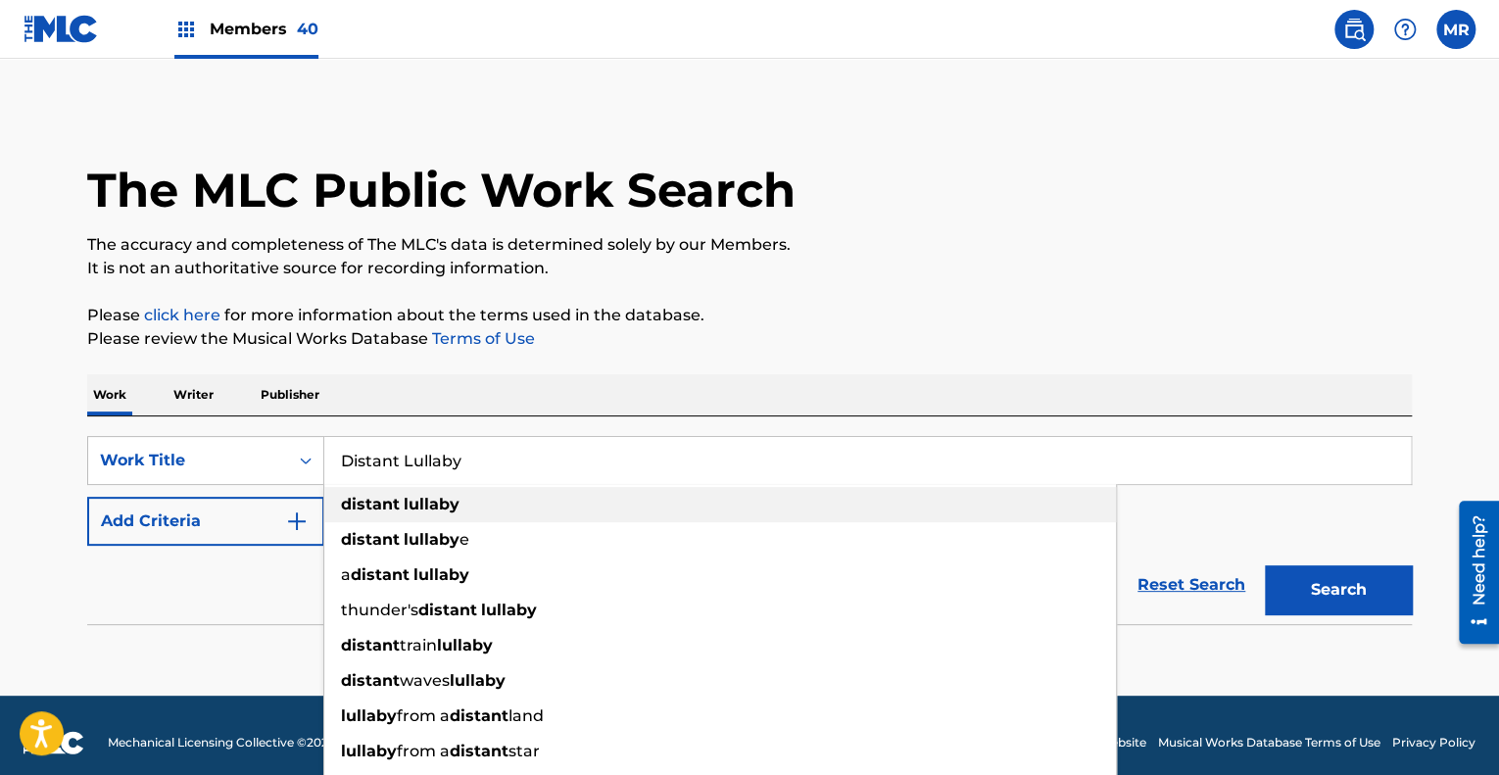
click at [428, 506] on strong "lullaby" at bounding box center [432, 504] width 56 height 19
type input "distant lullaby"
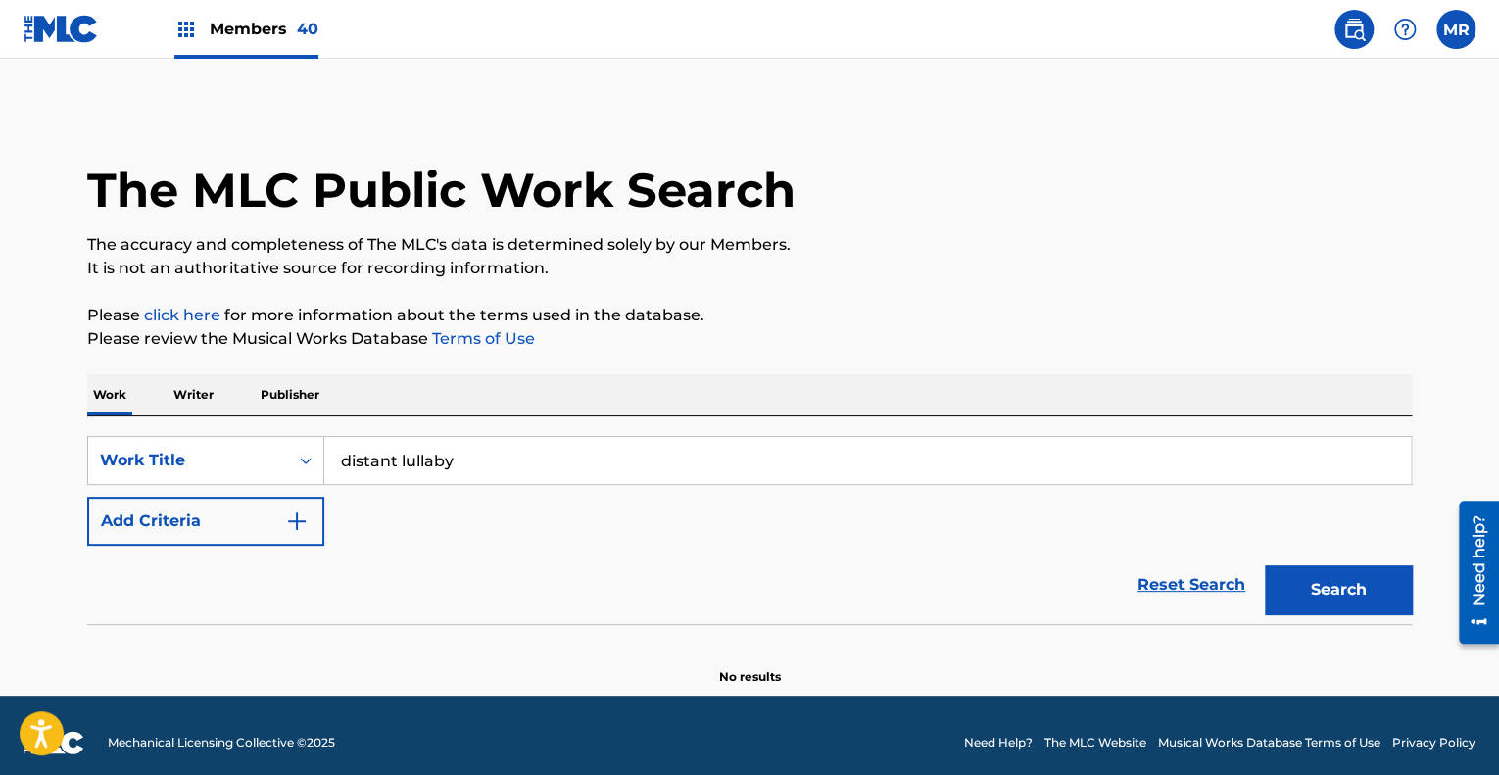
click at [1319, 584] on button "Search" at bounding box center [1338, 589] width 147 height 49
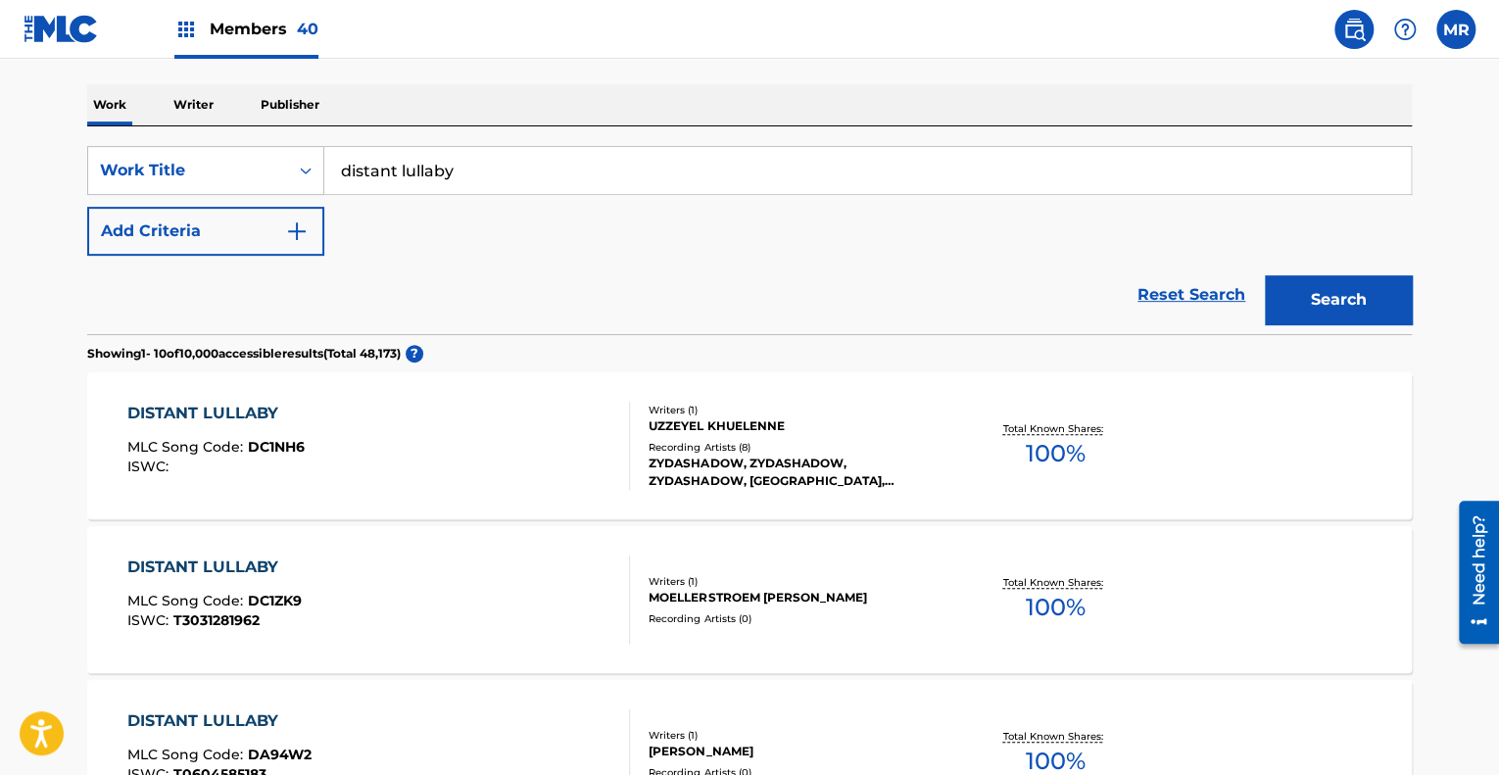
scroll to position [288, 0]
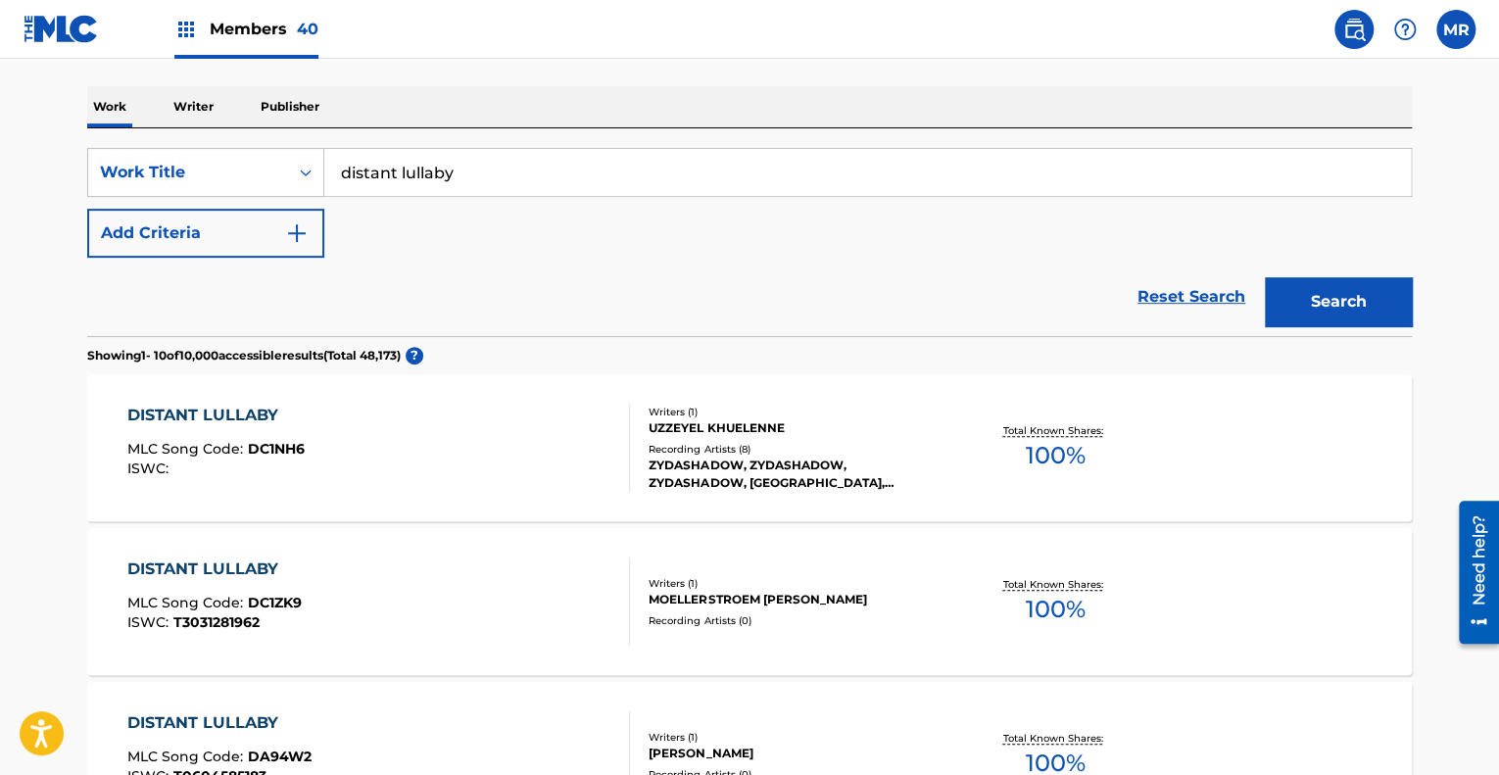
click at [297, 230] on img "Search Form" at bounding box center [297, 233] width 24 height 24
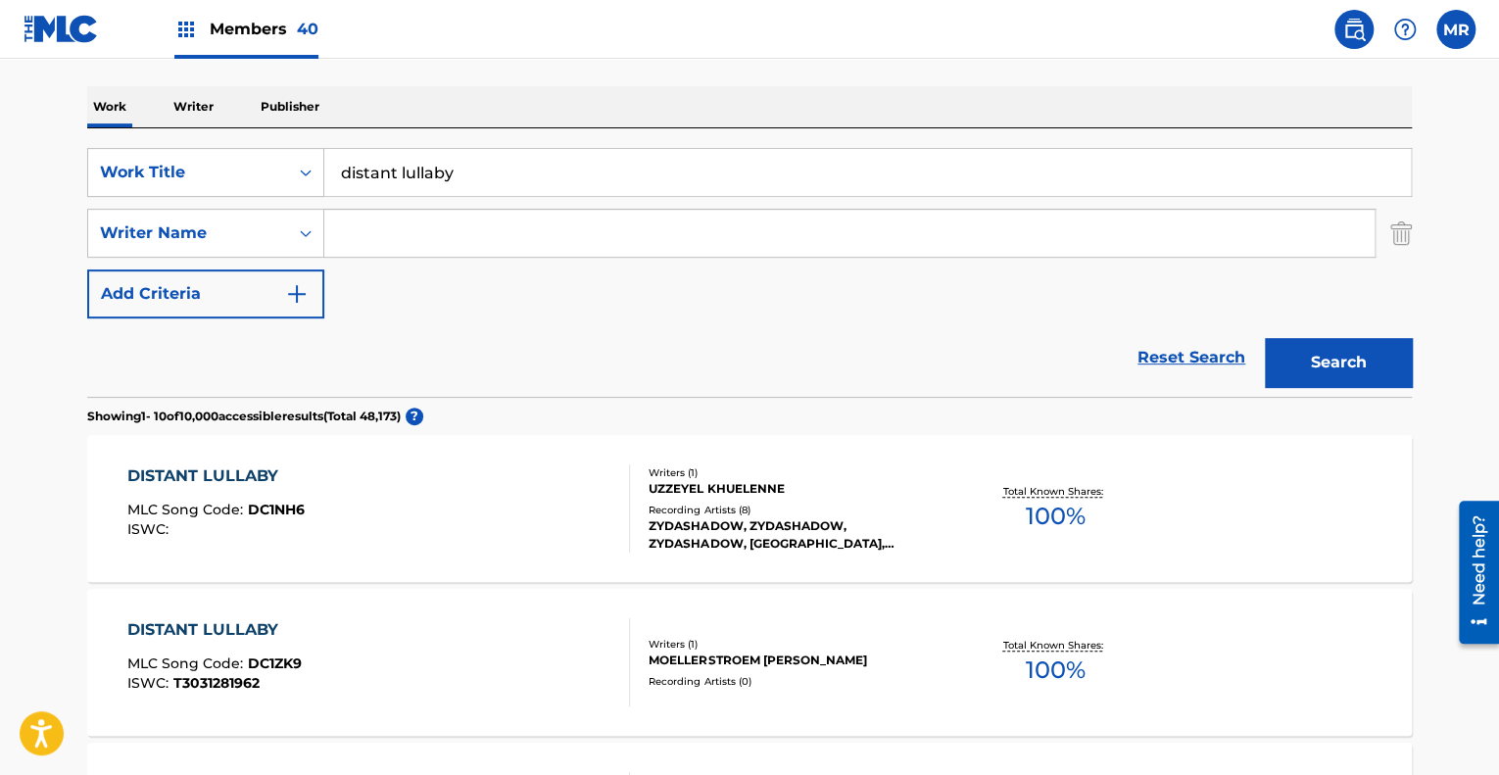
click at [370, 240] on input "Search Form" at bounding box center [849, 233] width 1050 height 47
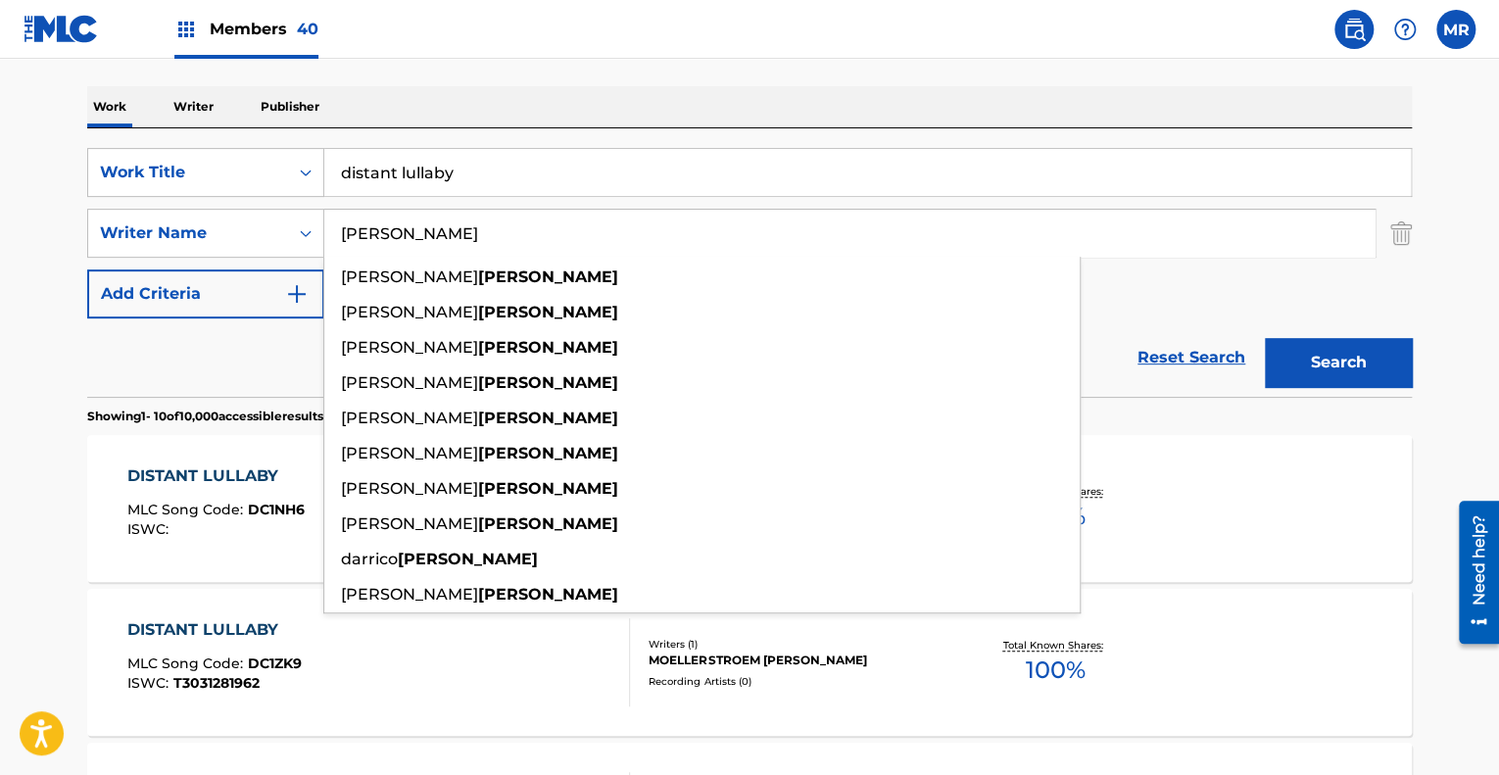
type input "[PERSON_NAME]"
click at [1219, 281] on div "SearchWithCriteria0a100514-a954-40b1-b9bb-04b77cb3fa4f Work Title distant lulla…" at bounding box center [749, 233] width 1325 height 170
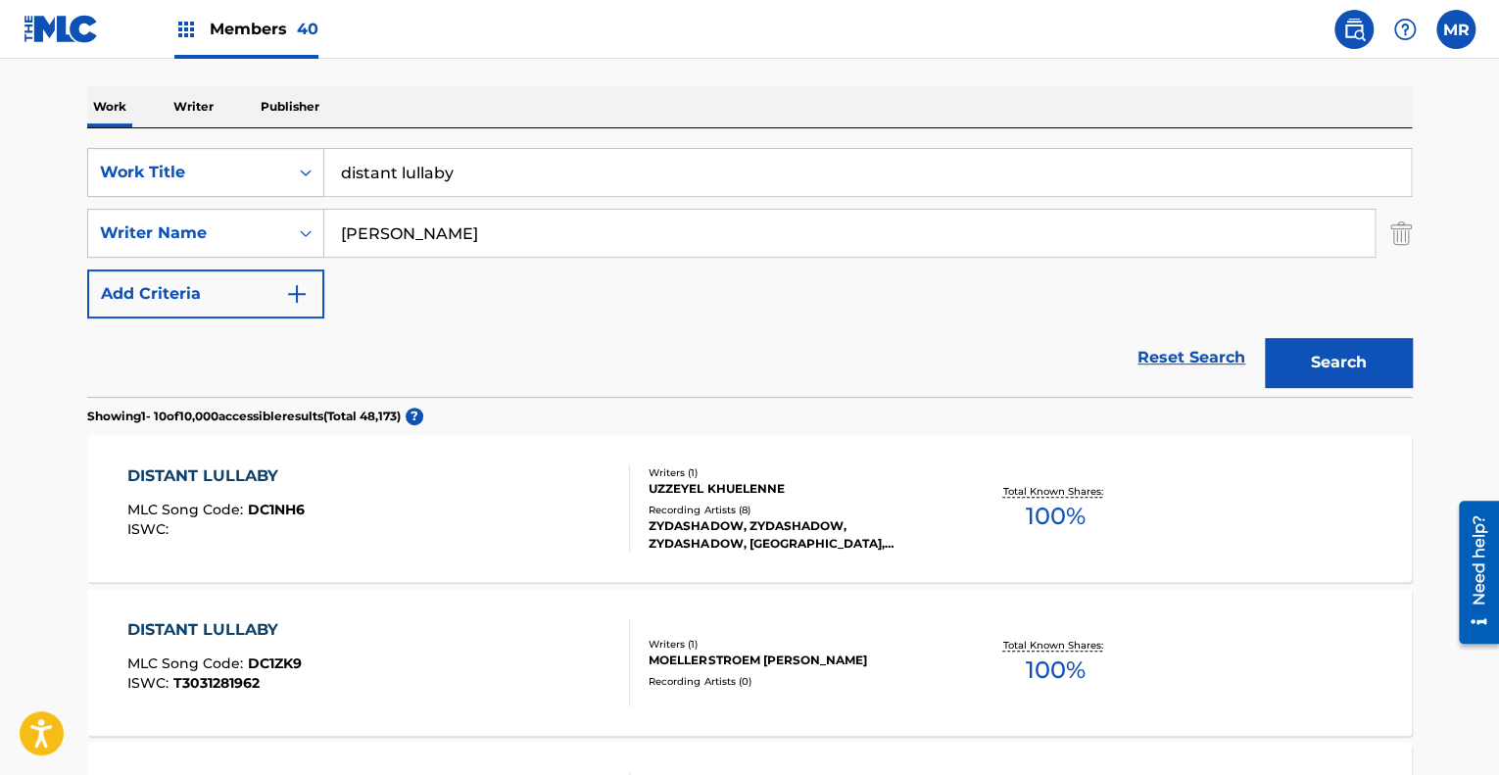
click at [1348, 357] on button "Search" at bounding box center [1338, 362] width 147 height 49
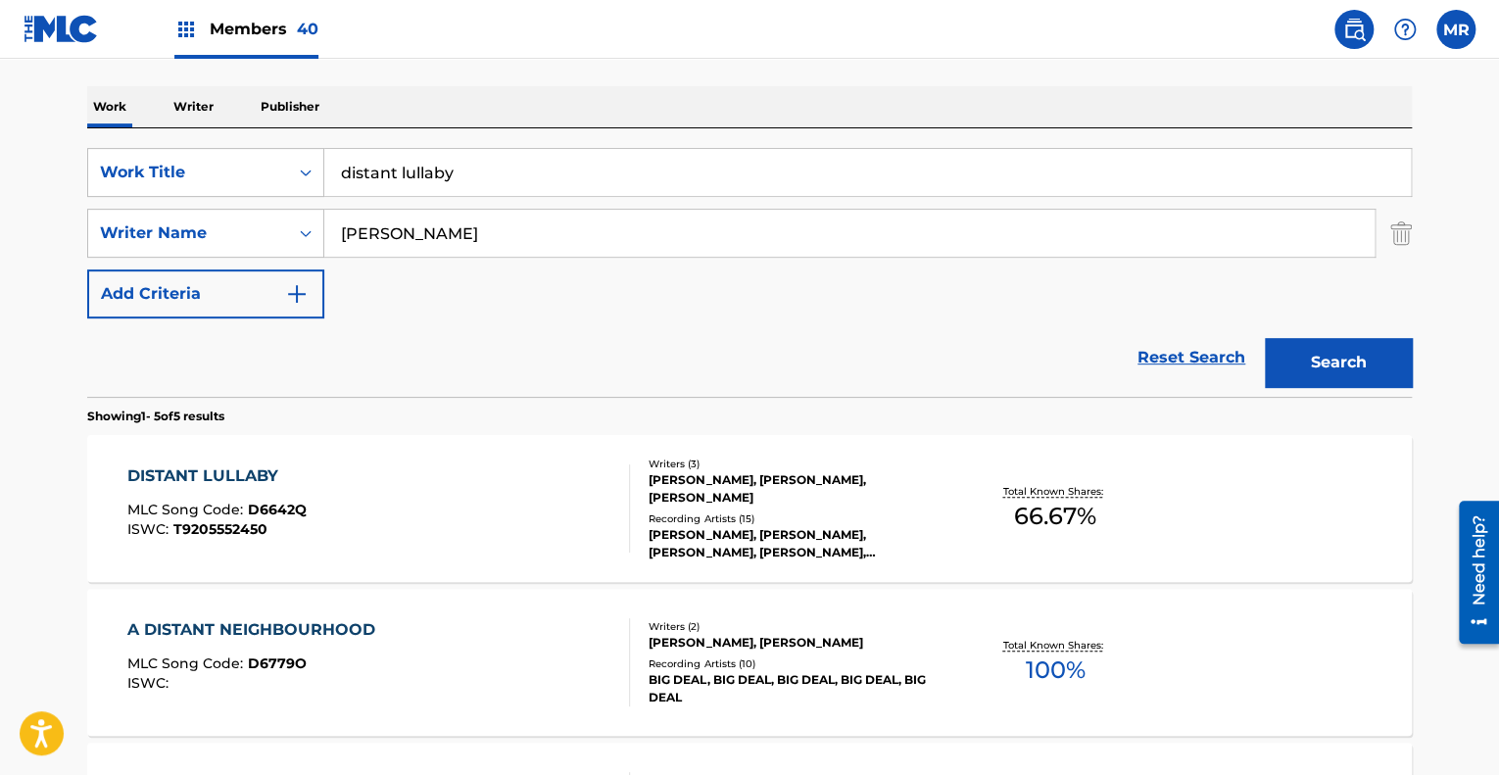
click at [809, 511] on div "Recording Artists ( 15 )" at bounding box center [797, 518] width 296 height 15
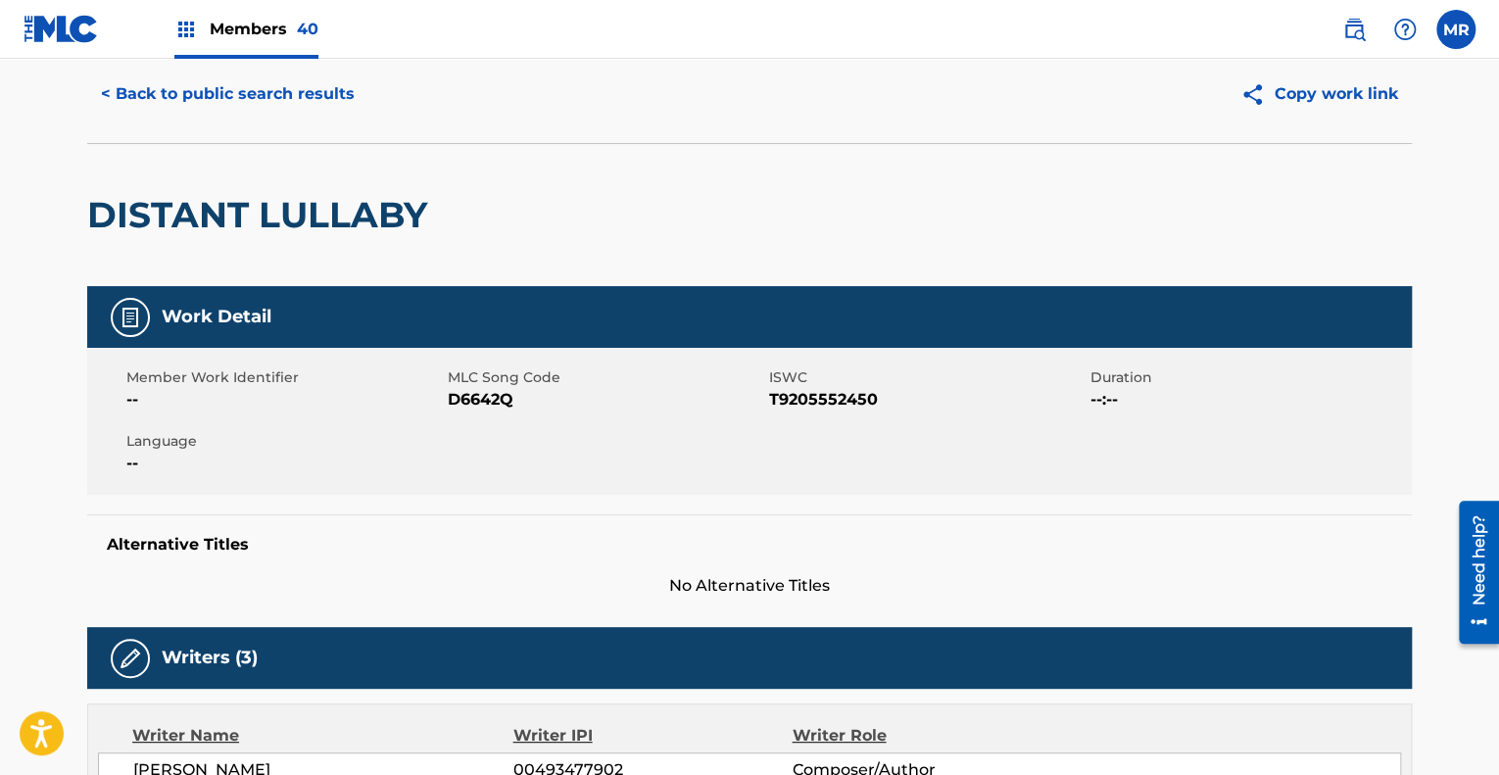
scroll to position [68, 0]
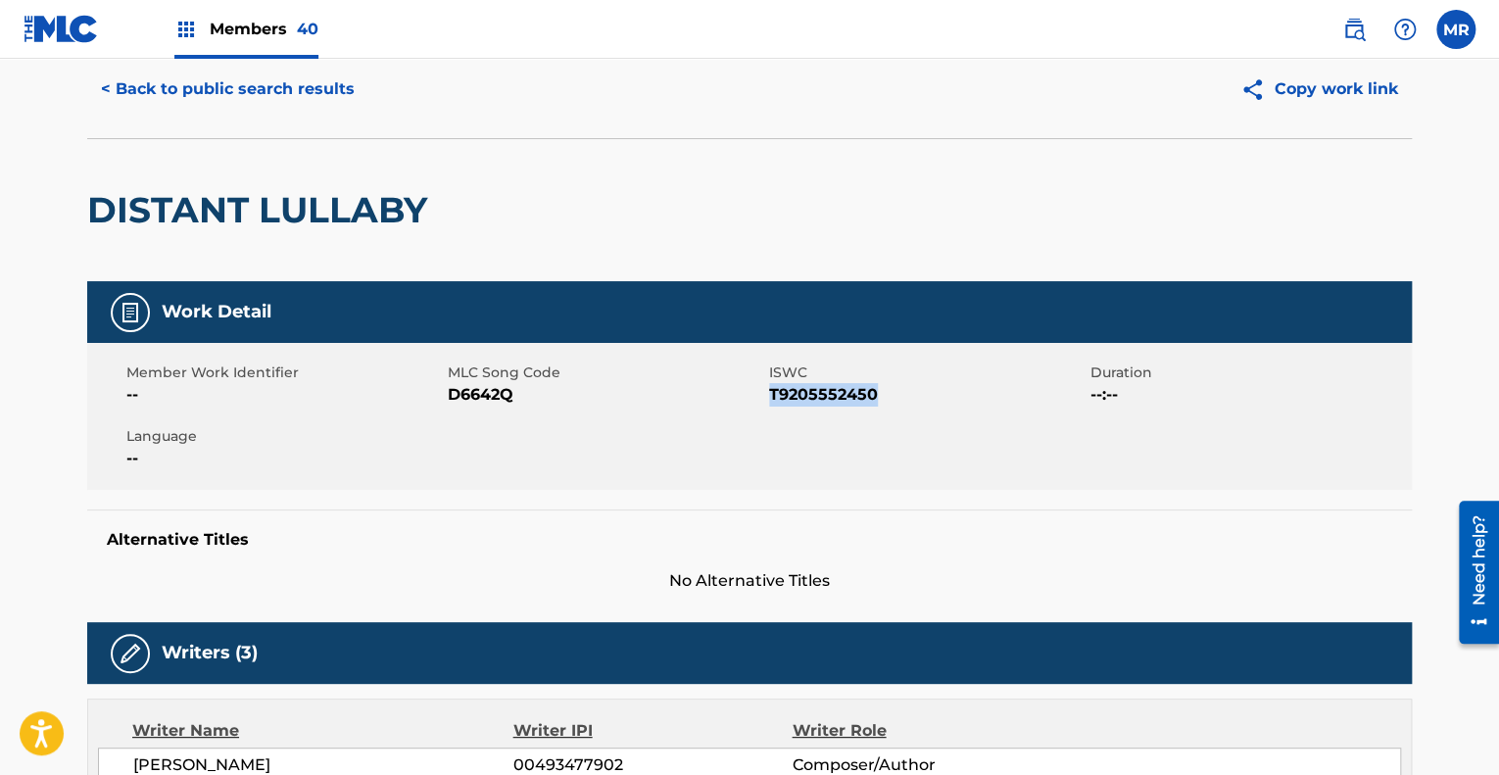
drag, startPoint x: 875, startPoint y: 393, endPoint x: 768, endPoint y: 392, distance: 106.8
click at [769, 392] on span "T9205552450" at bounding box center [927, 395] width 316 height 24
copy span "T9205552450"
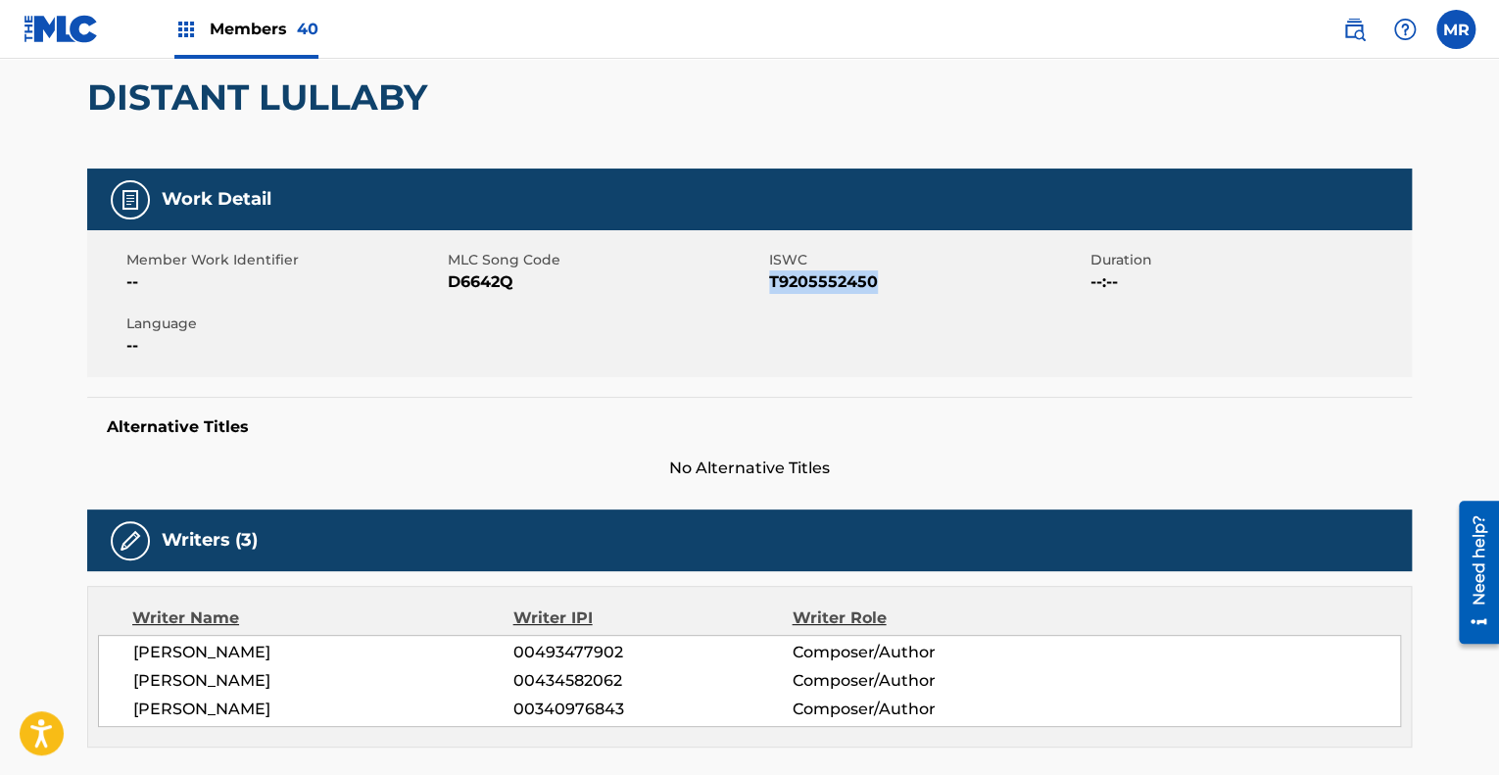
scroll to position [0, 0]
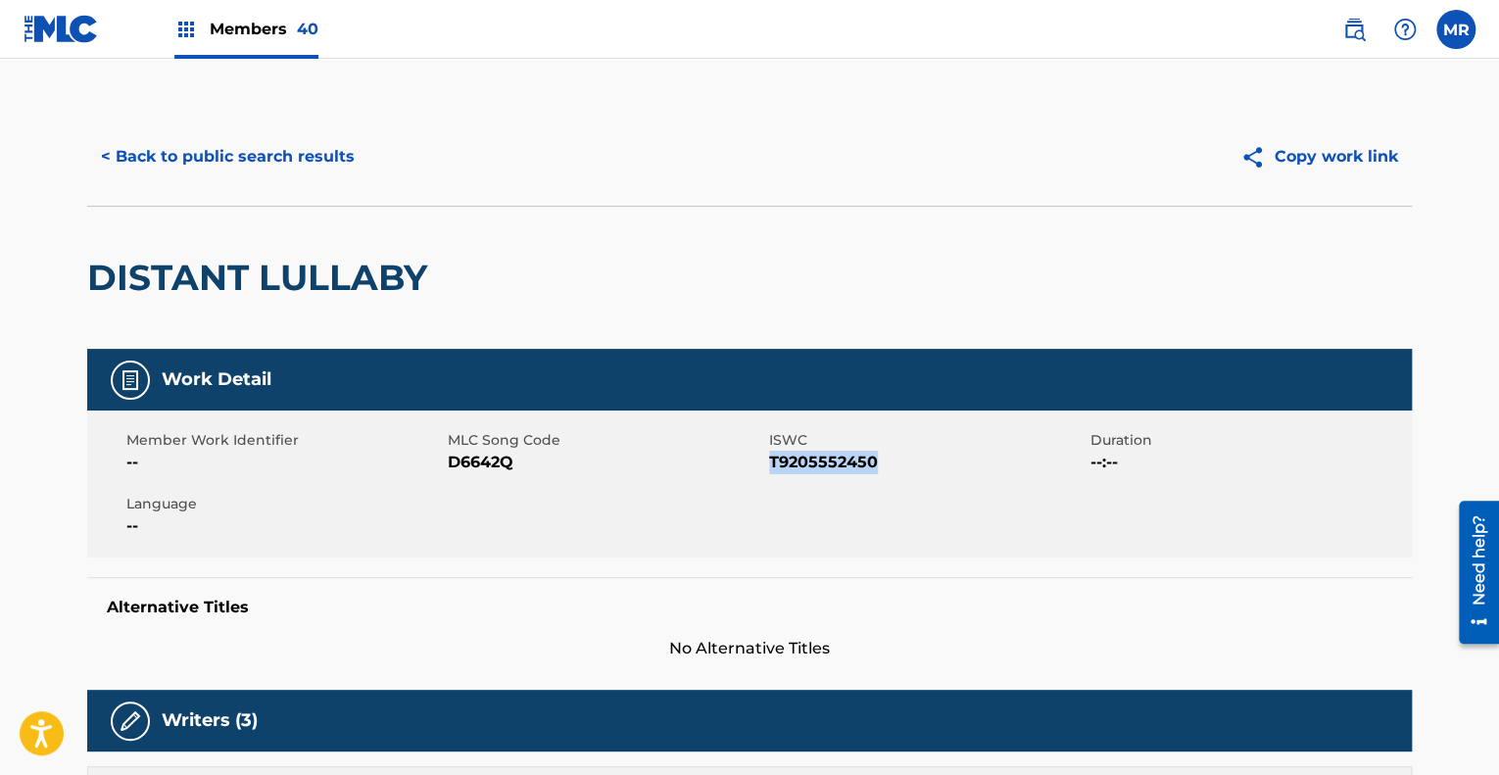
click at [274, 156] on button "< Back to public search results" at bounding box center [227, 156] width 281 height 49
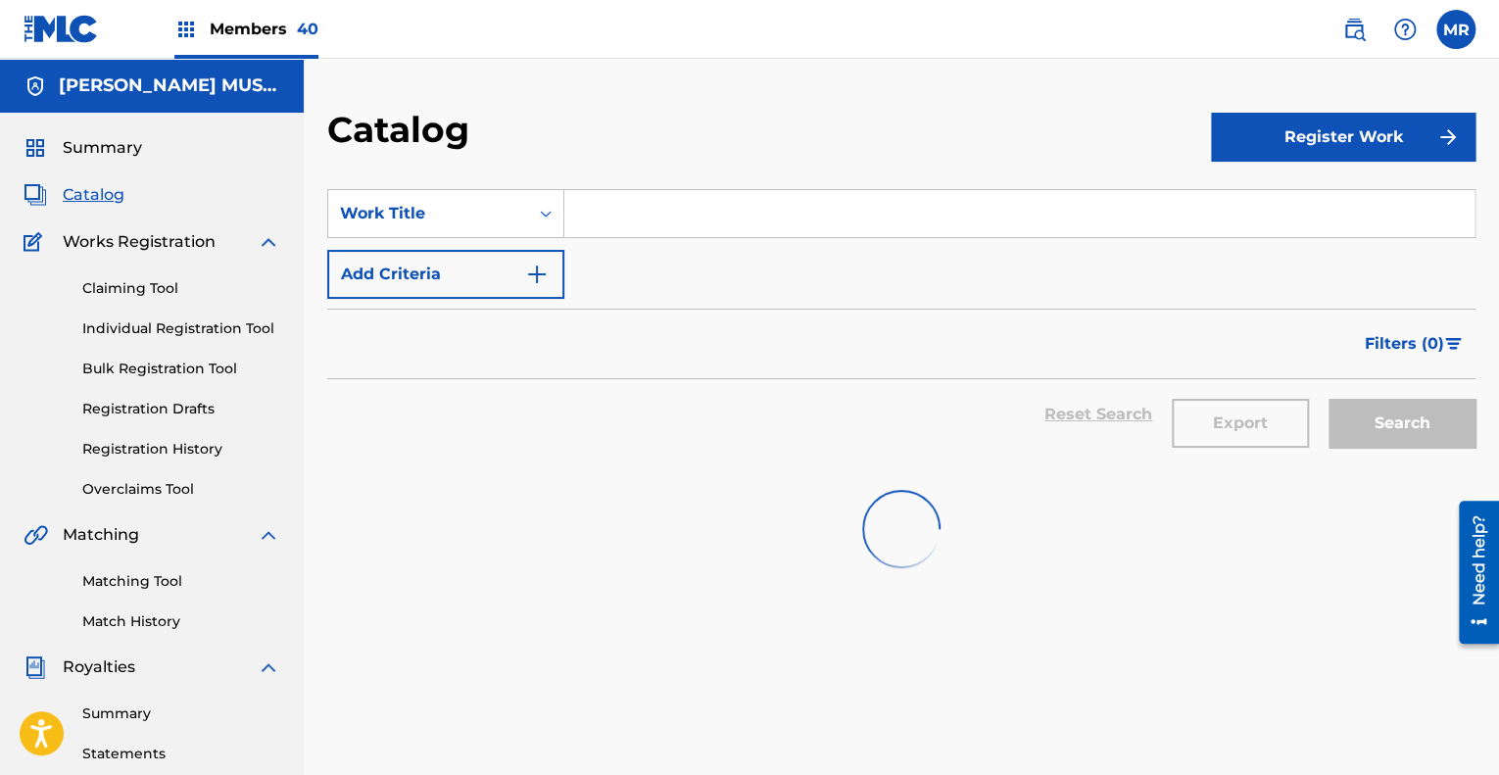
click at [162, 285] on link "Claiming Tool" at bounding box center [181, 288] width 198 height 21
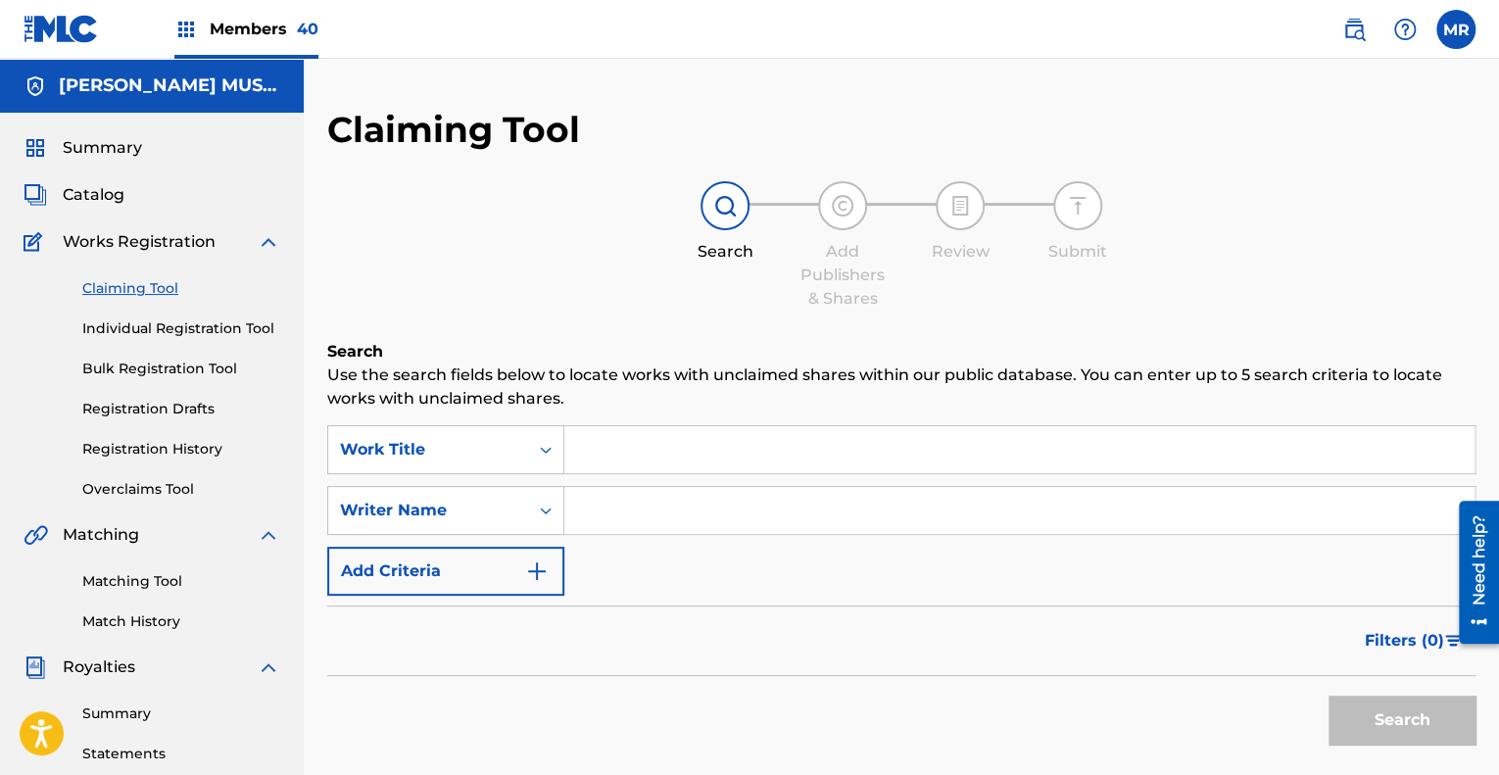
click at [593, 446] on input "Search Form" at bounding box center [1019, 449] width 910 height 47
paste input "T9205552450"
type input "T"
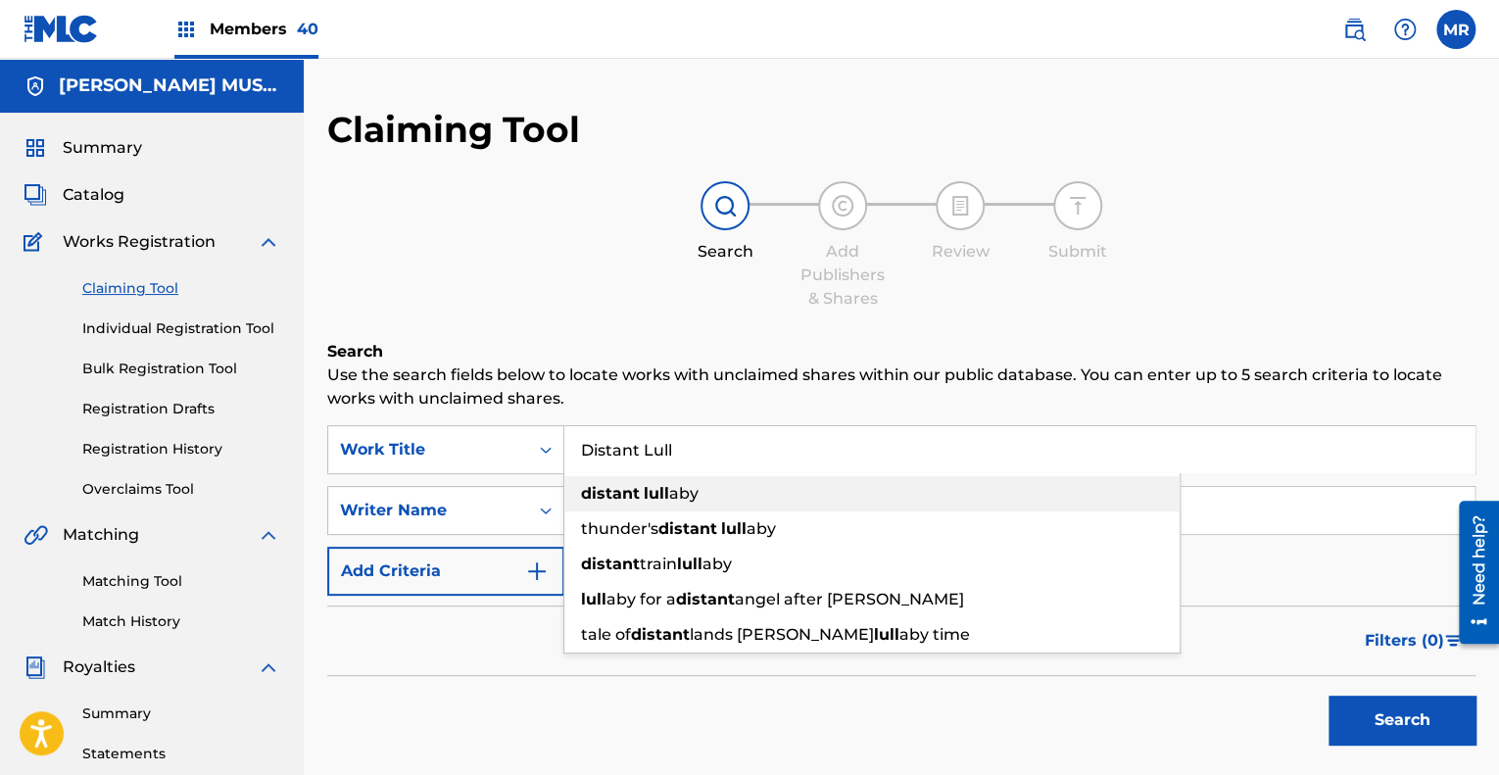
click at [635, 496] on strong "distant" at bounding box center [610, 493] width 59 height 19
type input "distant lullaby"
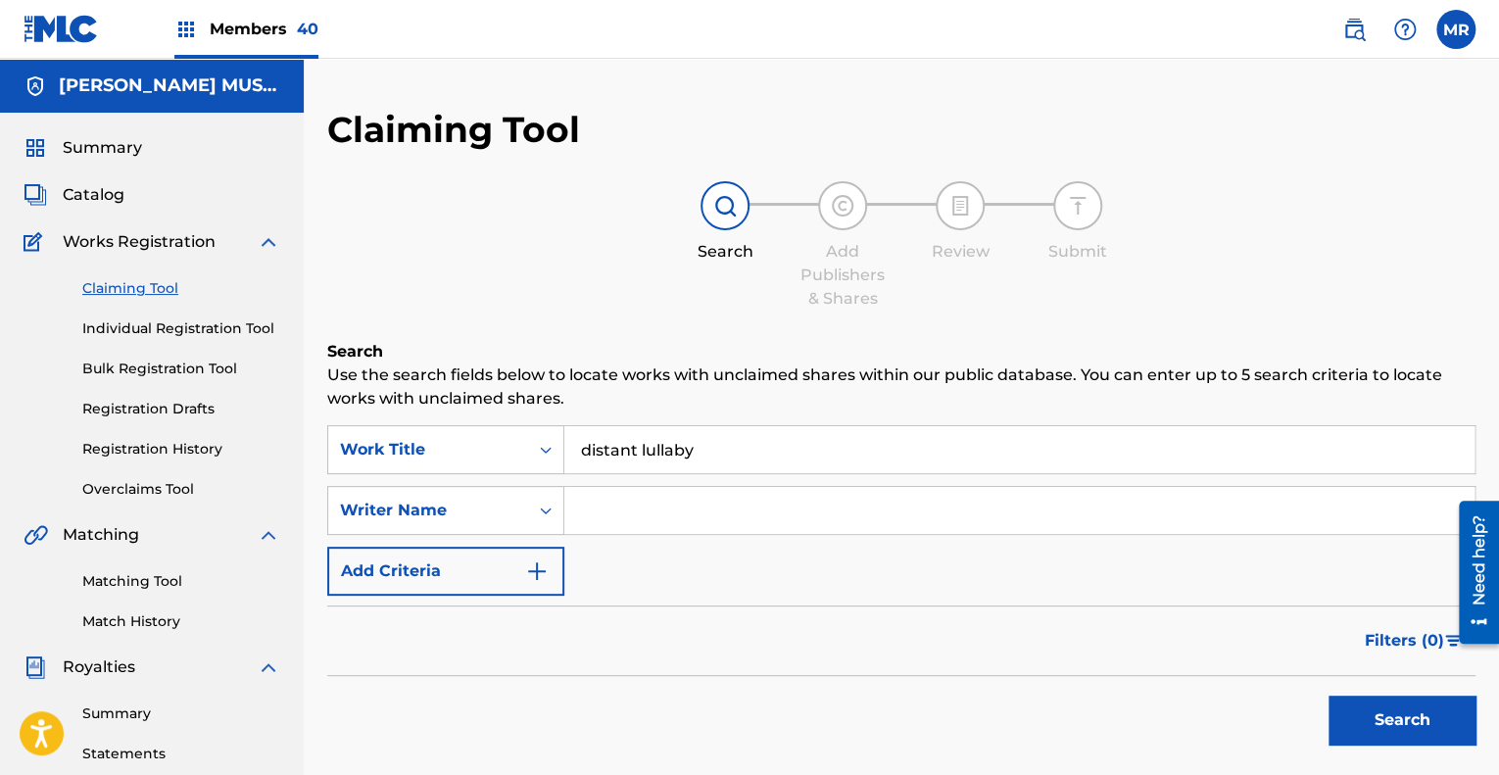
click at [622, 497] on input "Search Form" at bounding box center [1019, 510] width 910 height 47
click at [1383, 711] on button "Search" at bounding box center [1401, 720] width 147 height 49
click at [1375, 733] on button "Search" at bounding box center [1401, 720] width 147 height 49
click at [687, 516] on input "Hodges" at bounding box center [1019, 510] width 910 height 47
type input "H"
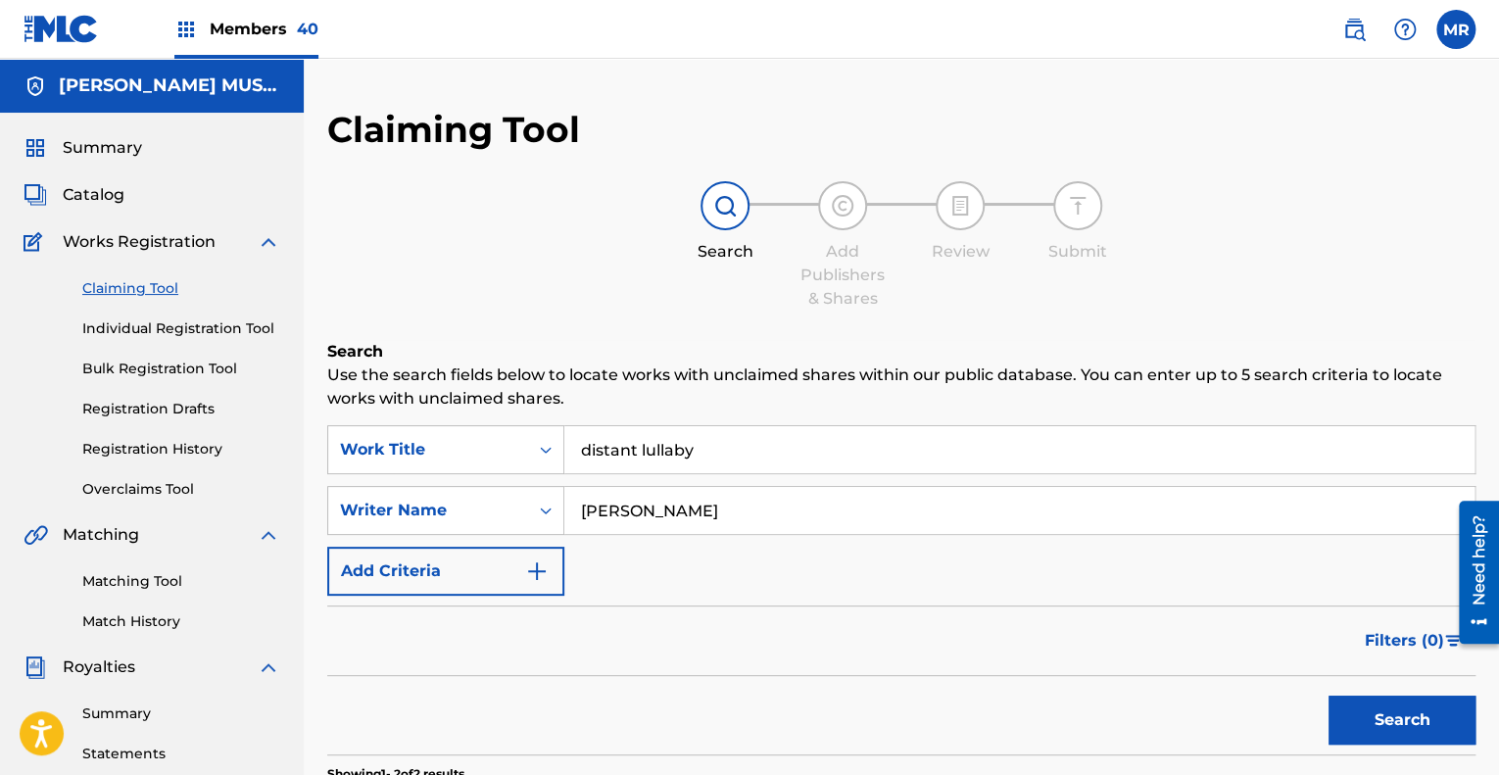
type input "[PERSON_NAME]"
click at [1408, 720] on button "Search" at bounding box center [1401, 720] width 147 height 49
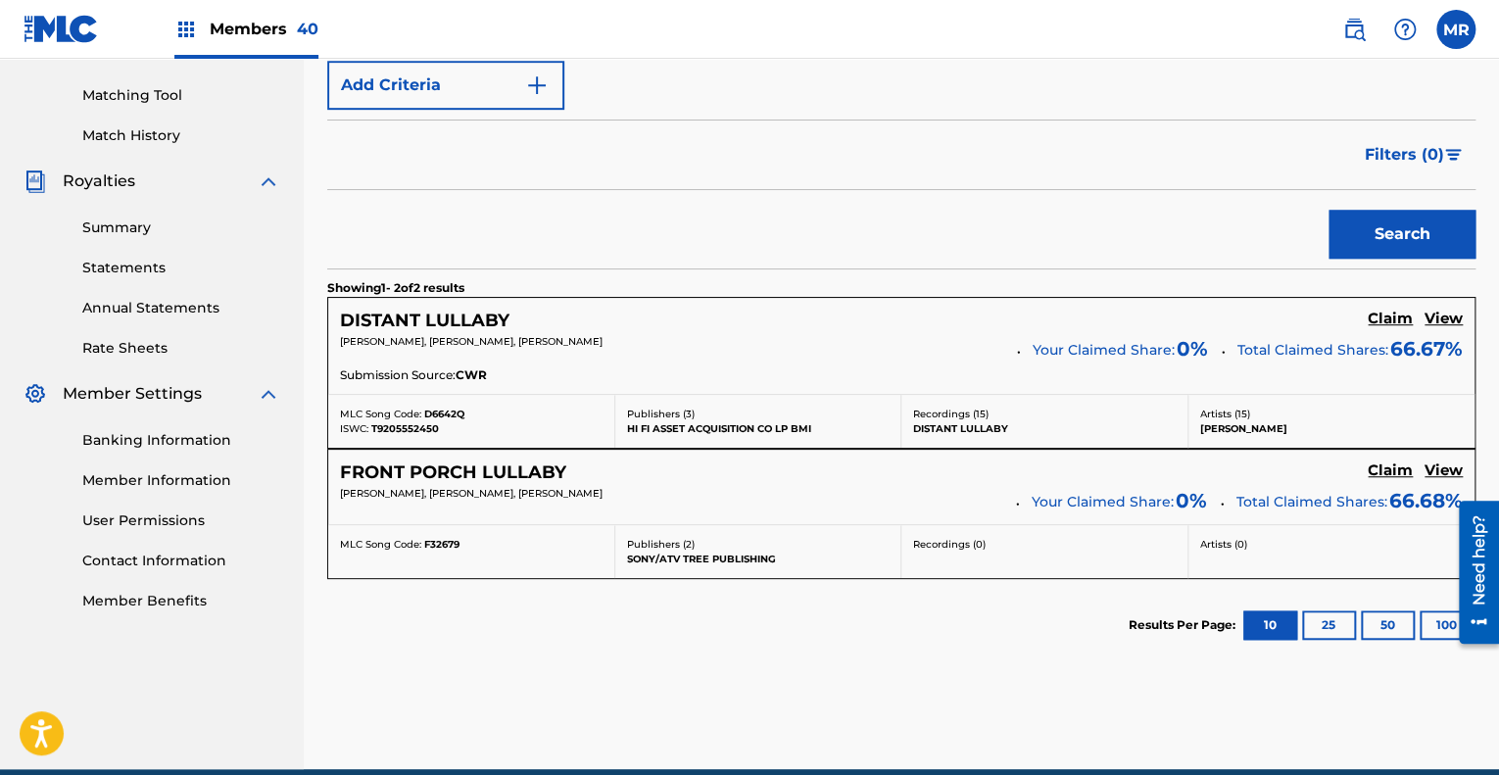
scroll to position [487, 0]
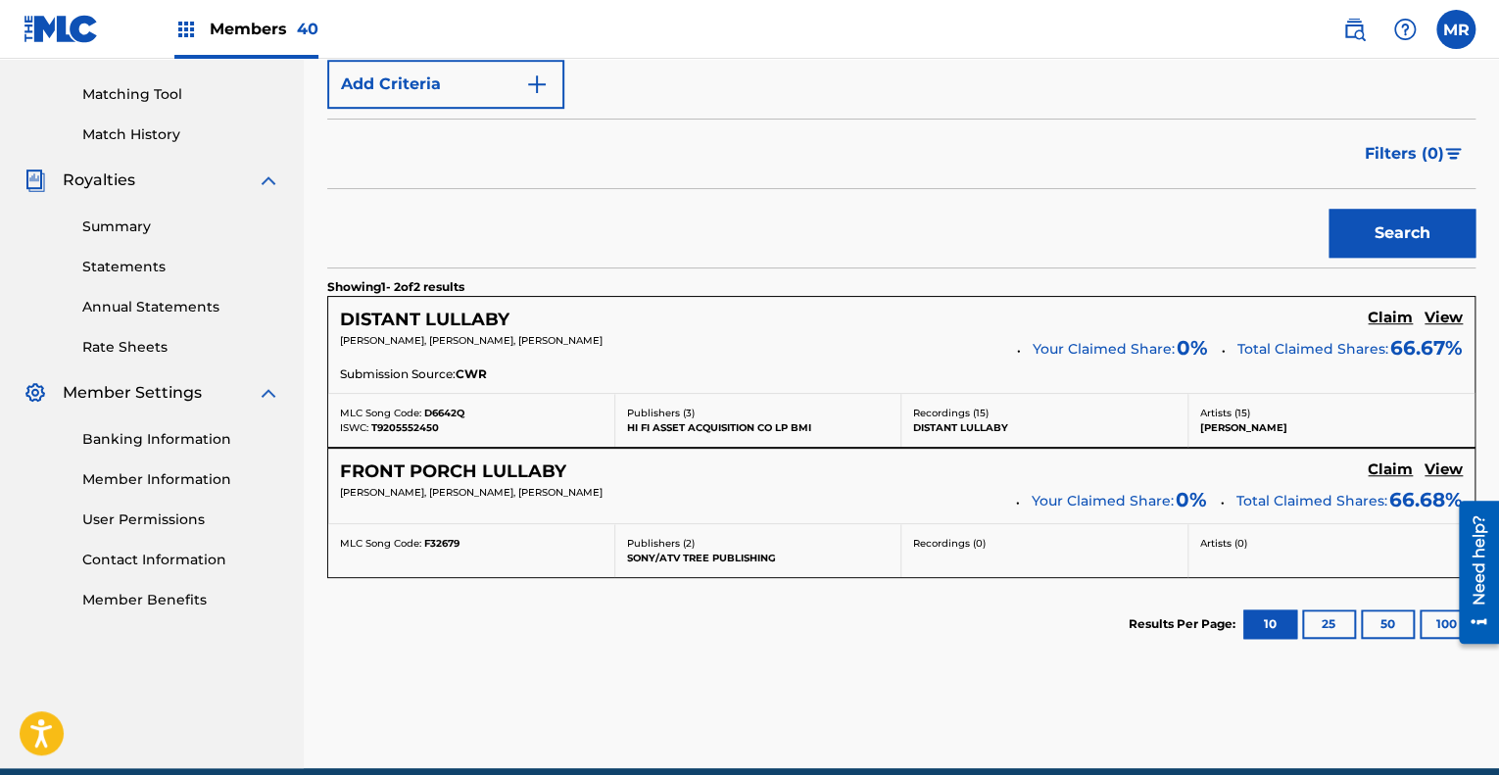
click at [1396, 315] on h5 "Claim" at bounding box center [1390, 318] width 45 height 19
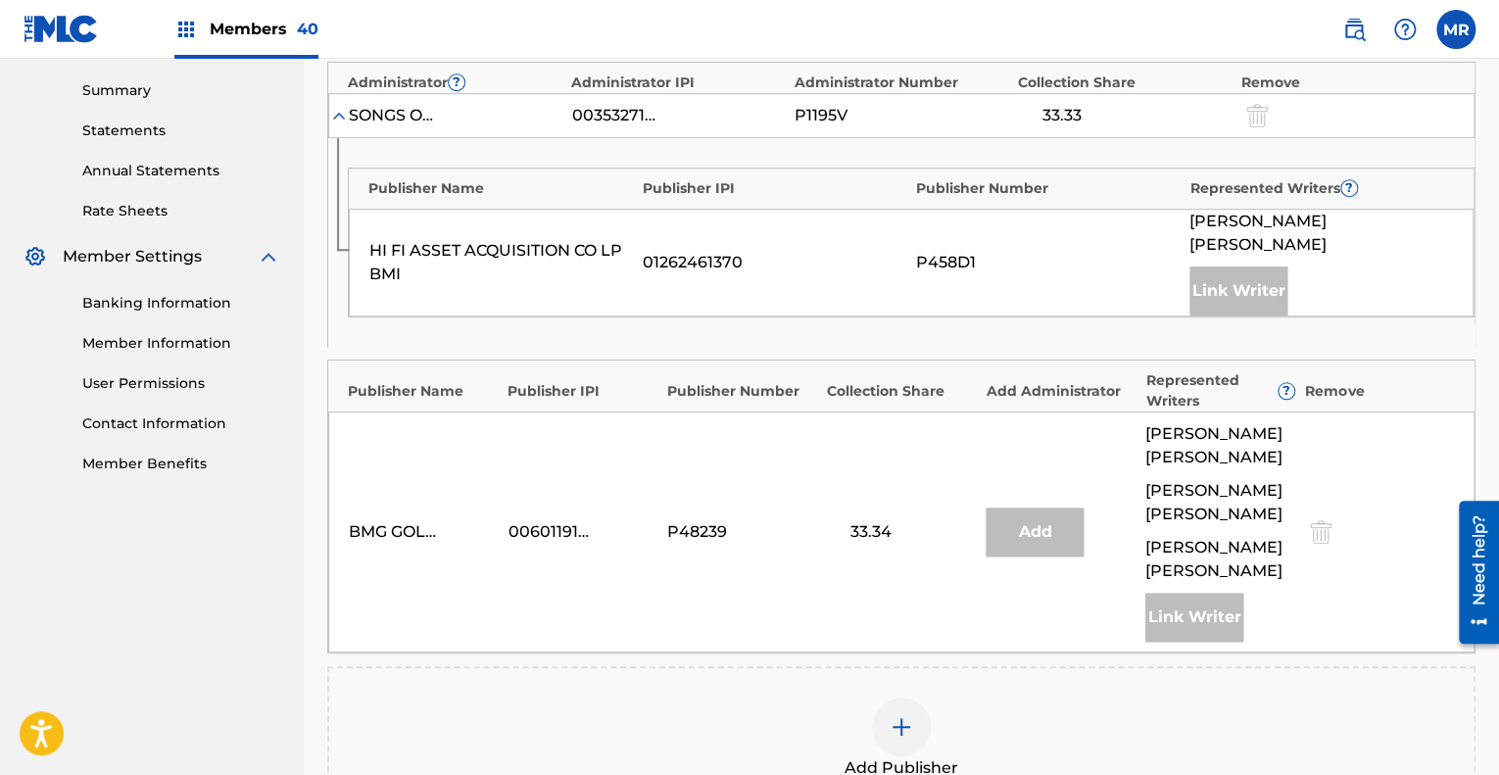
scroll to position [623, 0]
click at [909, 715] on img at bounding box center [902, 727] width 24 height 24
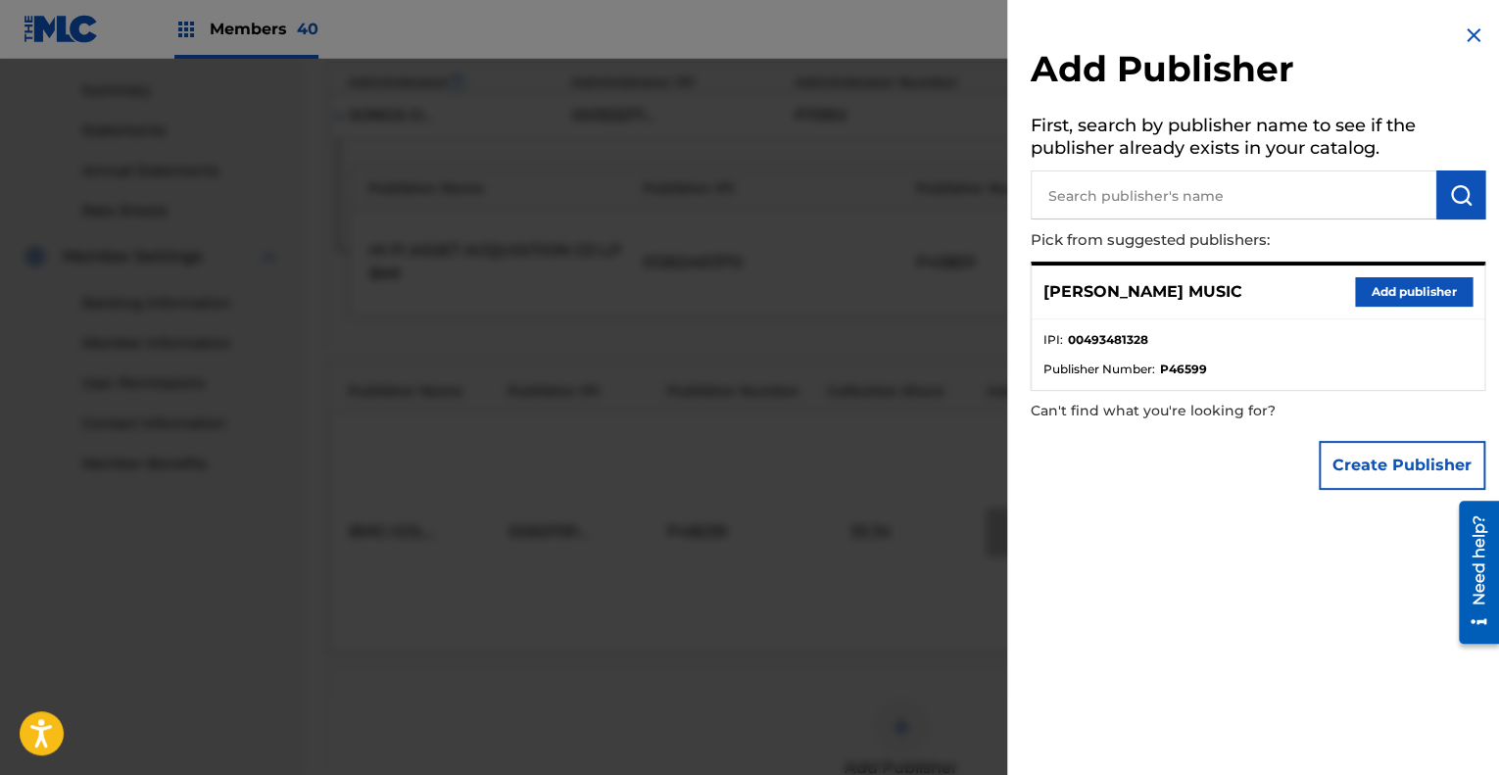
click at [1197, 187] on input "text" at bounding box center [1234, 194] width 406 height 49
type input "Ca"
click at [1396, 290] on button "Add publisher" at bounding box center [1414, 291] width 118 height 29
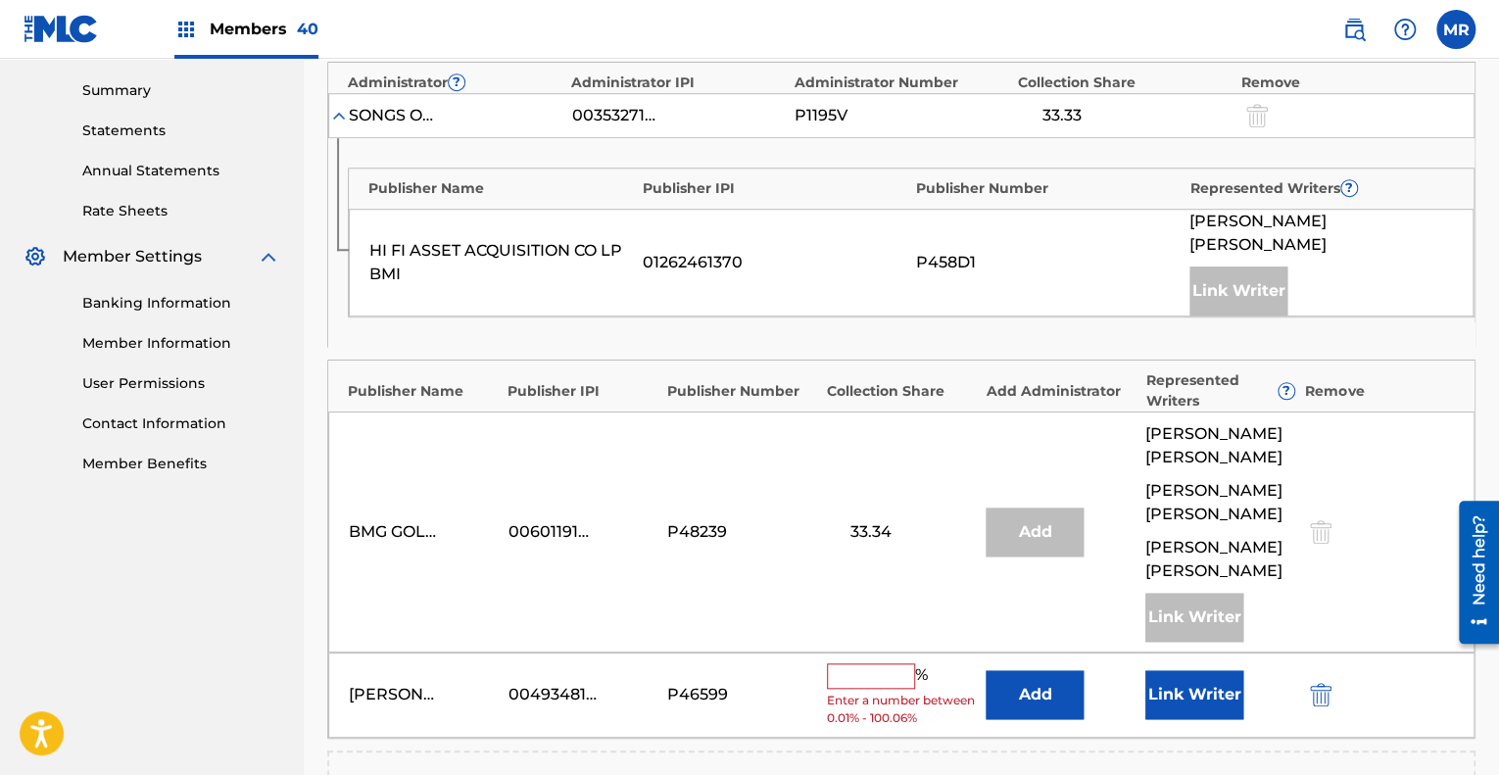
click at [882, 663] on input "text" at bounding box center [871, 675] width 88 height 25
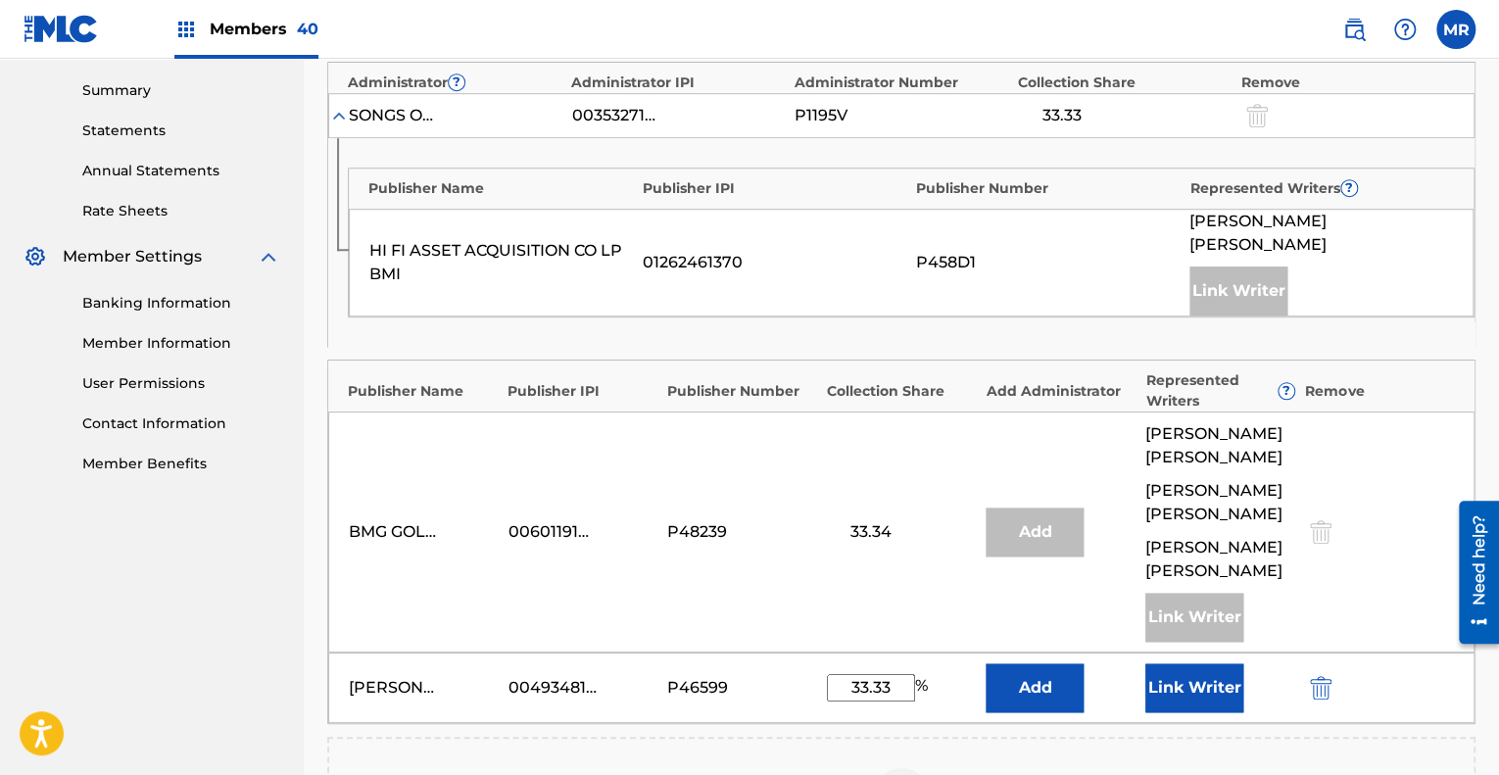
type input "33.33"
click at [1009, 663] on button "Add" at bounding box center [1035, 687] width 98 height 49
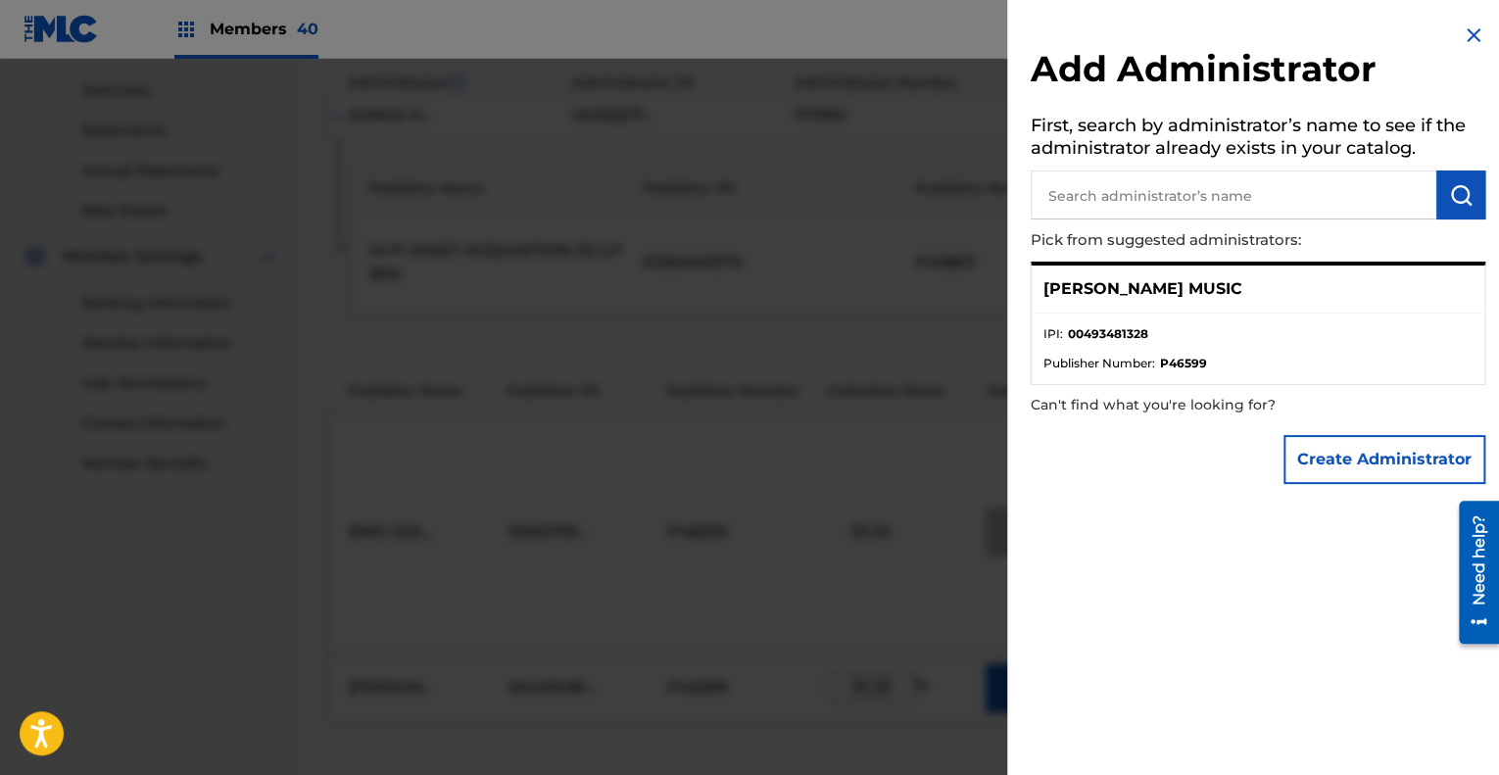
click at [1467, 34] on img at bounding box center [1474, 36] width 24 height 24
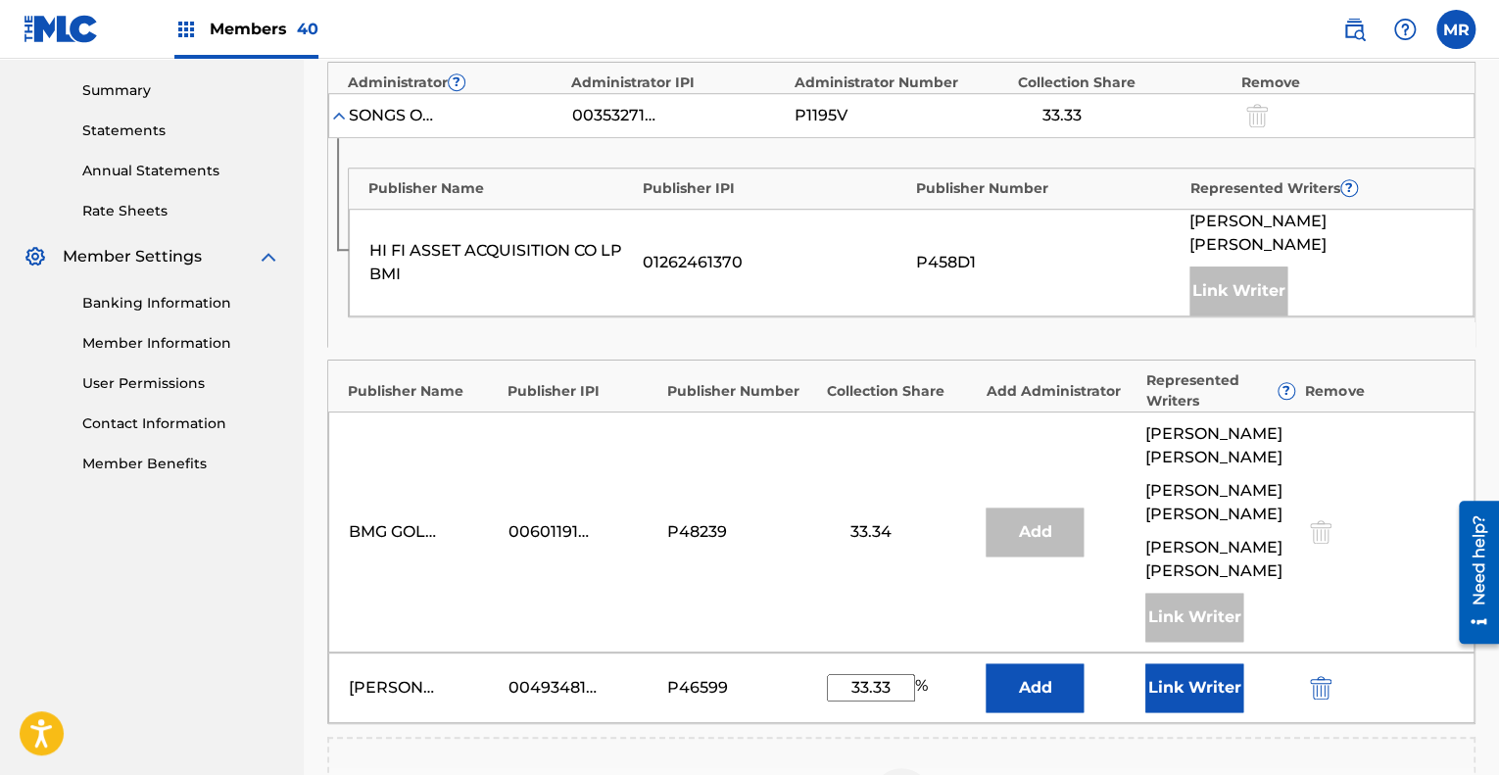
click at [1321, 676] on img "submit" at bounding box center [1321, 688] width 22 height 24
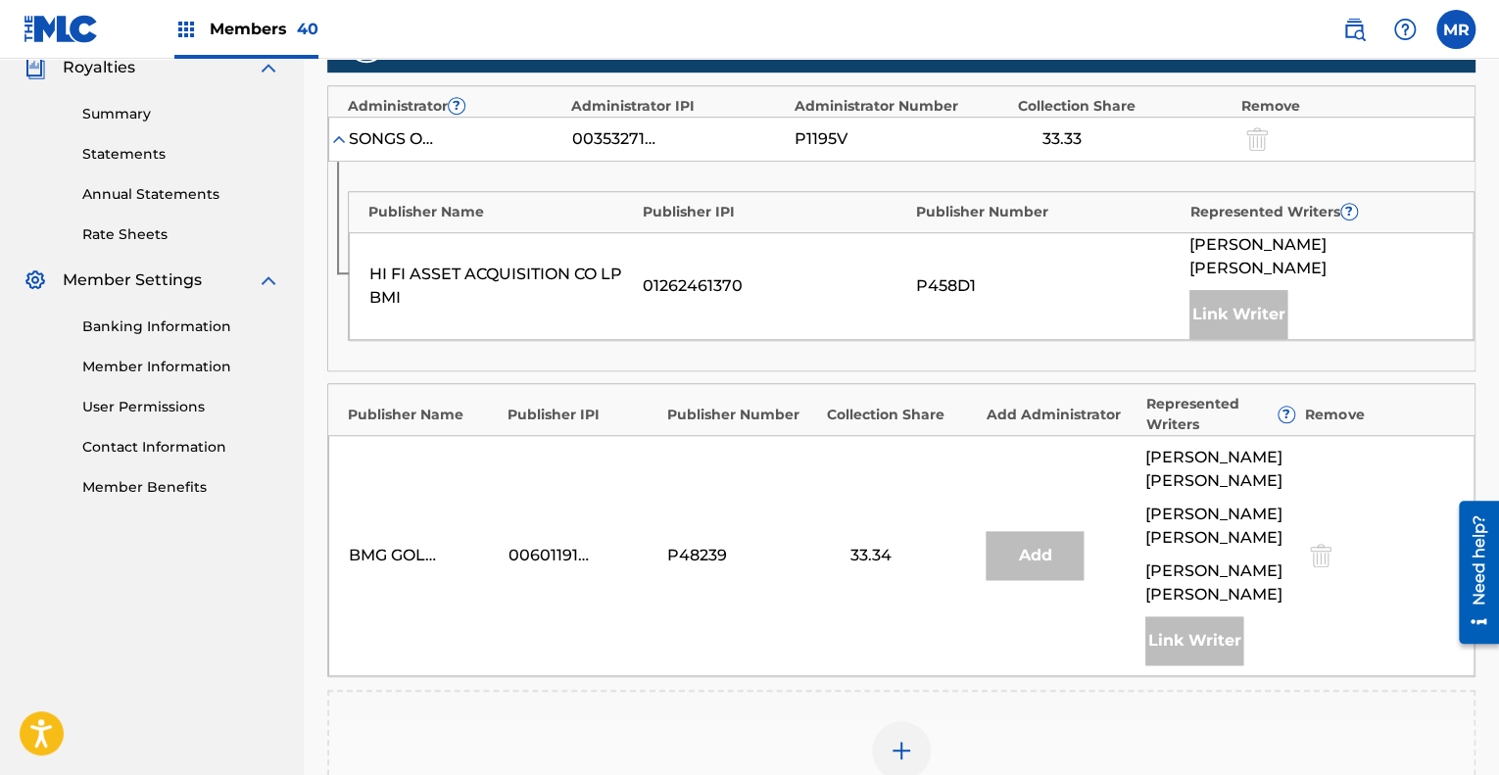
scroll to position [649, 0]
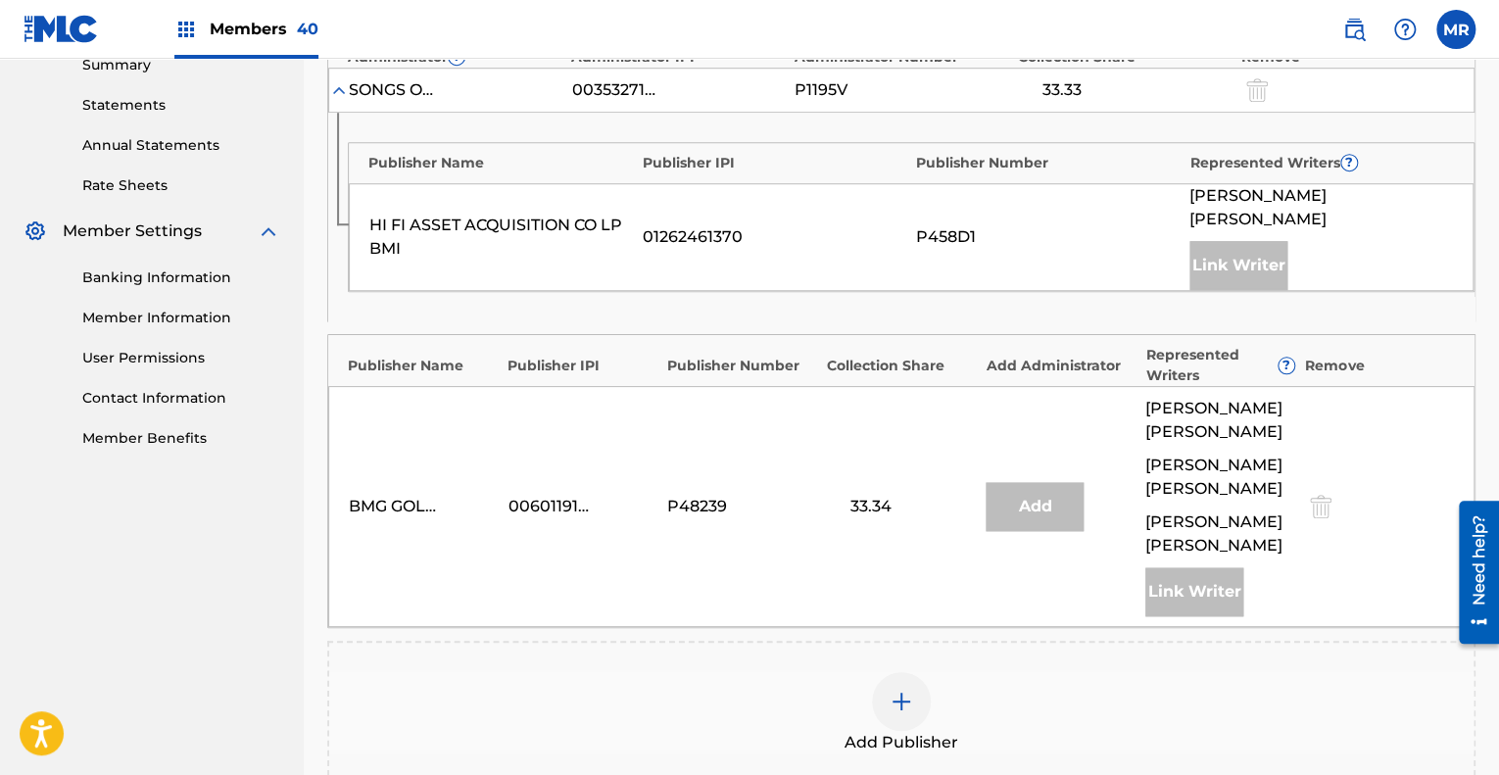
click at [909, 690] on img at bounding box center [902, 702] width 24 height 24
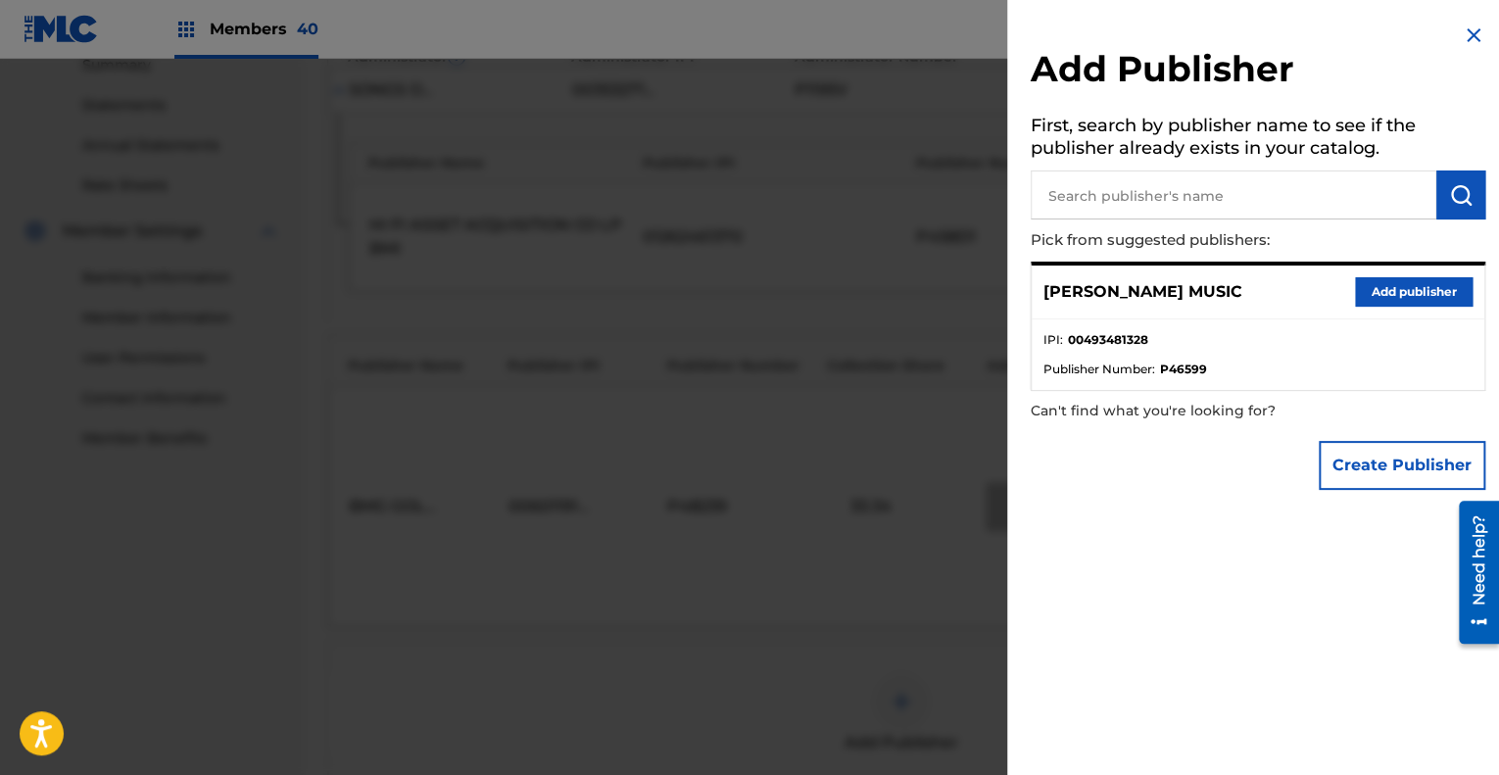
click at [1163, 201] on input "text" at bounding box center [1234, 194] width 406 height 49
click at [1399, 285] on button "Add publisher" at bounding box center [1414, 291] width 118 height 29
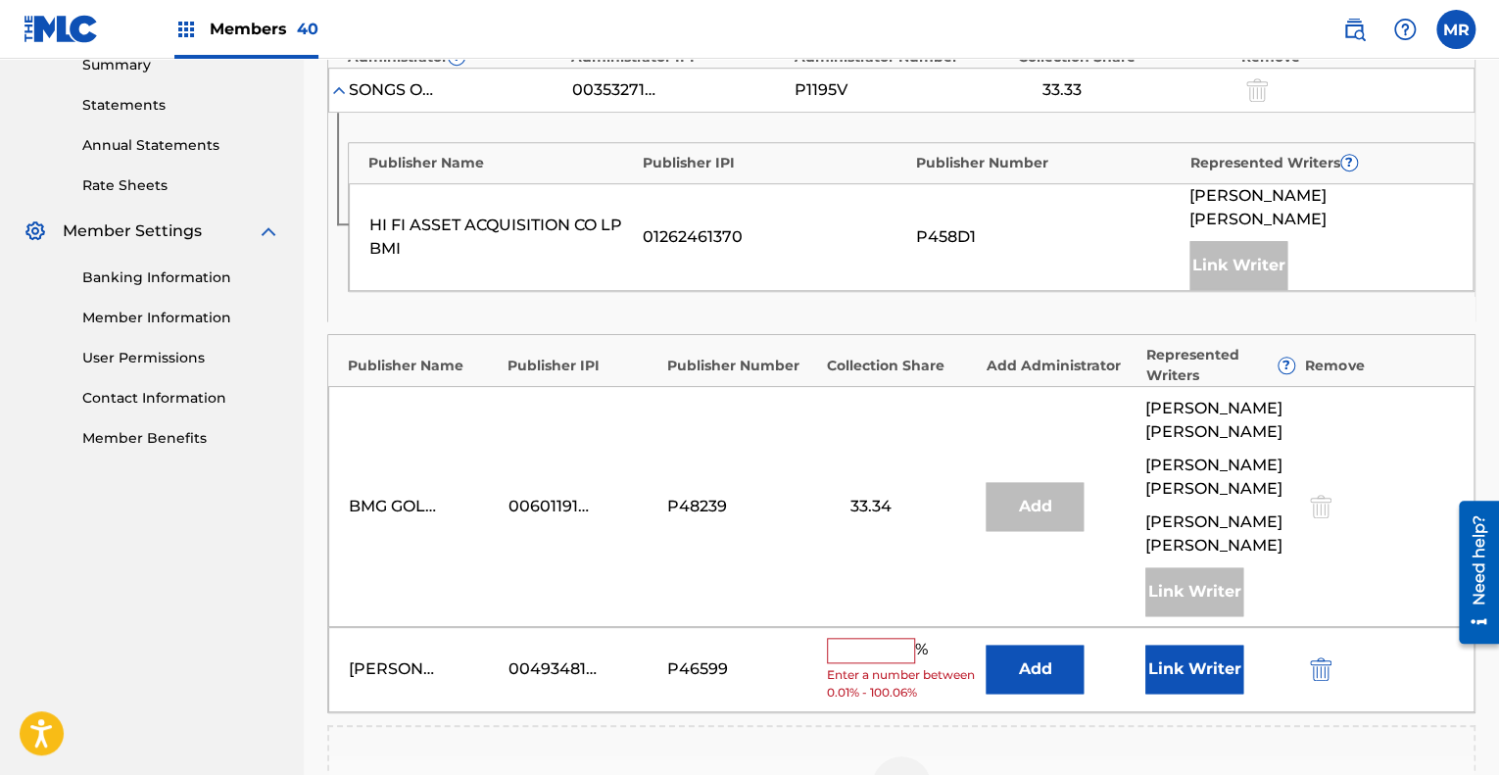
click at [890, 638] on input "text" at bounding box center [871, 650] width 88 height 25
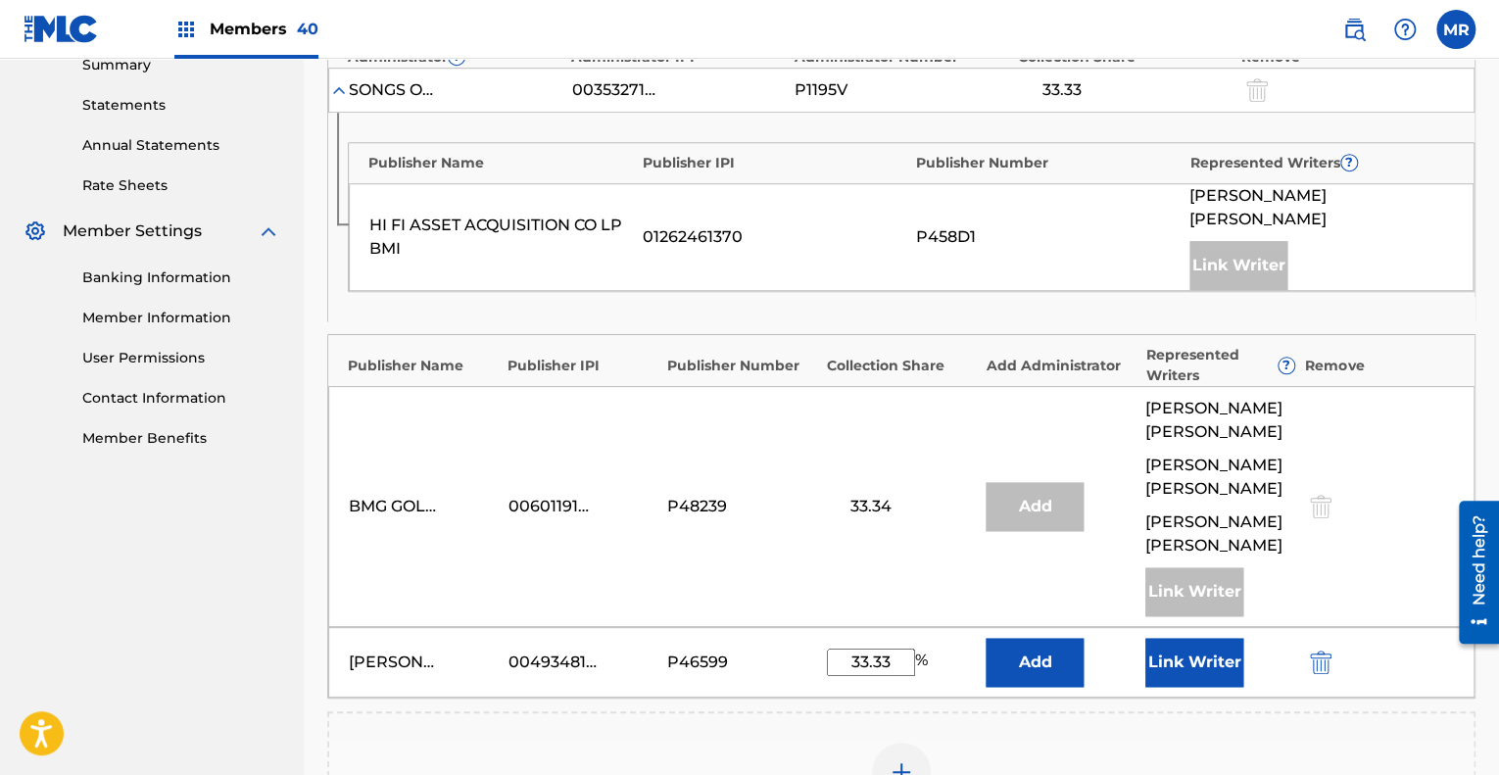
type input "33.33"
click at [1043, 638] on button "Add" at bounding box center [1035, 662] width 98 height 49
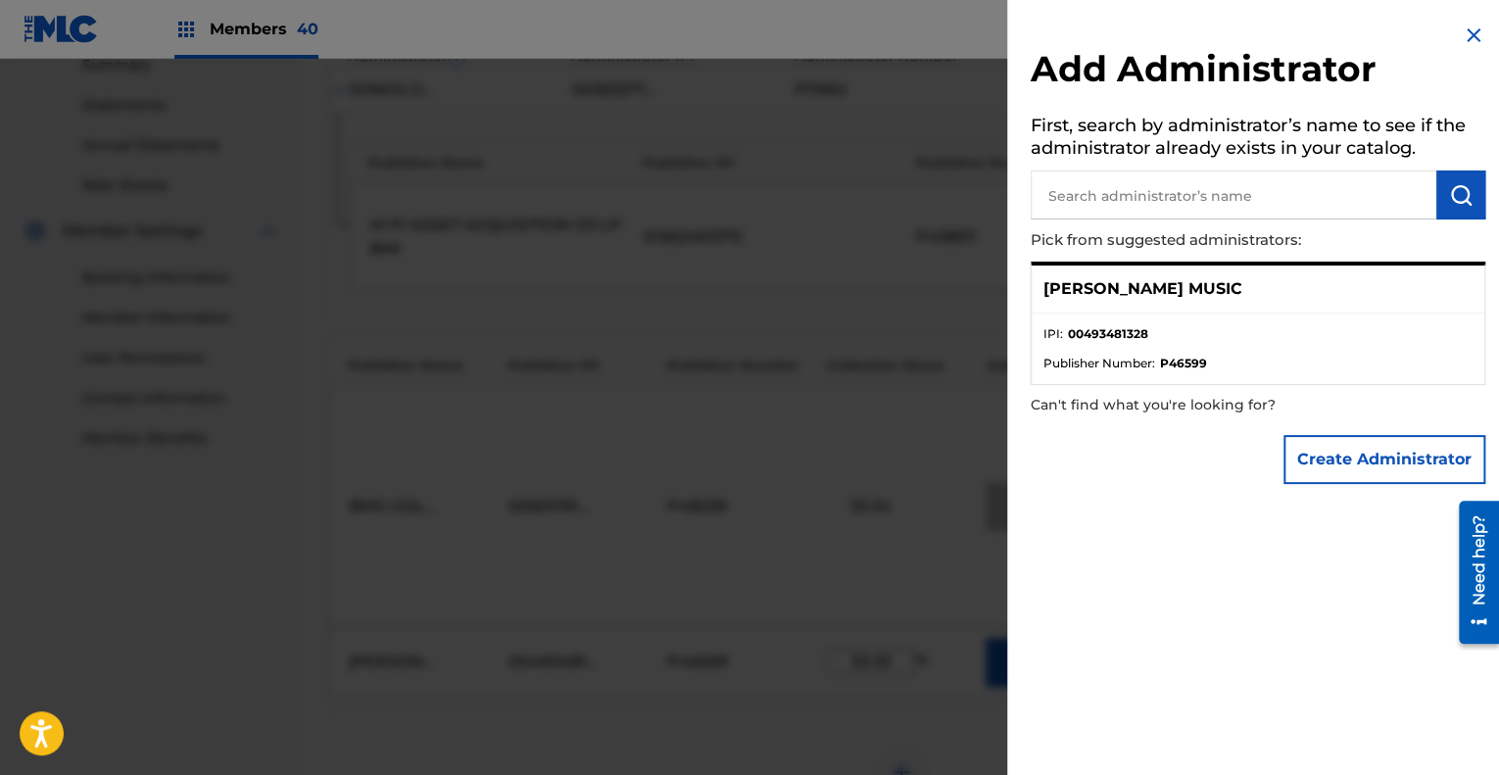
click at [1470, 35] on img at bounding box center [1474, 36] width 24 height 24
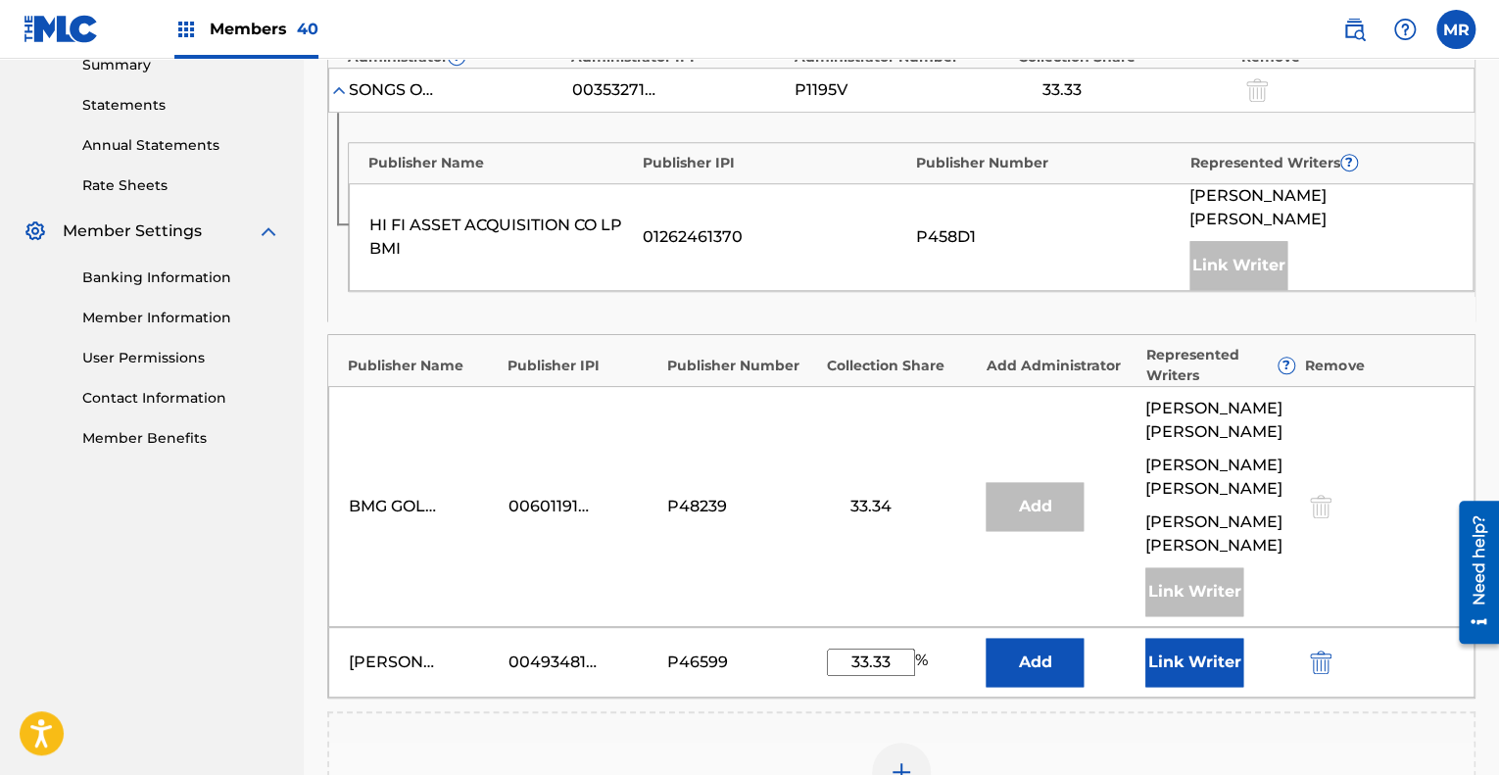
click at [1182, 638] on button "Link Writer" at bounding box center [1194, 662] width 98 height 49
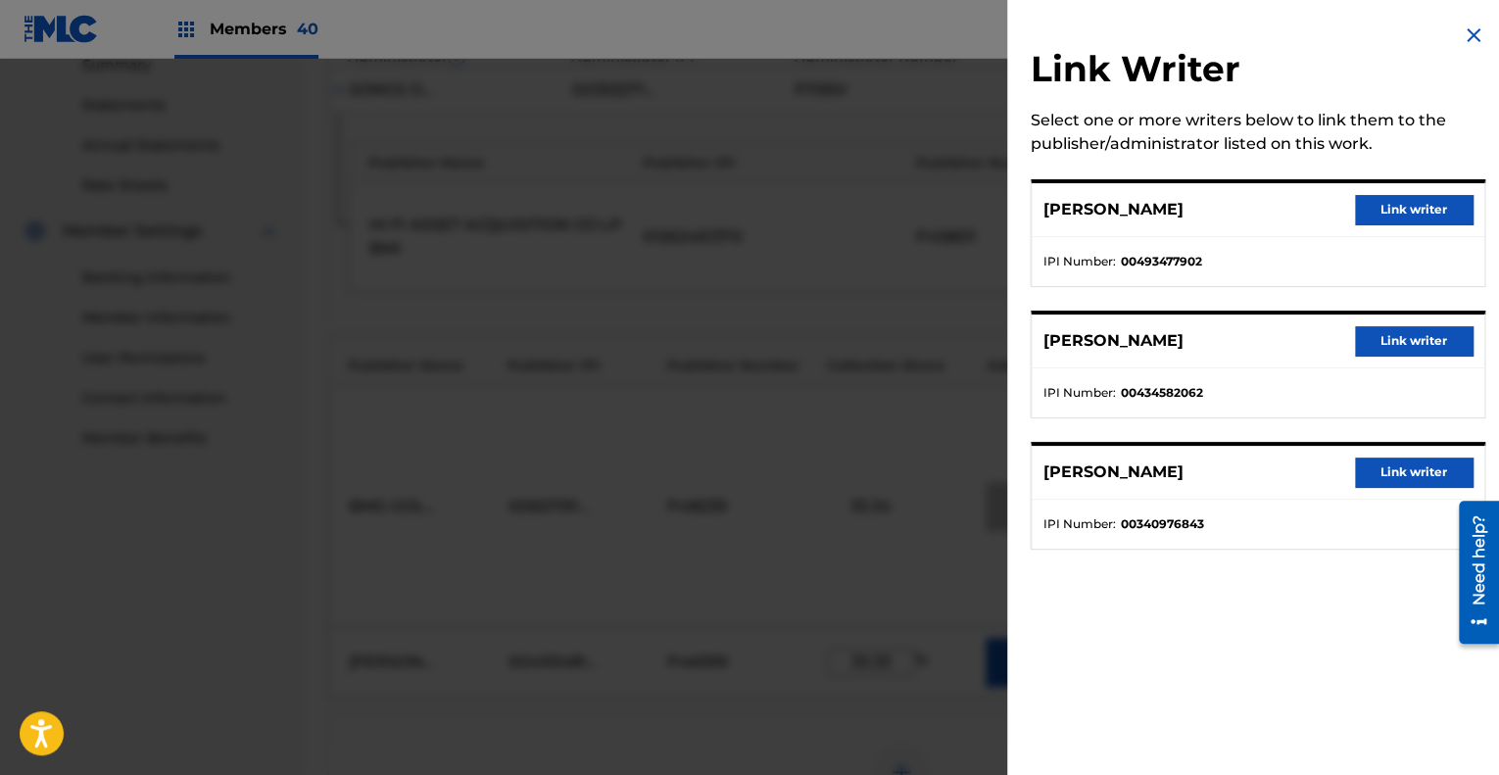
click at [1419, 211] on button "Link writer" at bounding box center [1414, 209] width 118 height 29
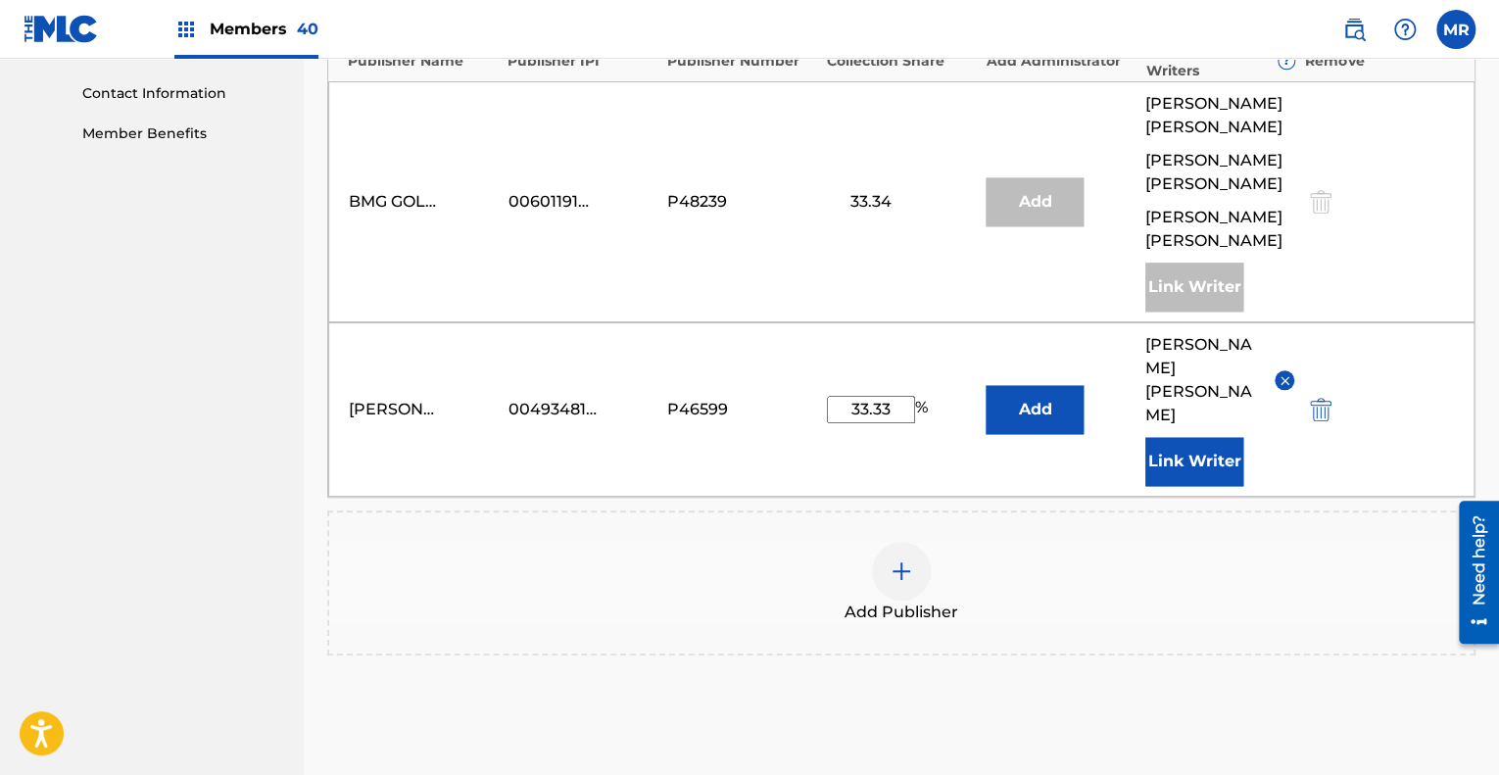
scroll to position [1075, 0]
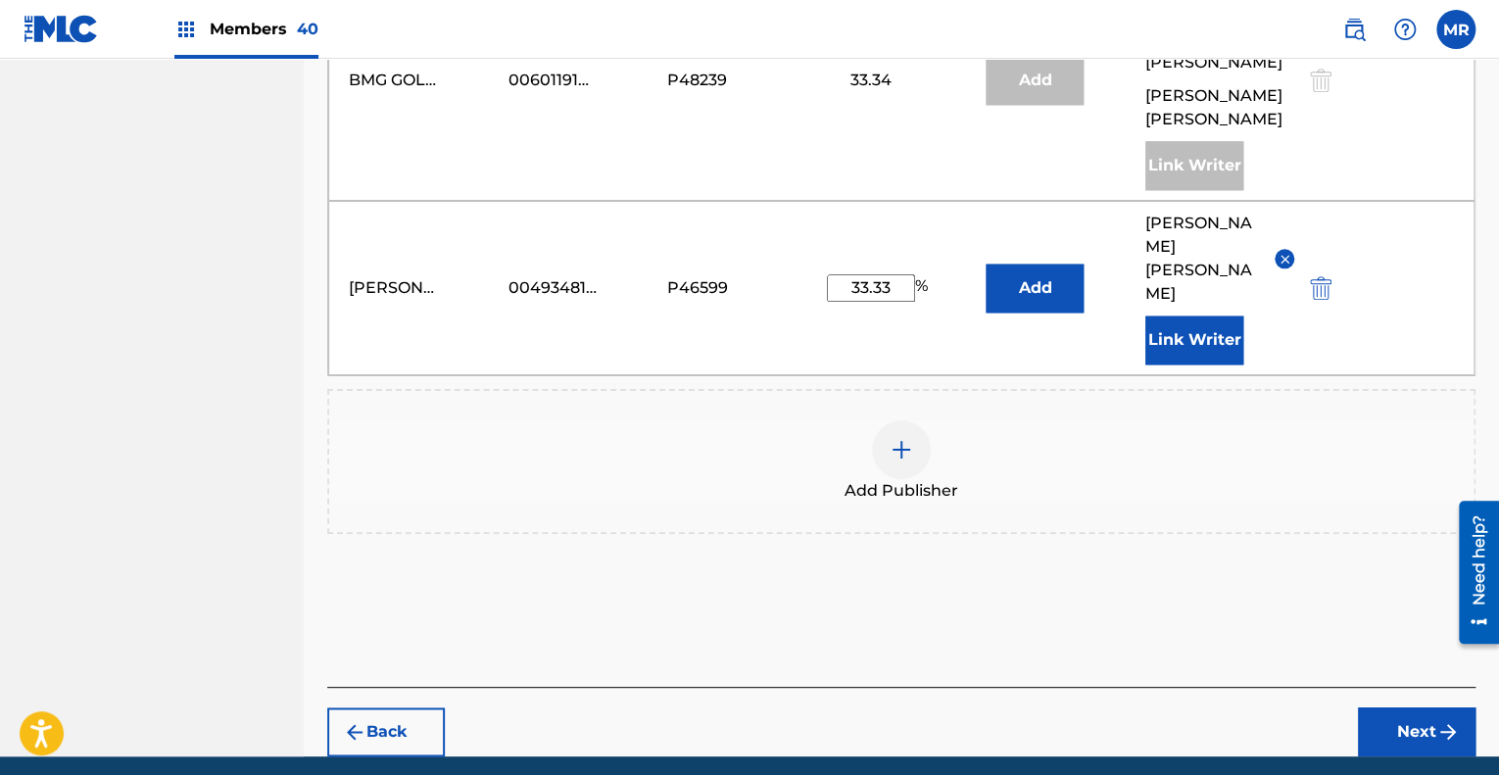
click at [1415, 707] on button "Next" at bounding box center [1417, 731] width 118 height 49
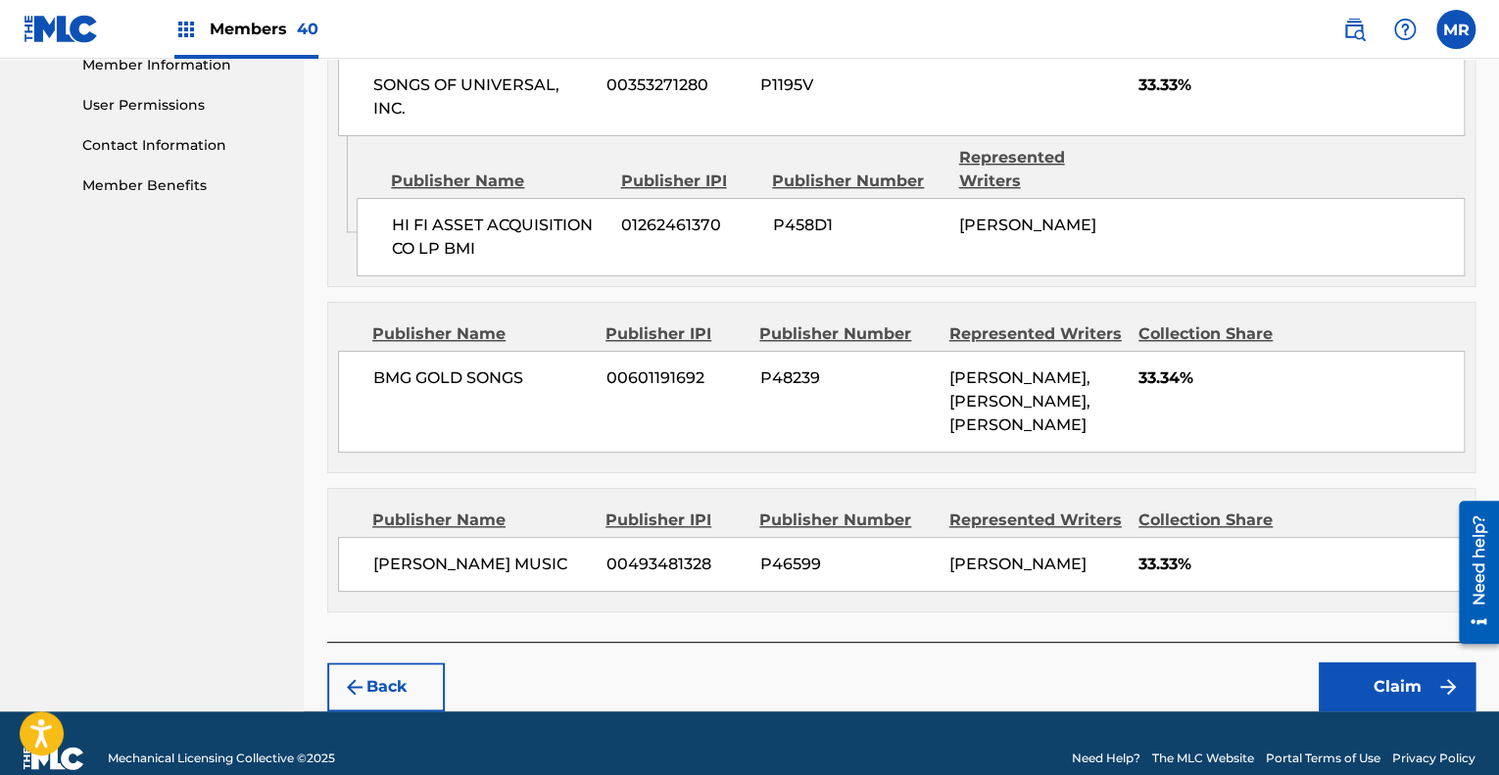
scroll to position [975, 0]
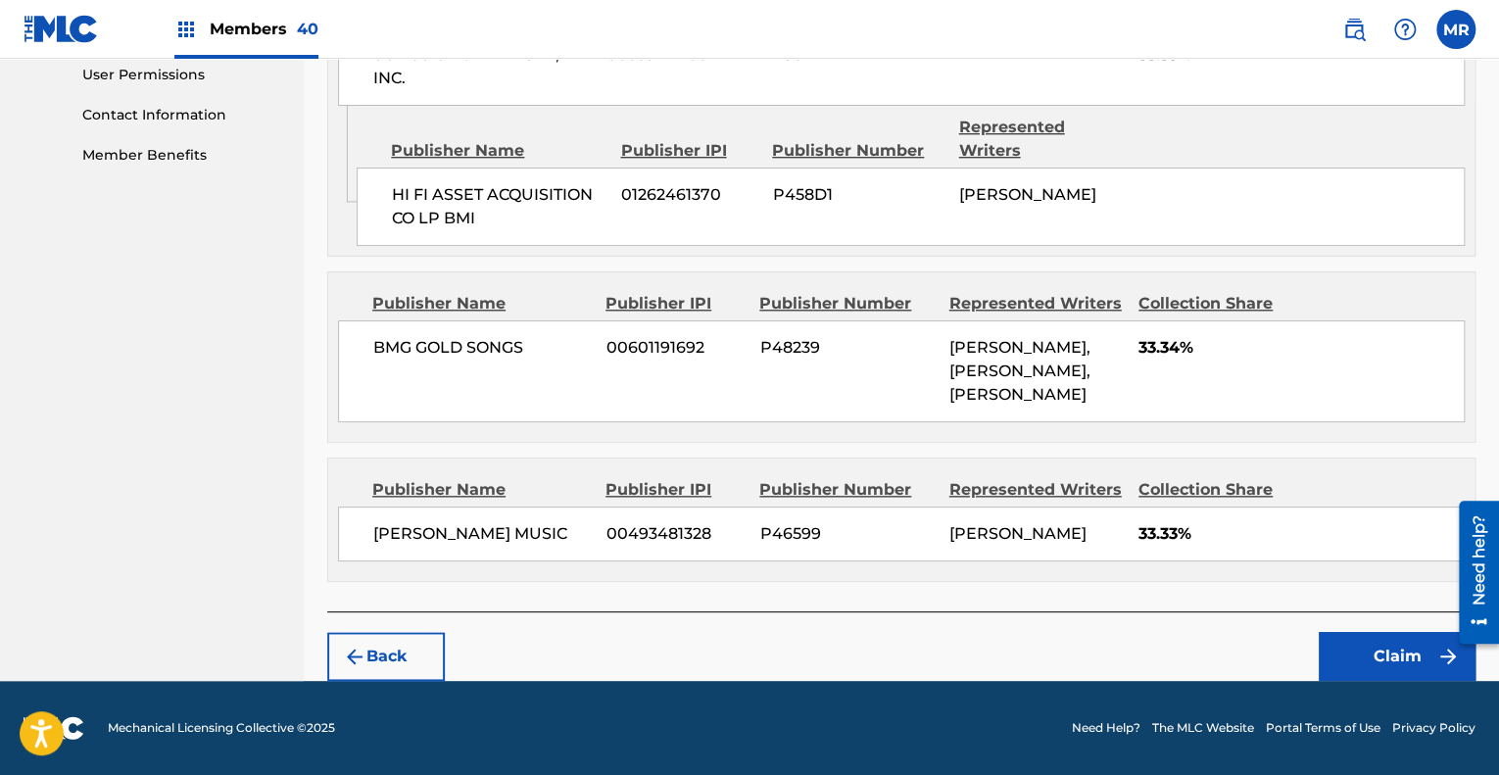
click at [1386, 649] on button "Claim" at bounding box center [1397, 656] width 157 height 49
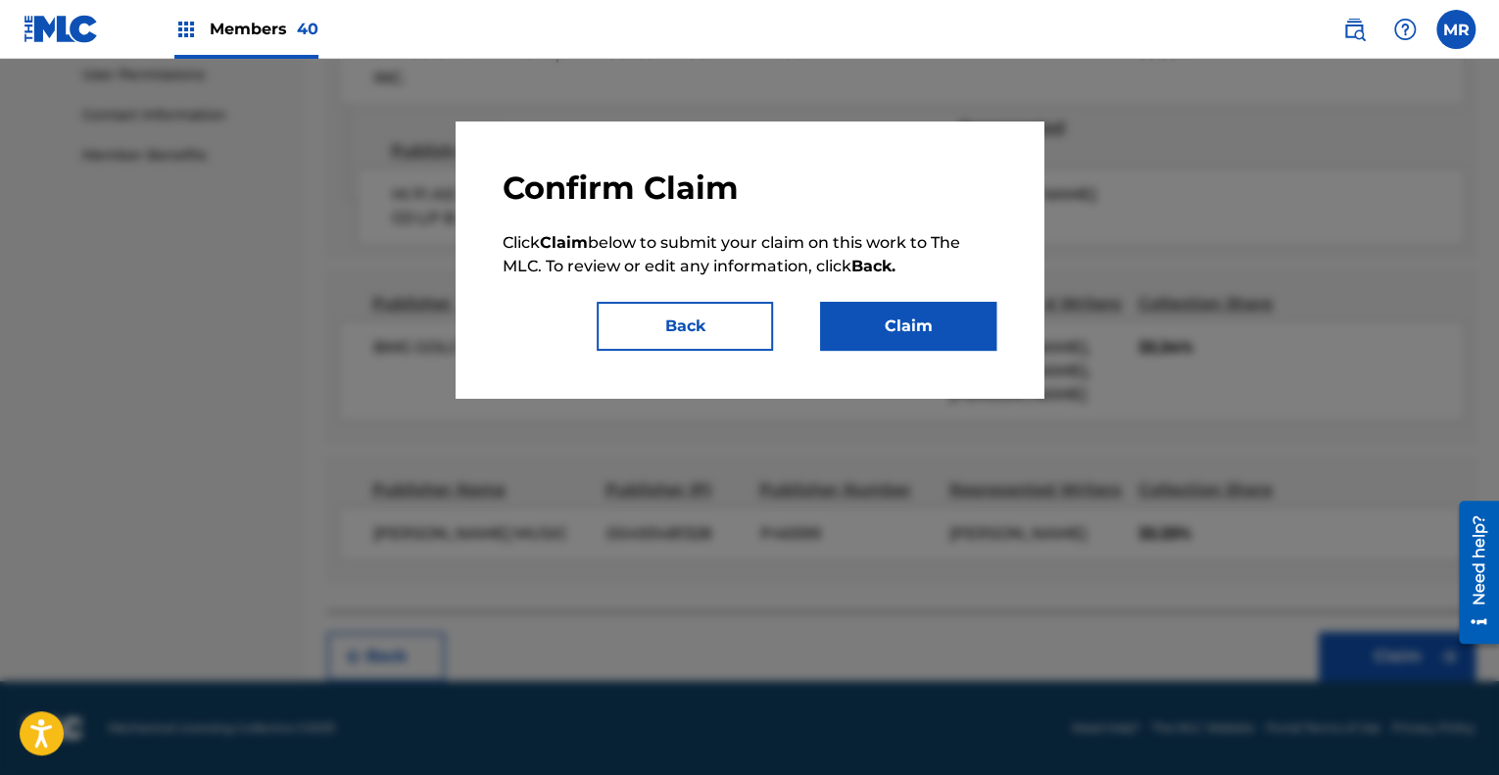
click at [907, 319] on button "Claim" at bounding box center [908, 326] width 176 height 49
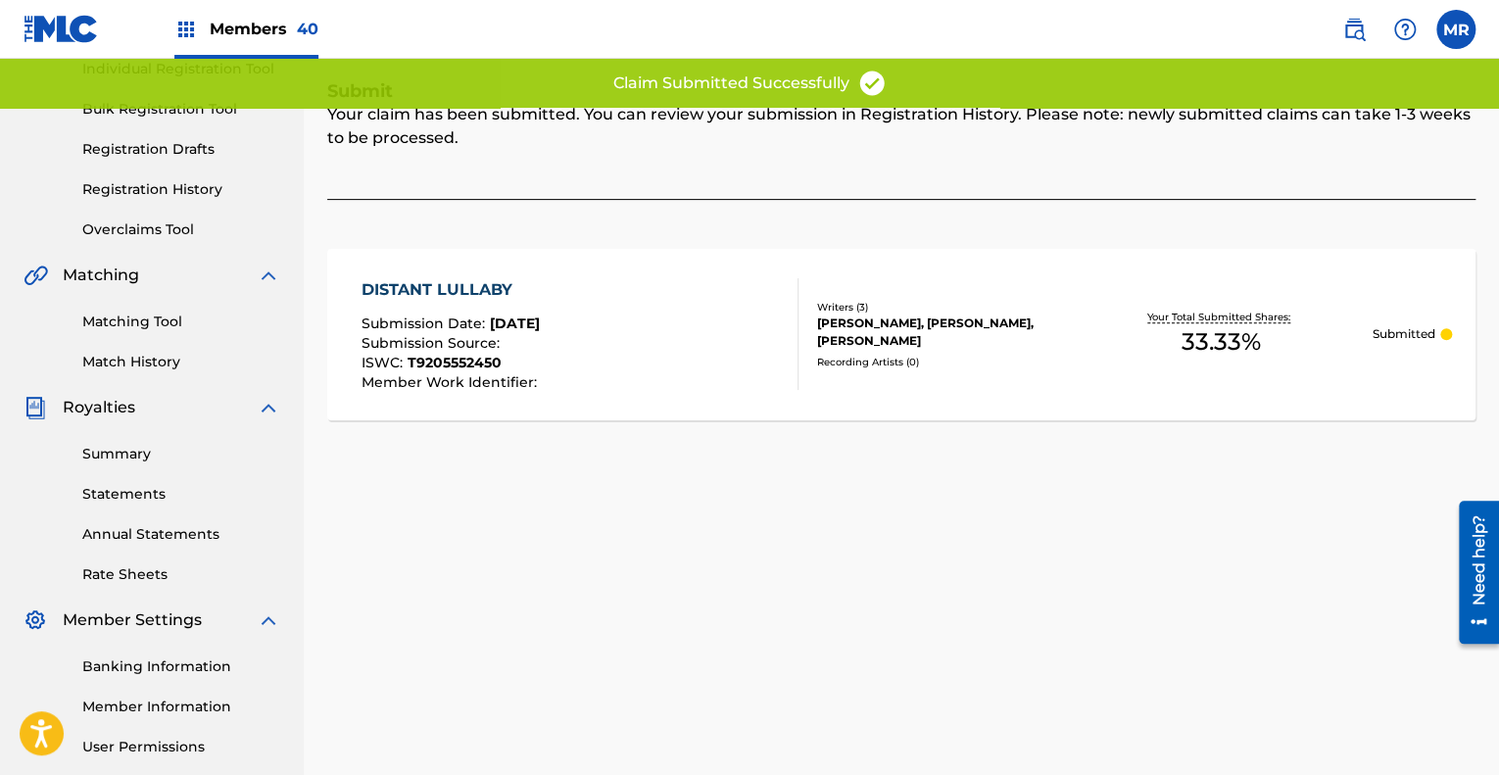
scroll to position [259, 0]
